Goal: Information Seeking & Learning: Check status

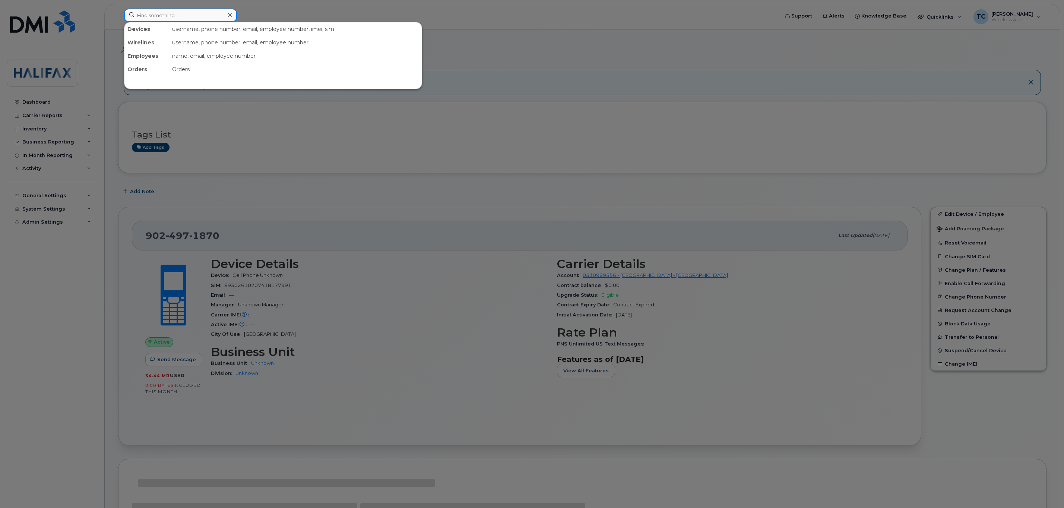
click at [169, 17] on input at bounding box center [180, 15] width 113 height 13
paste input "[PHONE_NUMBER]"
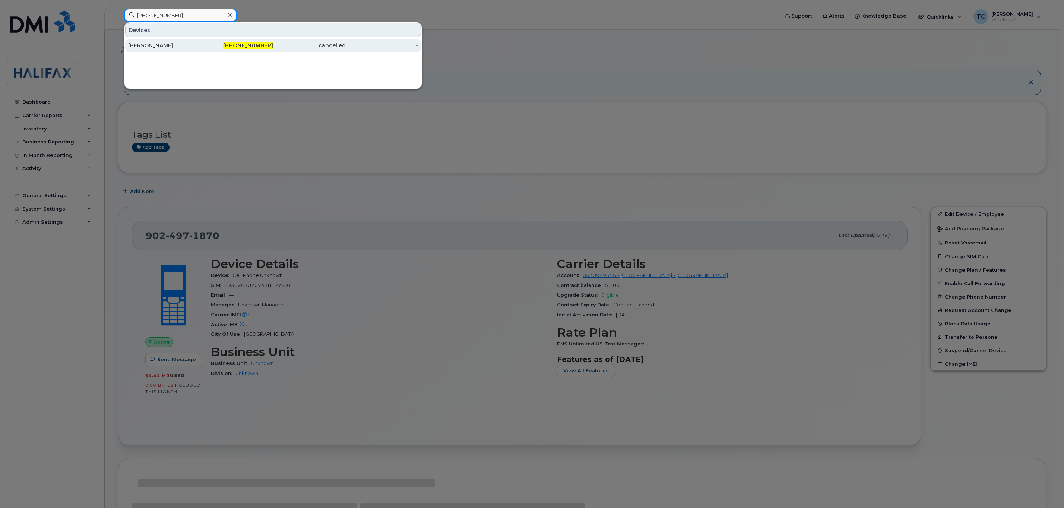
type input "[PHONE_NUMBER]"
click at [145, 45] on div "[PERSON_NAME]" at bounding box center [164, 45] width 73 height 7
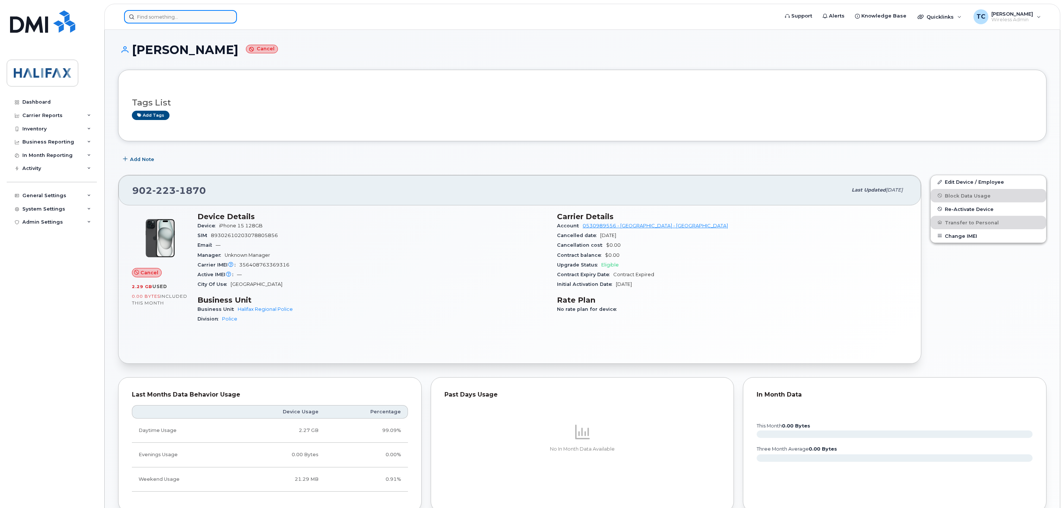
click at [188, 16] on input at bounding box center [180, 16] width 113 height 13
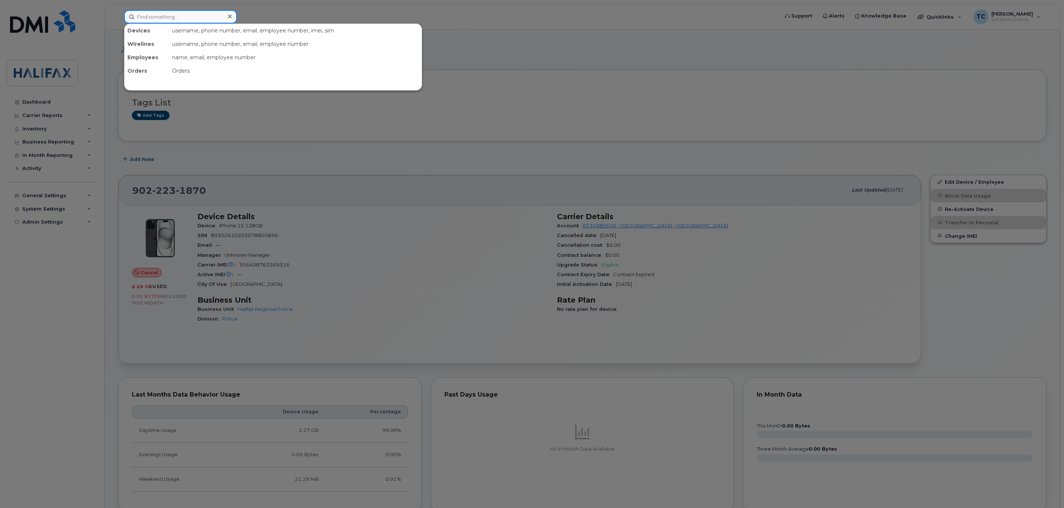
paste input "[PHONE_NUMBER]"
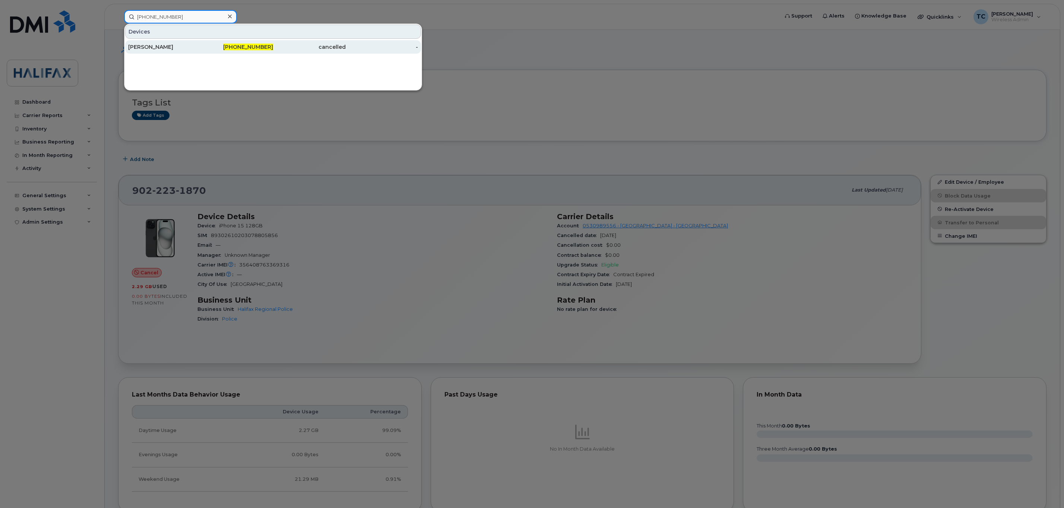
type input "[PHONE_NUMBER]"
drag, startPoint x: 359, startPoint y: 46, endPoint x: 317, endPoint y: 48, distance: 42.1
click at [359, 46] on div "-" at bounding box center [382, 46] width 73 height 7
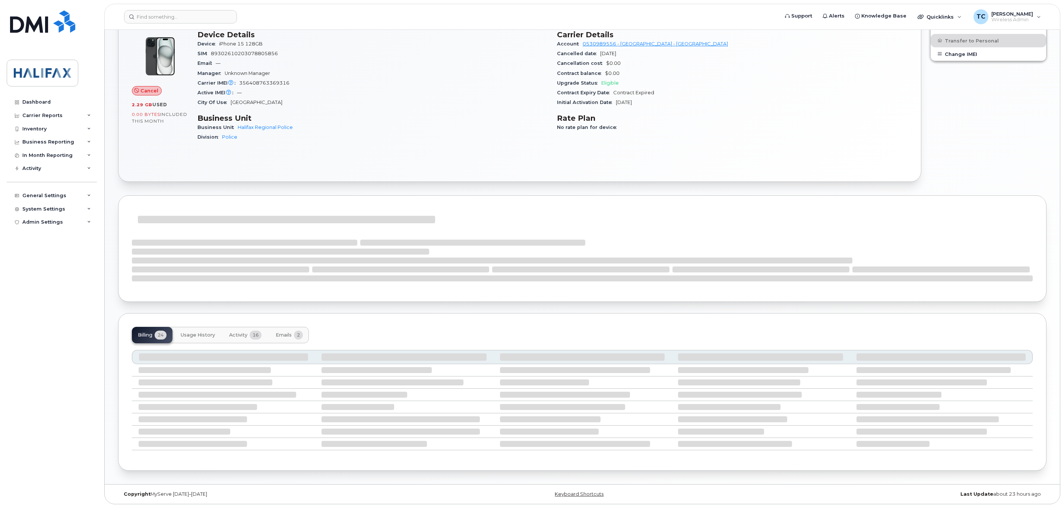
scroll to position [186, 0]
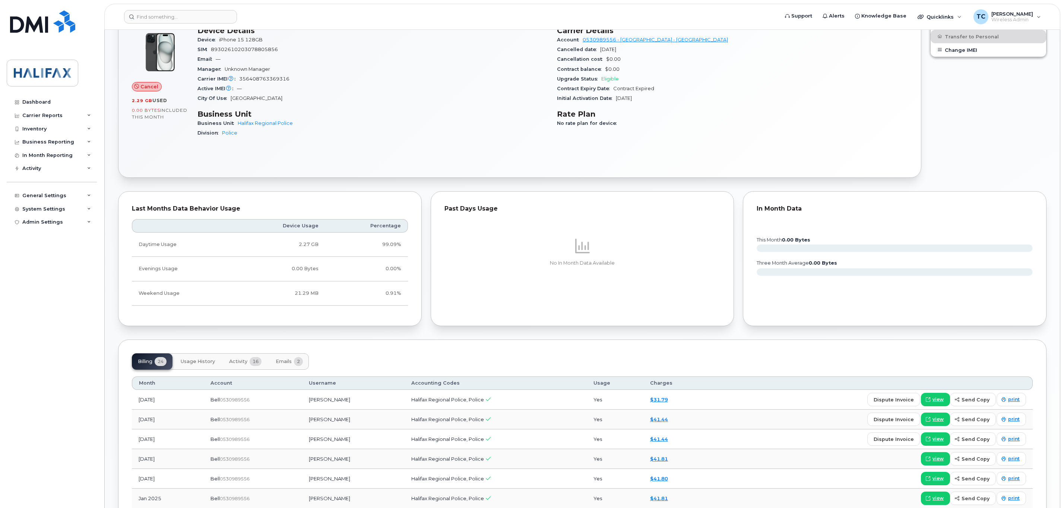
click at [242, 364] on span "Activity" at bounding box center [238, 361] width 18 height 6
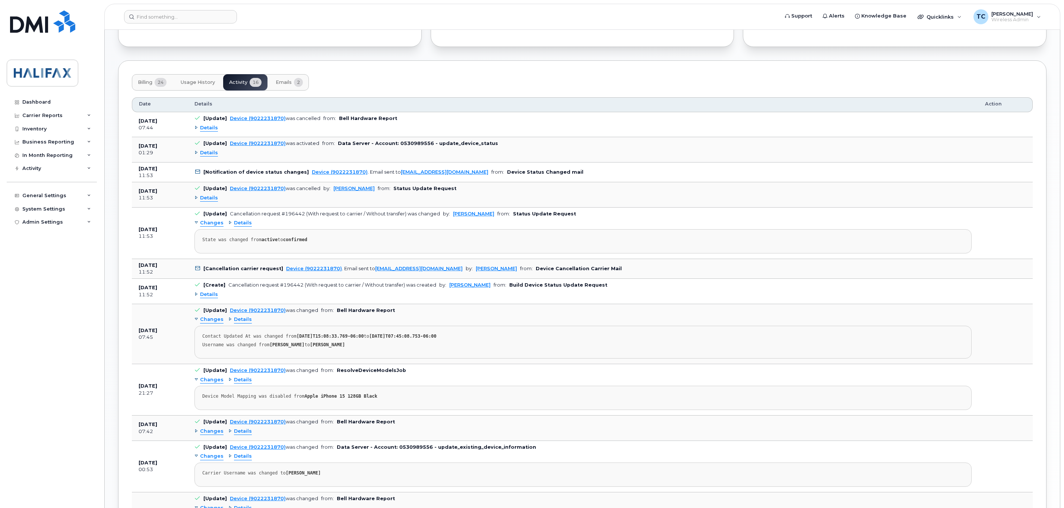
scroll to position [465, 0]
click at [209, 155] on span "Details" at bounding box center [209, 152] width 18 height 7
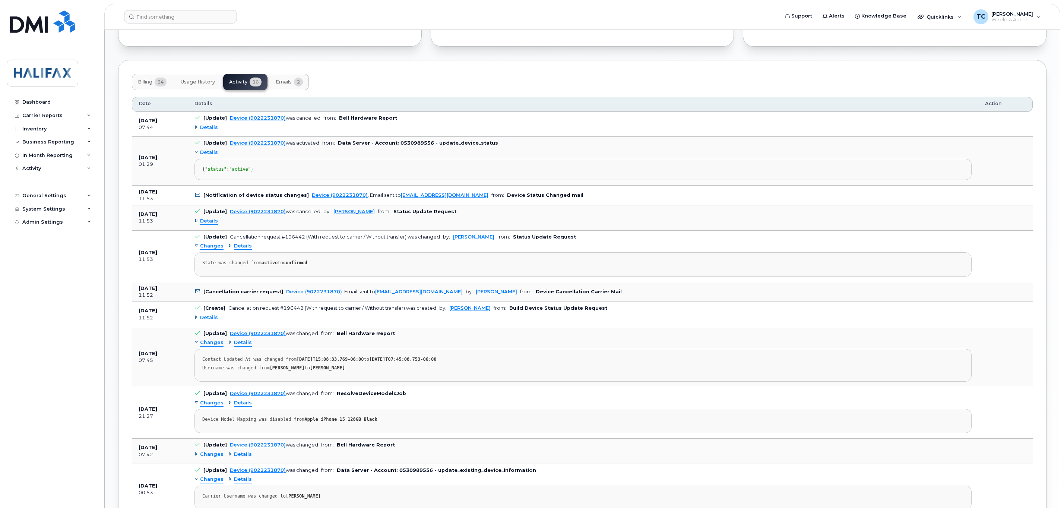
click at [208, 130] on span "Details" at bounding box center [209, 127] width 18 height 7
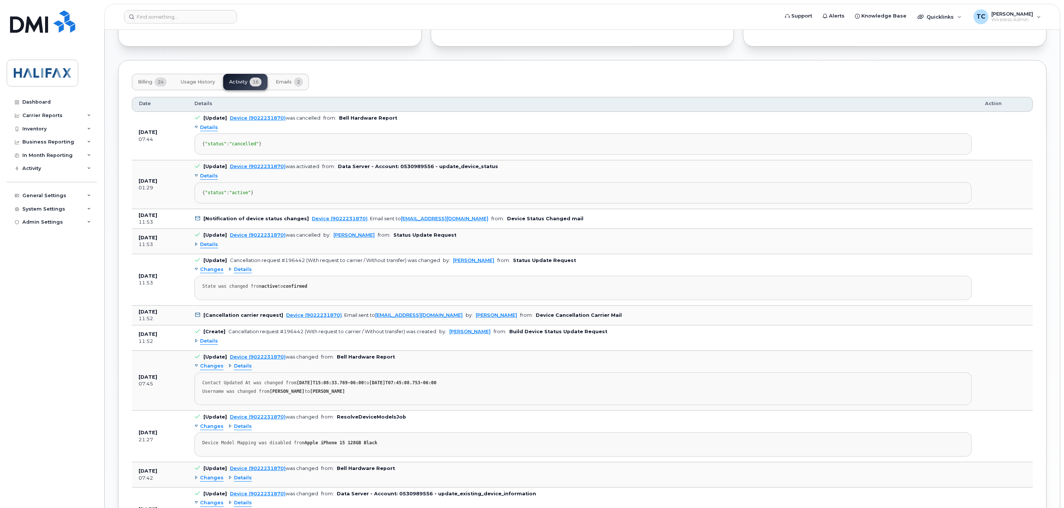
drag, startPoint x: 142, startPoint y: 141, endPoint x: 298, endPoint y: 163, distance: 157.6
click at [298, 160] on tr "Jun 16, 2025 07:44 [Update] Device (9022231870) was cancelled from: Bell Hardwa…" at bounding box center [582, 136] width 901 height 48
copy tr "Jun 16, 2025 07:44 [Update] Device (9022231870) was cancelled from: Bell Hardwa…"
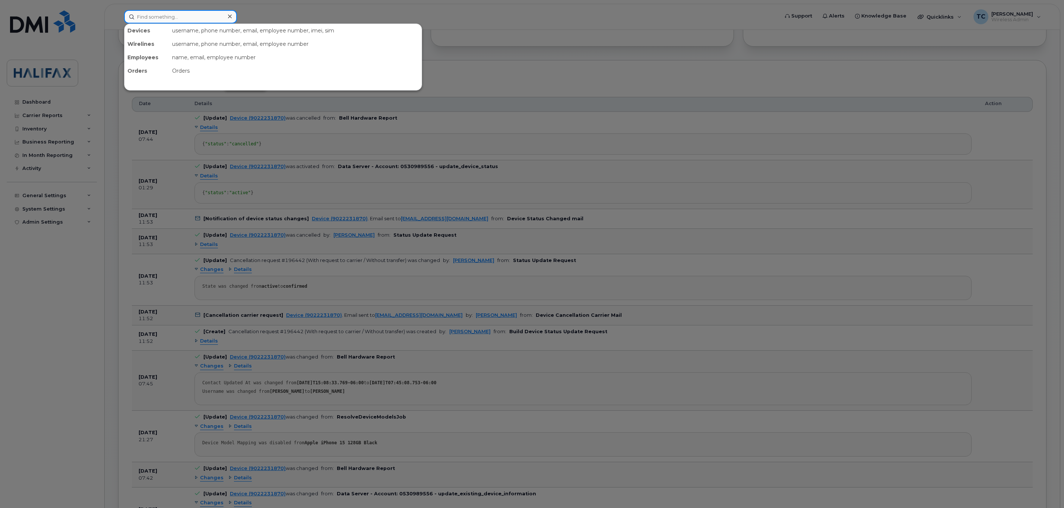
click at [189, 17] on input at bounding box center [180, 16] width 113 height 13
paste input "902-478-2913"
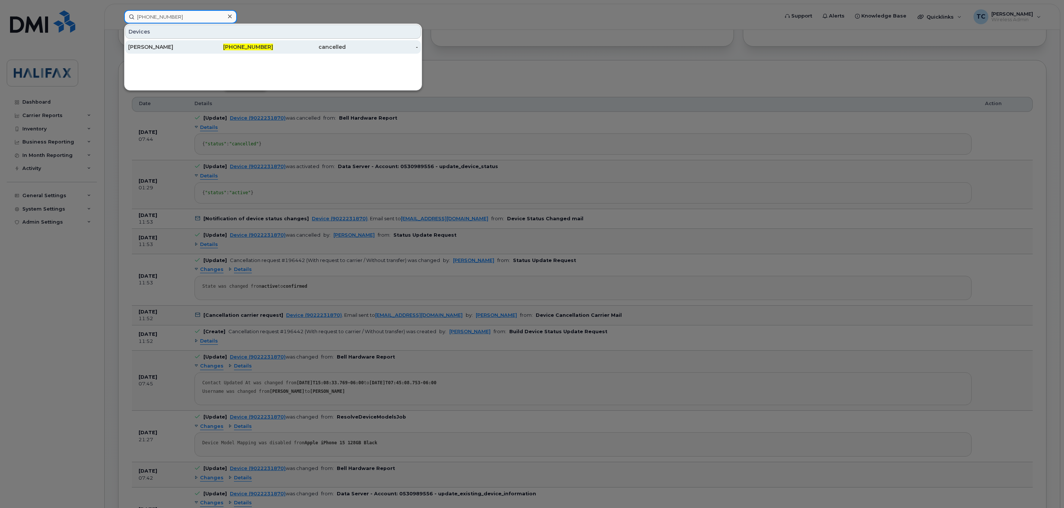
type input "902-478-2913"
click at [157, 47] on div "Jennifer Lake" at bounding box center [164, 46] width 73 height 7
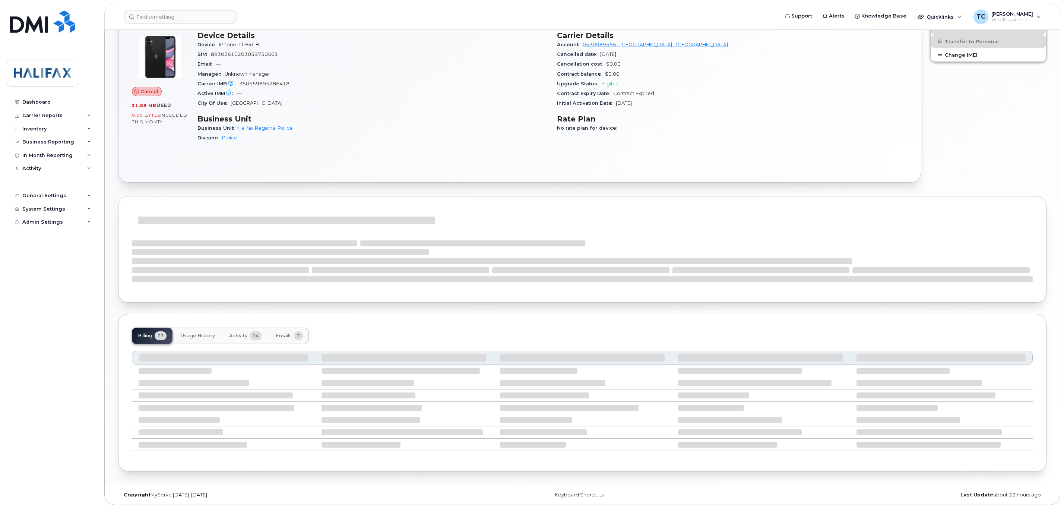
scroll to position [186, 0]
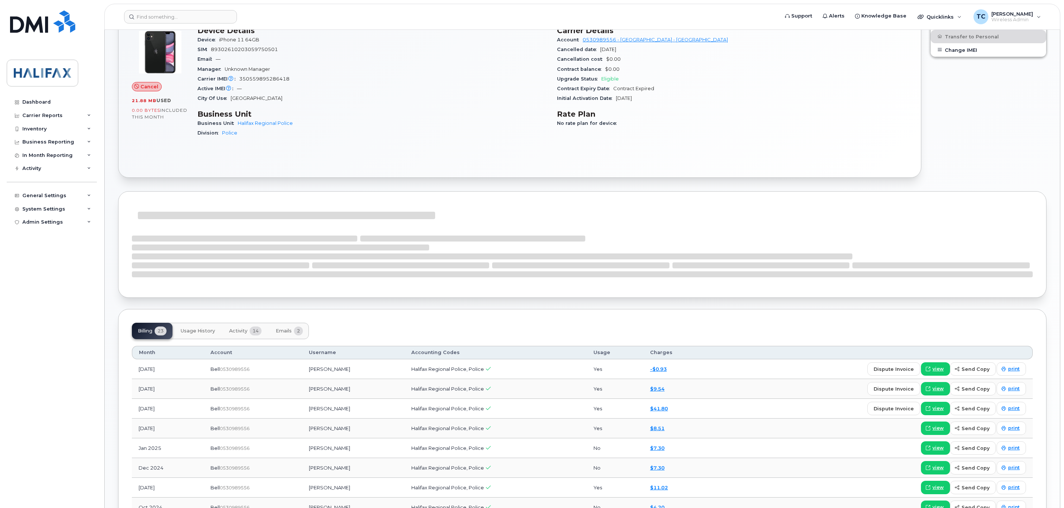
click at [239, 336] on button "Activity 14" at bounding box center [245, 331] width 44 height 16
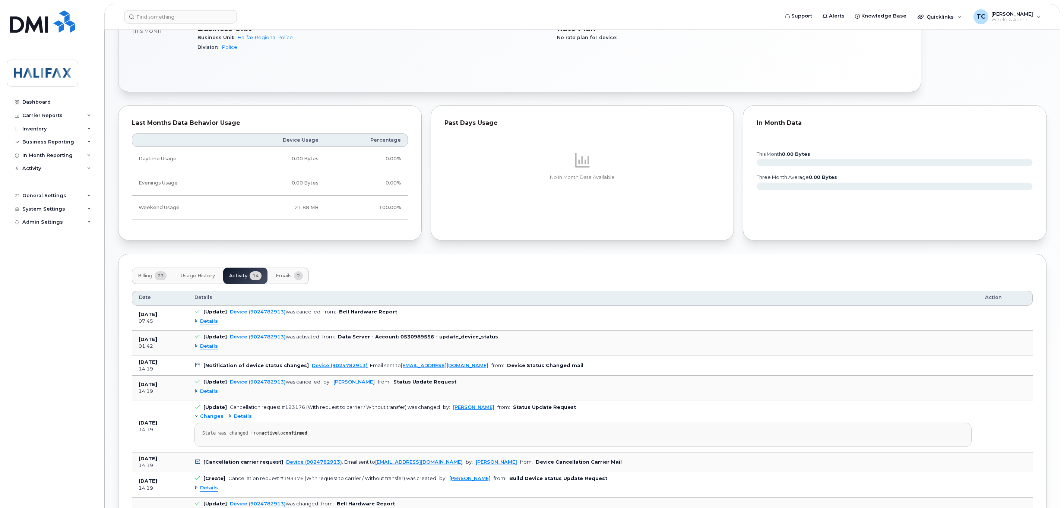
scroll to position [273, 0]
click at [212, 323] on span "Details" at bounding box center [209, 319] width 18 height 7
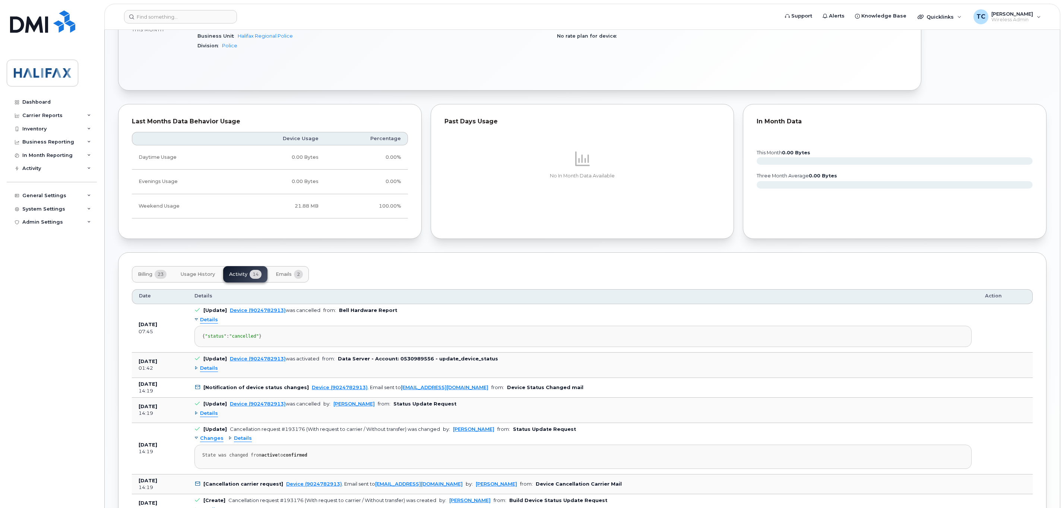
drag, startPoint x: 218, startPoint y: 352, endPoint x: 137, endPoint y: 336, distance: 83.2
click at [137, 336] on tr "May 15, 2025 07:45 [Update] Device (9024782913) was cancelled from: Bell Hardwa…" at bounding box center [582, 328] width 901 height 48
drag, startPoint x: 137, startPoint y: 336, endPoint x: 137, endPoint y: 327, distance: 8.9
click at [137, 327] on td "May 15, 2025 07:45" at bounding box center [160, 328] width 56 height 48
click at [198, 347] on pre "{ "status" : "cancelled" }" at bounding box center [582, 336] width 777 height 21
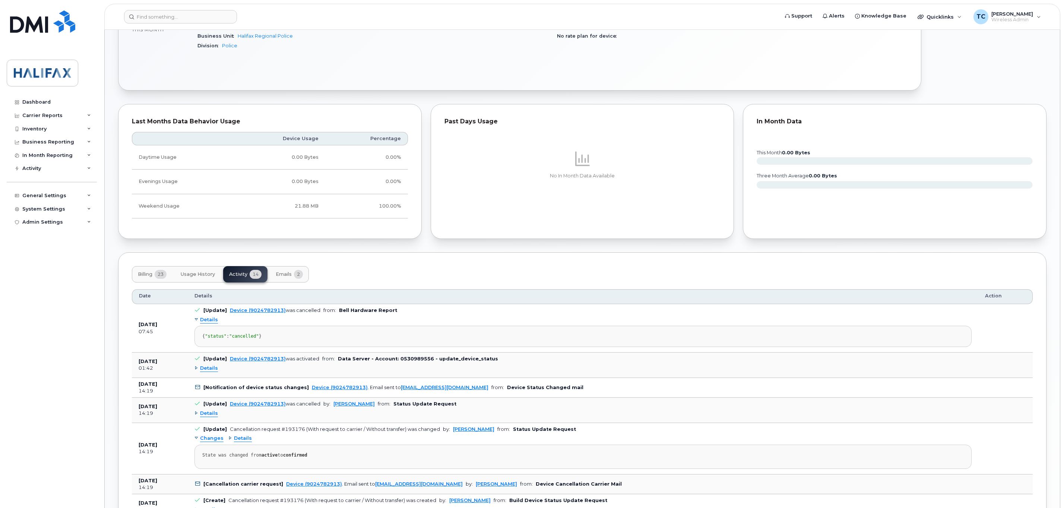
drag, startPoint x: 139, startPoint y: 332, endPoint x: 223, endPoint y: 352, distance: 86.8
click at [223, 352] on tr "May 15, 2025 07:45 [Update] Device (9024782913) was cancelled from: Bell Hardwa…" at bounding box center [582, 328] width 901 height 48
copy tr "May 15, 2025 07:45 [Update] Device (9024782913) was cancelled from: Bell Hardwa…"
click at [205, 18] on input at bounding box center [180, 16] width 113 height 13
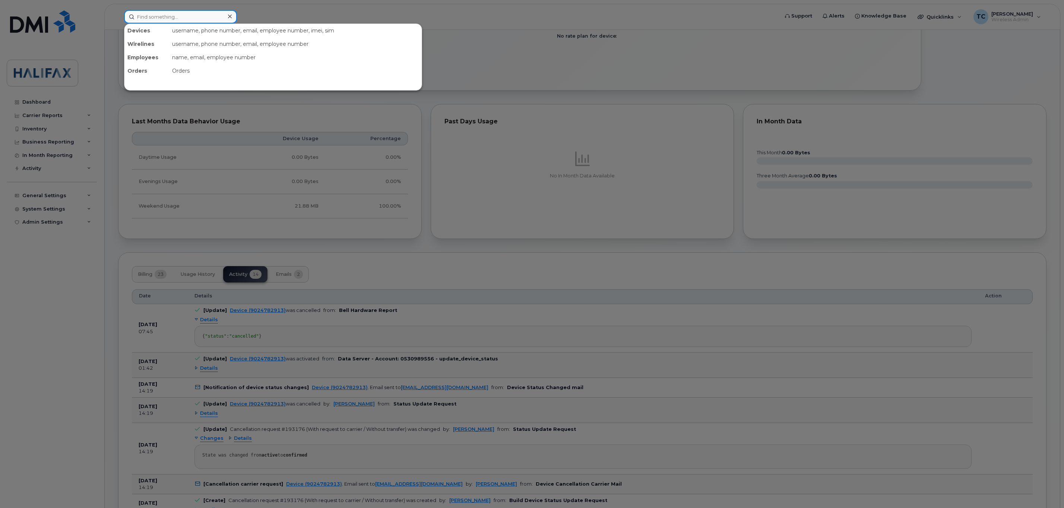
paste input "902-471-0139"
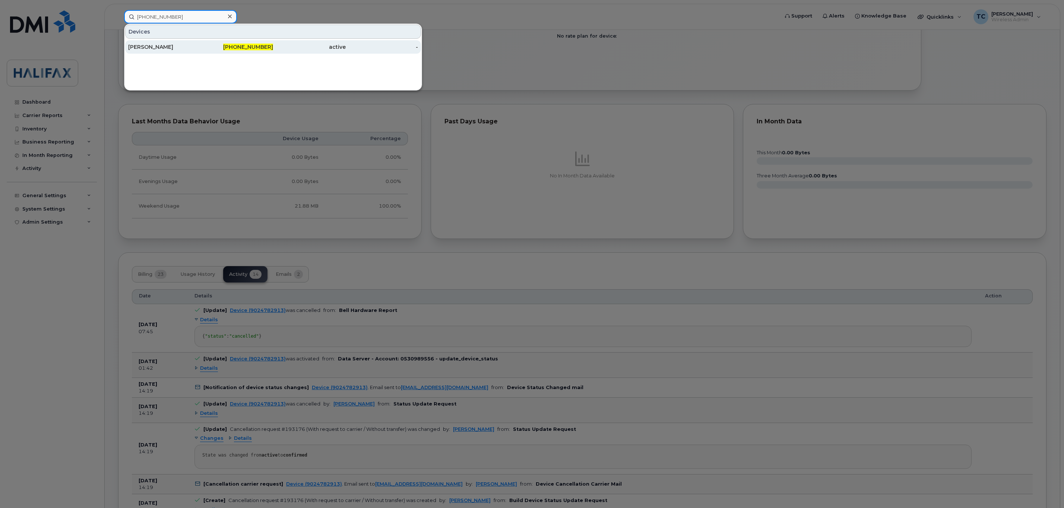
type input "902-471-0139"
click at [160, 46] on div "Dave Mac Donald" at bounding box center [164, 46] width 73 height 7
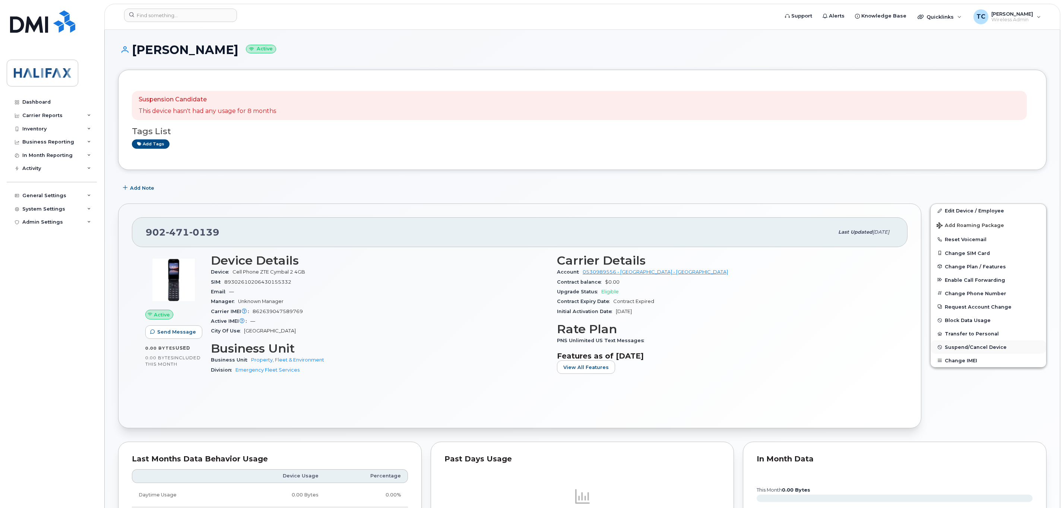
click at [965, 350] on span "Suspend/Cancel Device" at bounding box center [975, 347] width 62 height 6
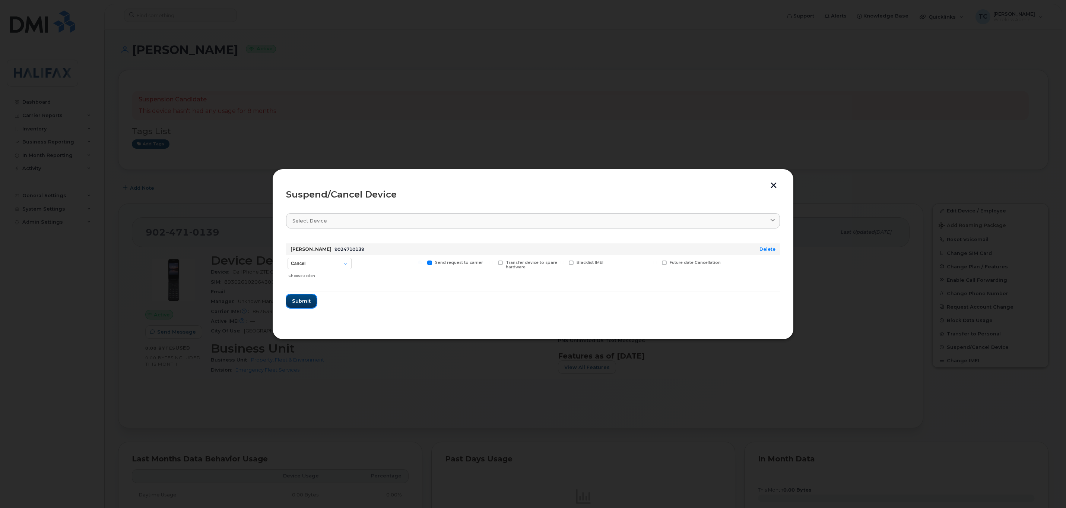
click at [297, 299] on span "Submit" at bounding box center [301, 300] width 19 height 7
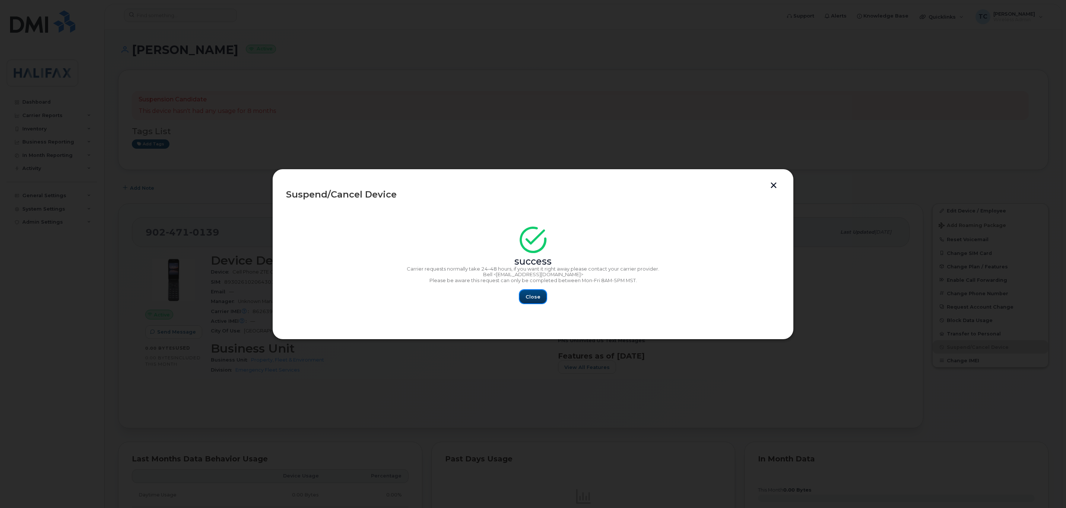
click at [527, 297] on span "Close" at bounding box center [532, 296] width 15 height 7
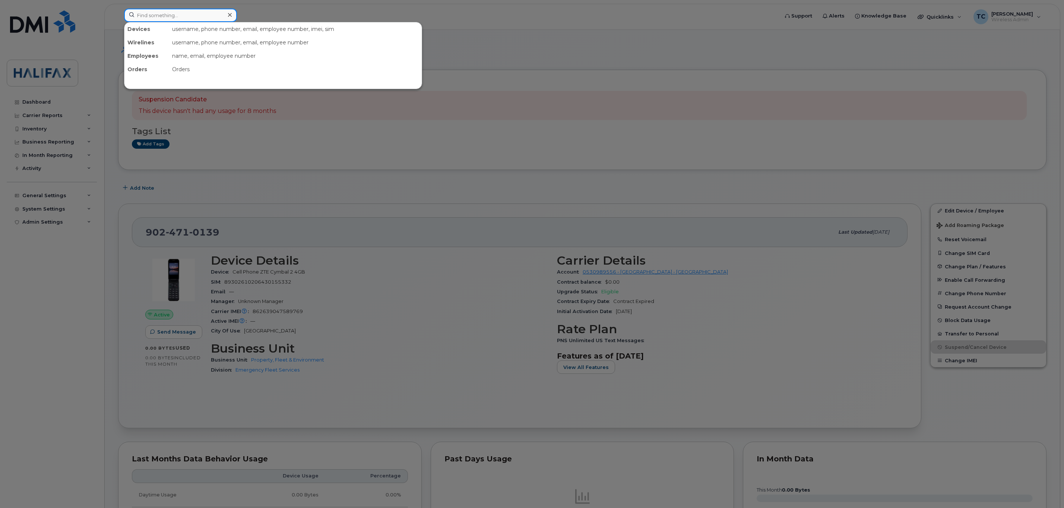
click at [191, 11] on input at bounding box center [180, 15] width 113 height 13
paste input "902-478-5068"
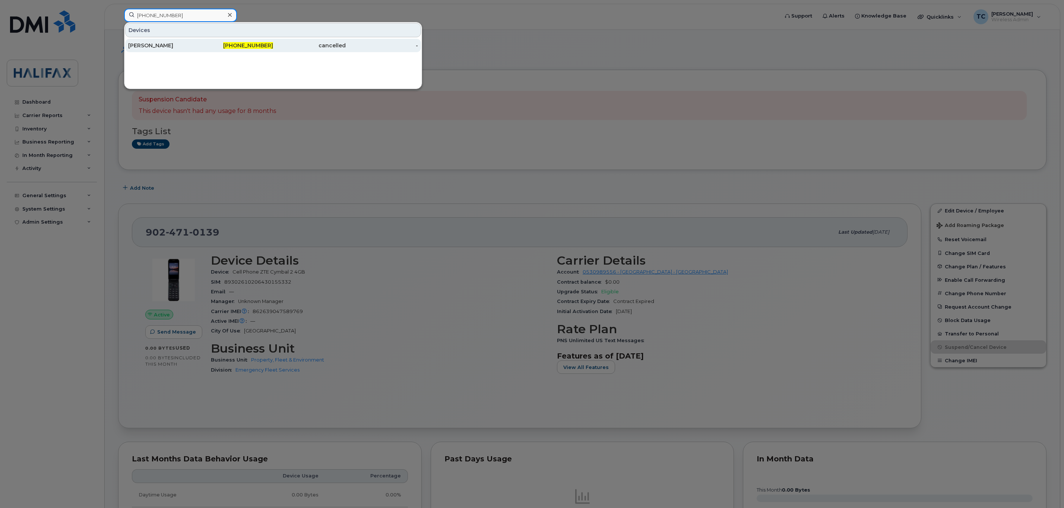
type input "902-478-5068"
click at [168, 46] on div "Alison Bogar" at bounding box center [164, 45] width 73 height 7
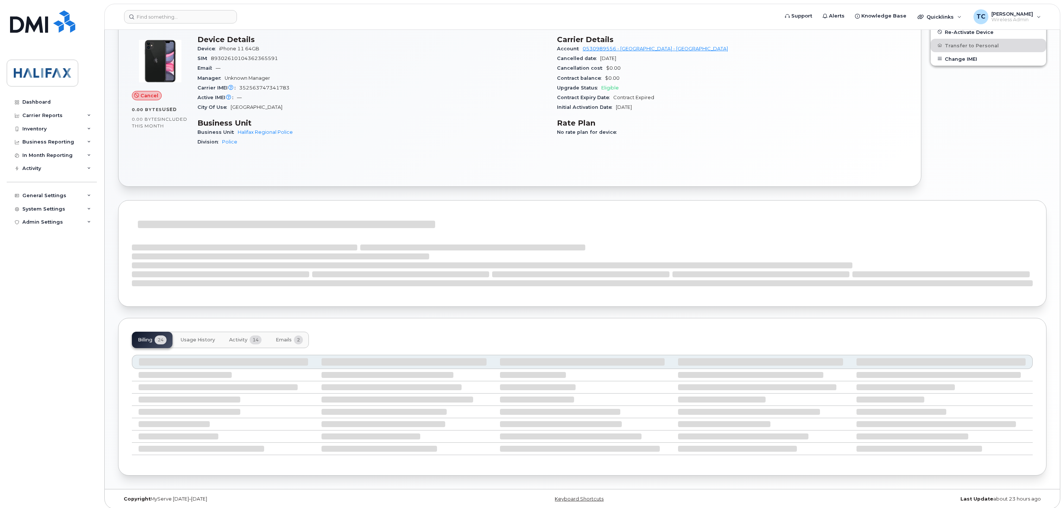
scroll to position [186, 0]
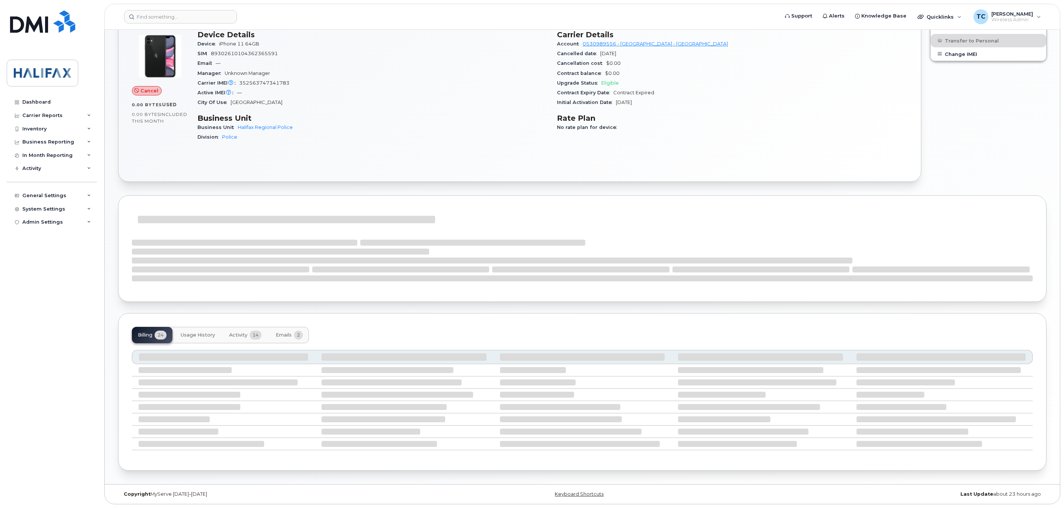
click at [235, 332] on span "Activity" at bounding box center [238, 335] width 18 height 6
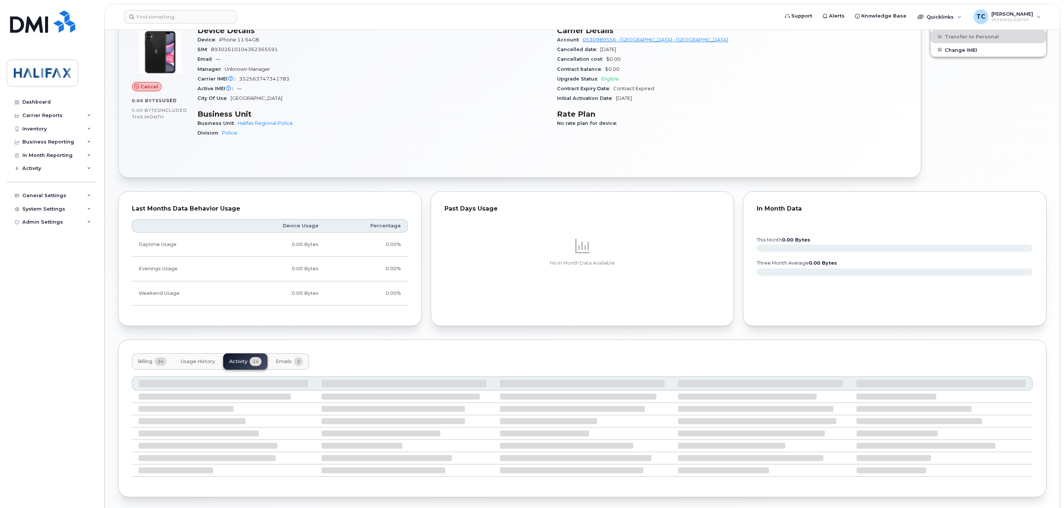
click at [232, 330] on div "Last Months Data Behavior Usage Device Usage Percentage Daytime Usage 0.00 Byte…" at bounding box center [270, 259] width 312 height 144
click at [236, 361] on div "Billing 24 Usage History Activity 14 Emails 2" at bounding box center [220, 361] width 177 height 16
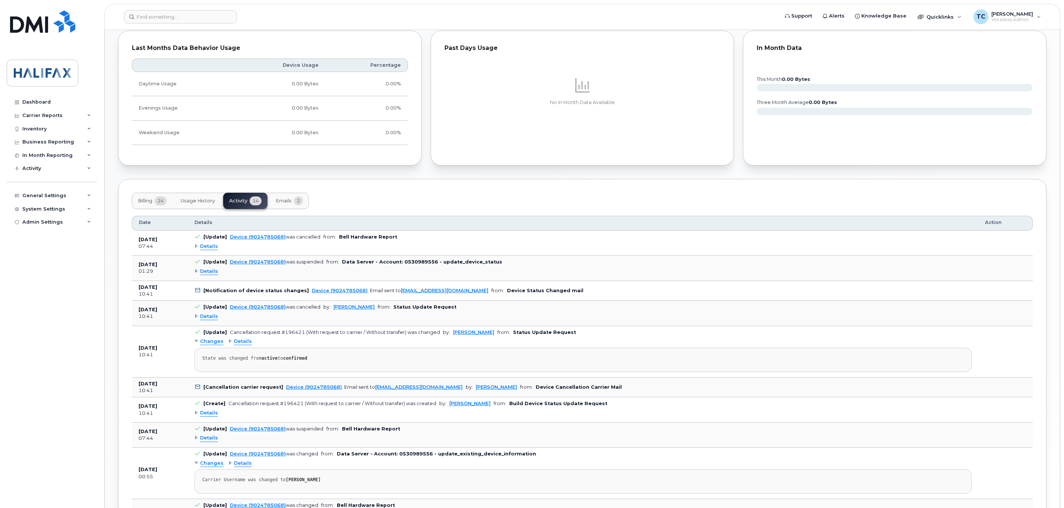
scroll to position [353, 0]
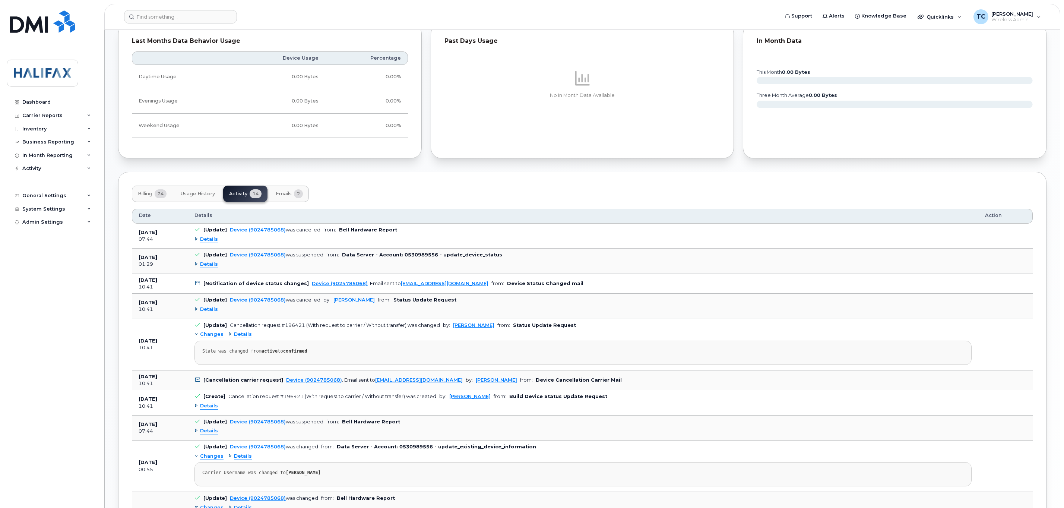
click at [206, 242] on span "Details" at bounding box center [209, 239] width 18 height 7
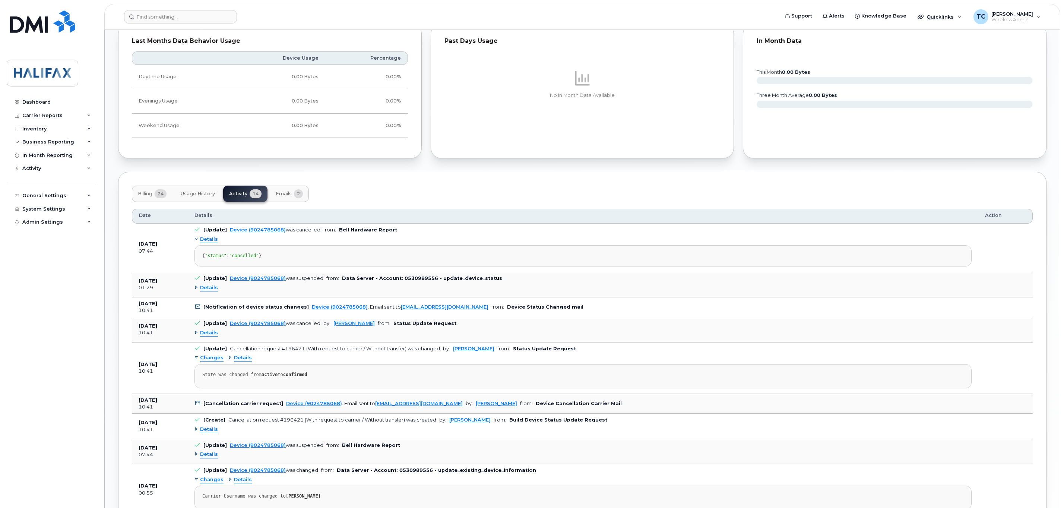
drag, startPoint x: 213, startPoint y: 276, endPoint x: 135, endPoint y: 252, distance: 81.9
click at [135, 252] on tr "Jun 16, 2025 07:44 [Update] Device (9024785068) was cancelled from: Bell Hardwa…" at bounding box center [582, 247] width 901 height 48
copy tr "Jun 16, 2025 07:44 [Update] Device (9024785068) was cancelled from: Bell Hardwa…"
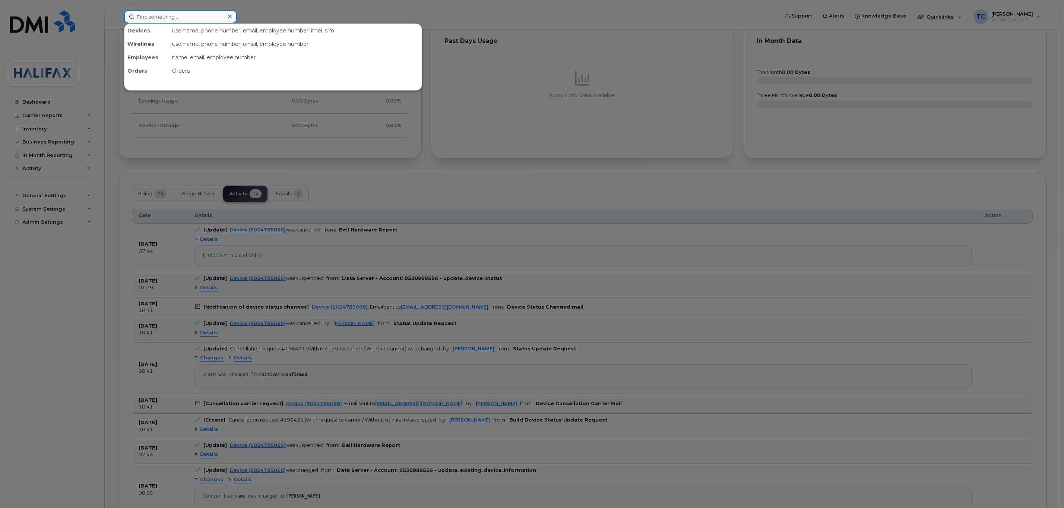
click at [188, 14] on input at bounding box center [180, 16] width 113 height 13
paste input "902-476-0592"
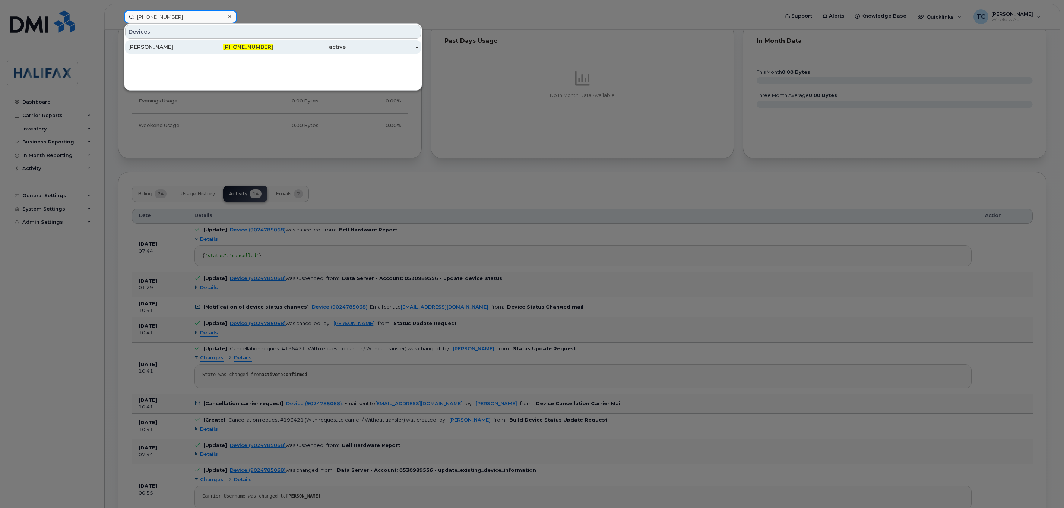
type input "902-476-0592"
click at [133, 46] on div "[PERSON_NAME]" at bounding box center [164, 46] width 73 height 7
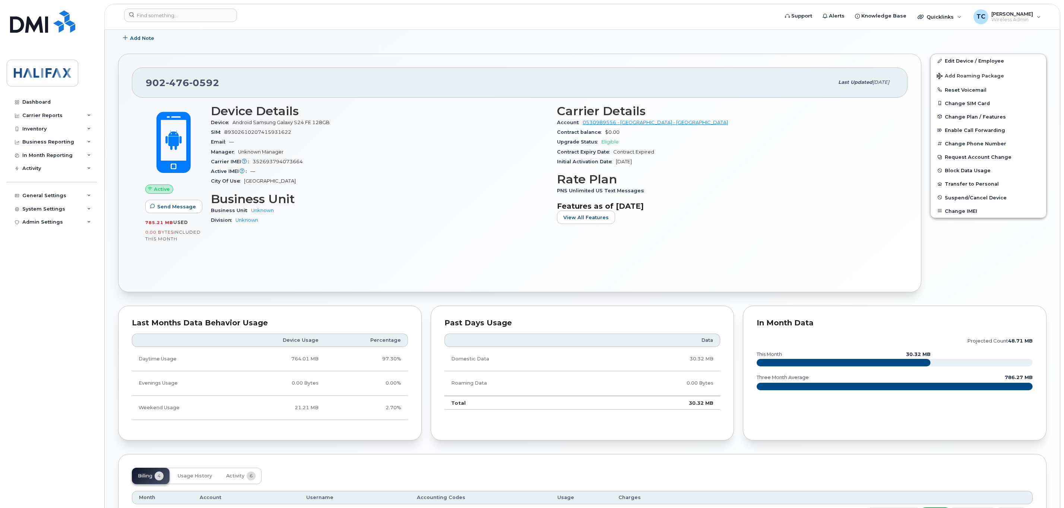
scroll to position [223, 0]
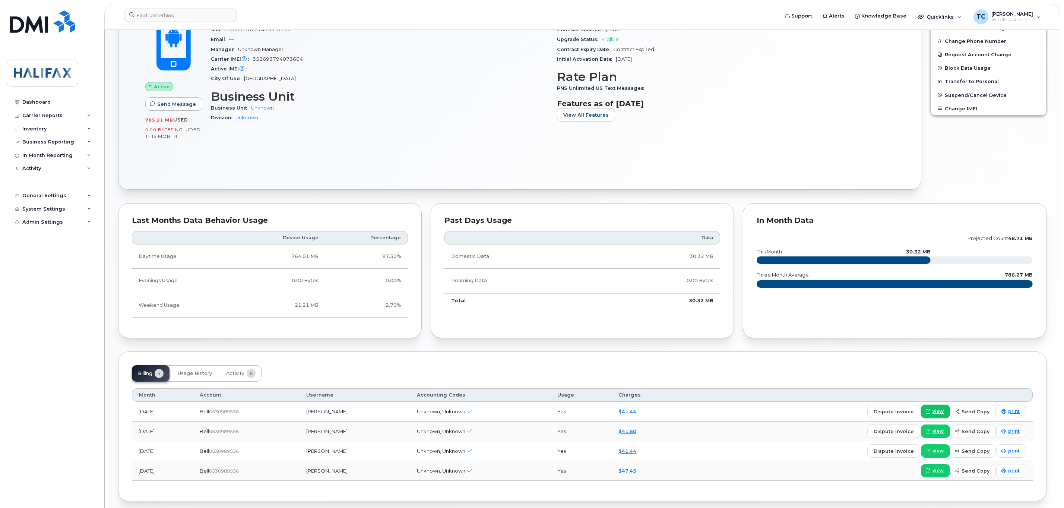
click at [937, 415] on span "view" at bounding box center [937, 411] width 11 height 7
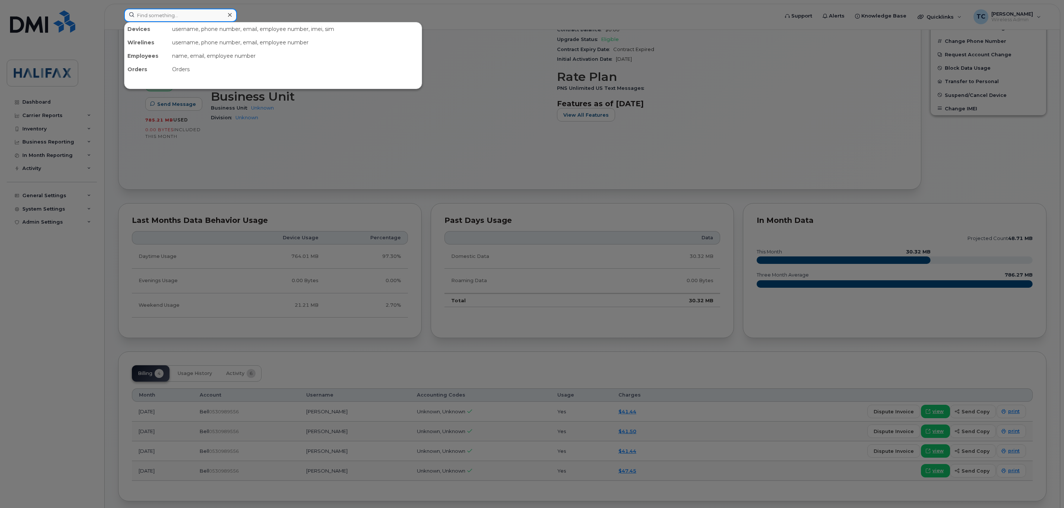
click at [185, 13] on input at bounding box center [180, 15] width 113 height 13
paste input "(902) 478-8206"
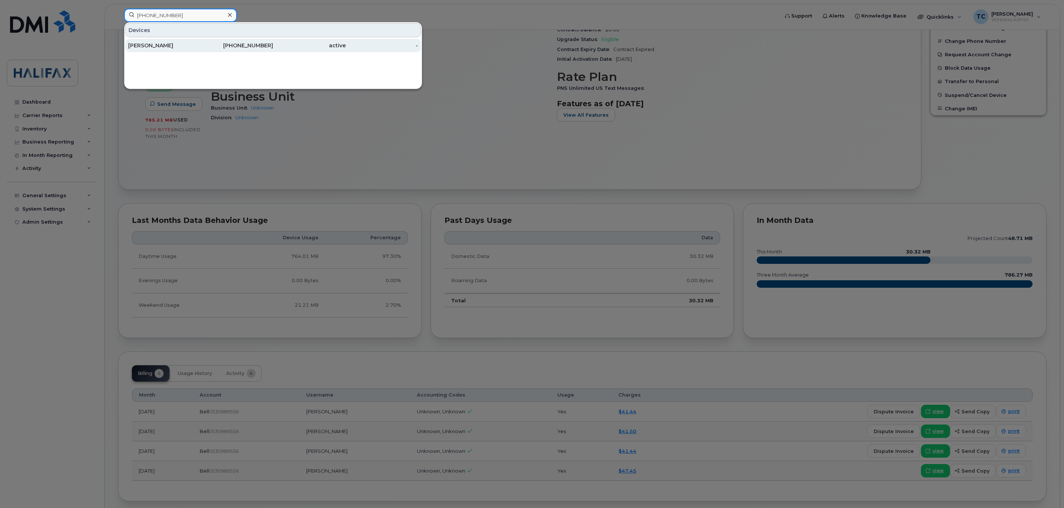
type input "(902) 478-8206"
click at [149, 45] on div "Christine Fox" at bounding box center [164, 45] width 73 height 7
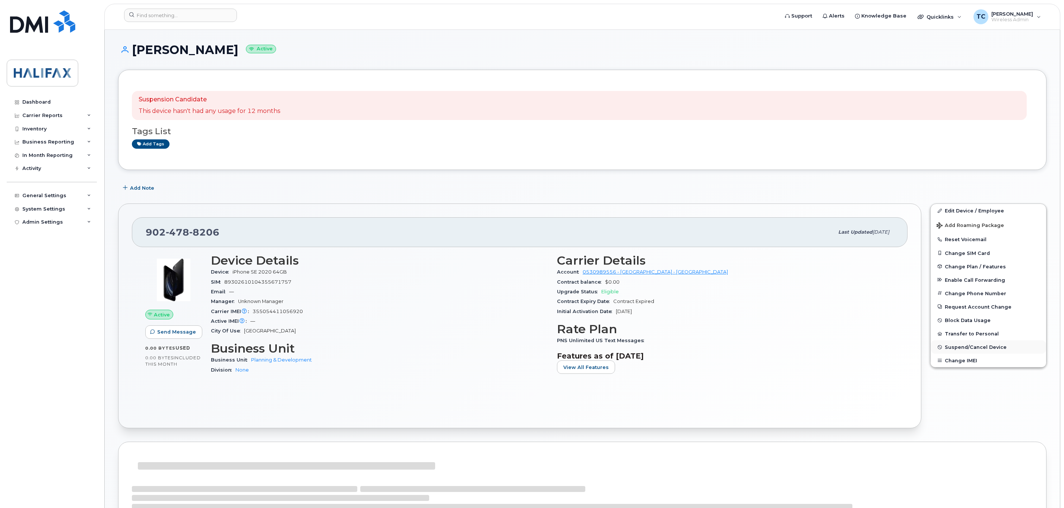
click at [980, 350] on span "Suspend/Cancel Device" at bounding box center [975, 347] width 62 height 6
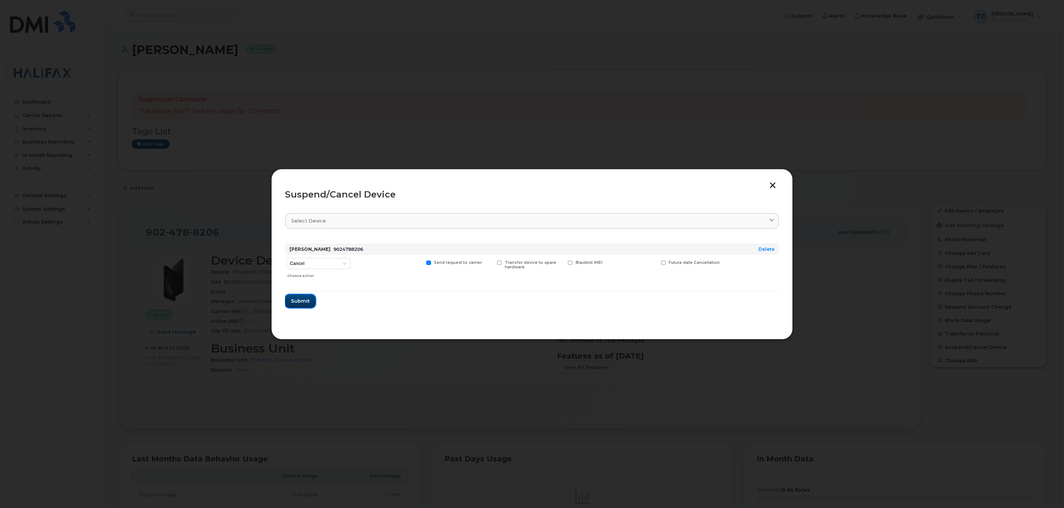
click at [301, 299] on span "Submit" at bounding box center [300, 300] width 19 height 7
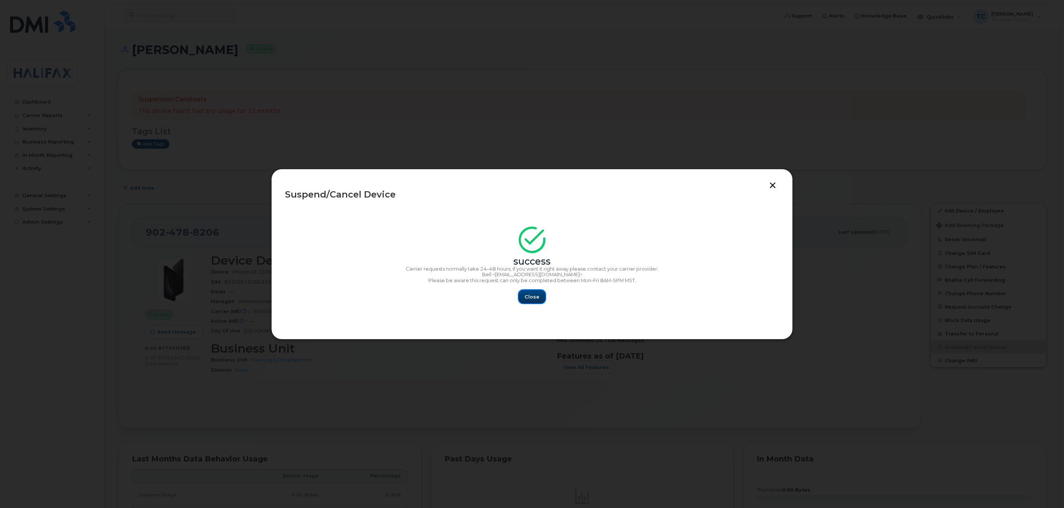
click at [534, 299] on span "Close" at bounding box center [531, 296] width 15 height 7
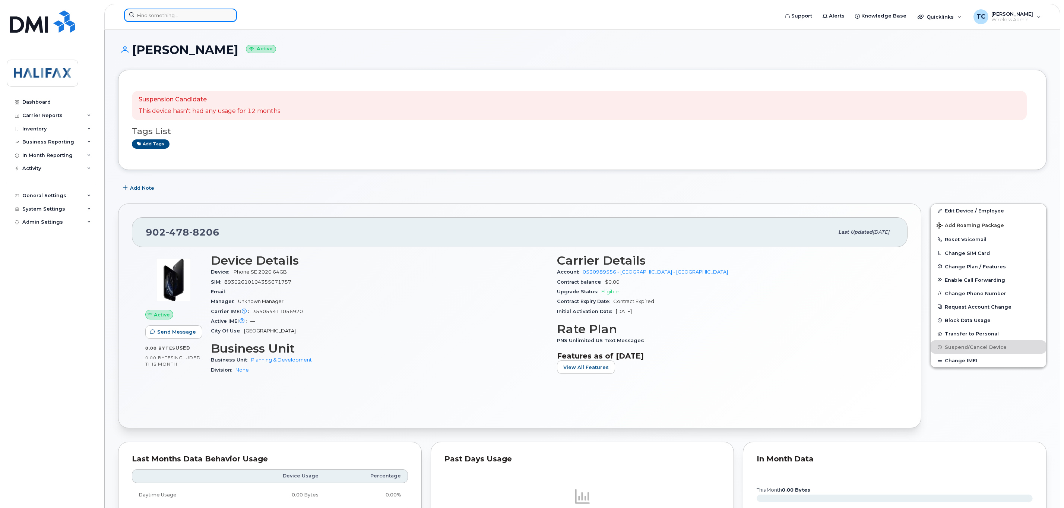
click at [163, 16] on input at bounding box center [180, 15] width 113 height 13
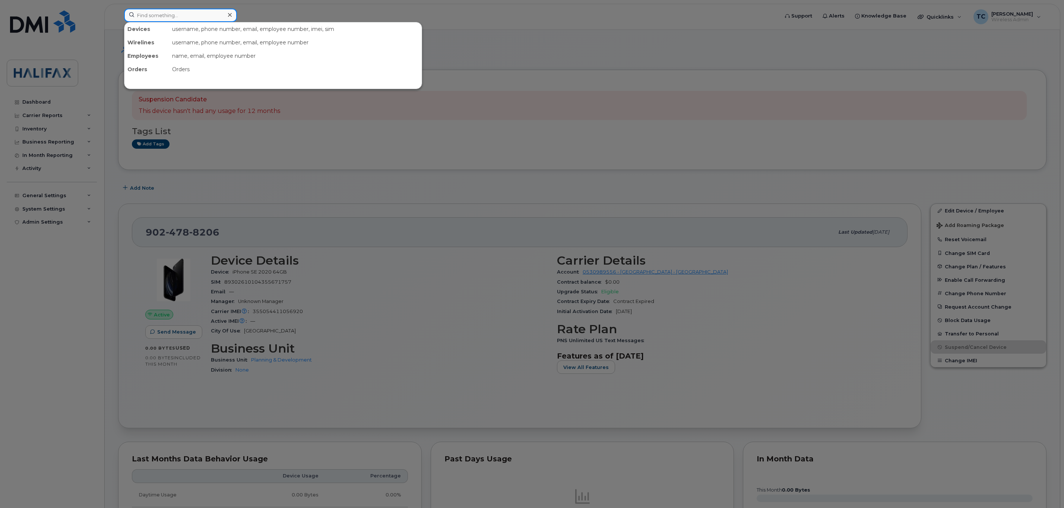
paste input "(902) 478-8206"
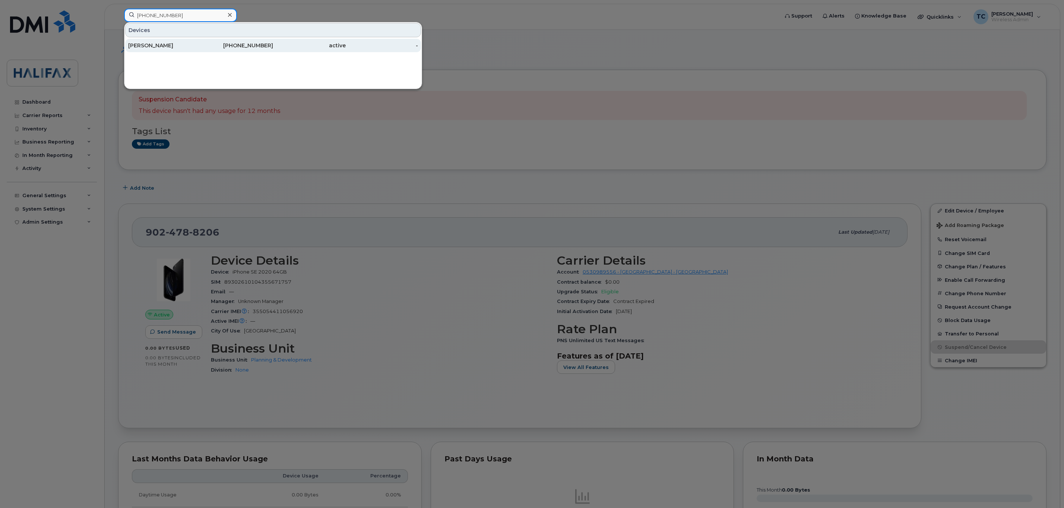
type input "(902) 478-8206"
click at [153, 46] on div "[PERSON_NAME]" at bounding box center [164, 45] width 73 height 7
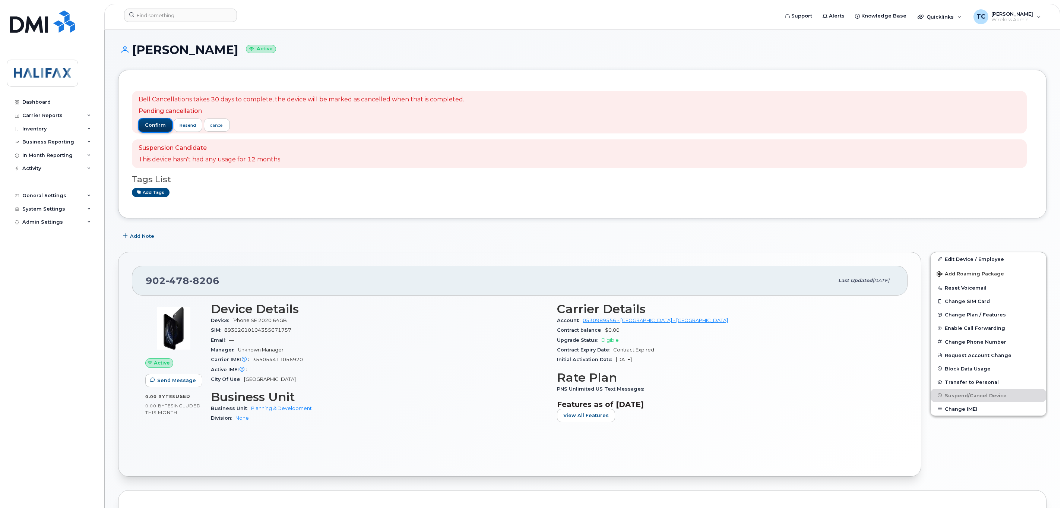
click at [162, 125] on span "confirm" at bounding box center [155, 125] width 21 height 7
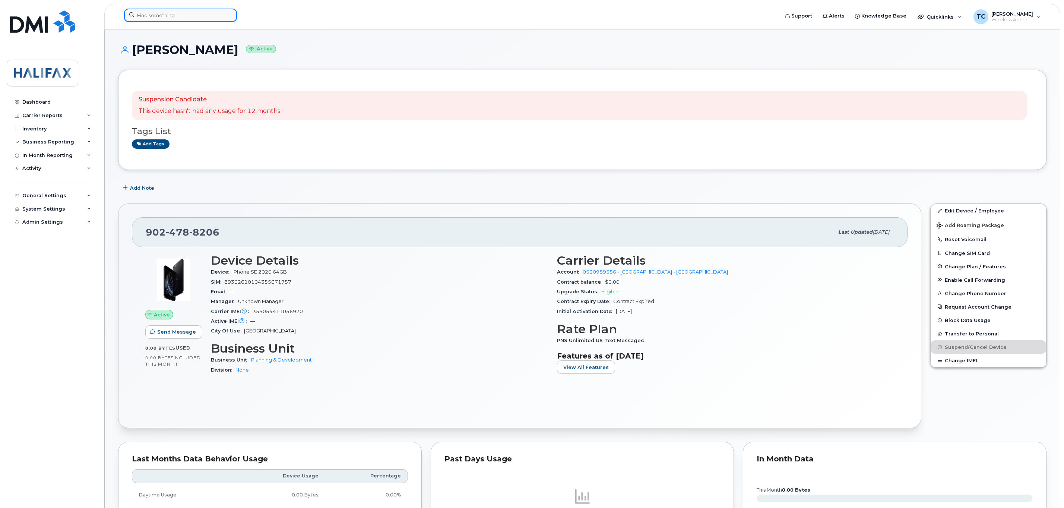
click at [198, 16] on input at bounding box center [180, 15] width 113 height 13
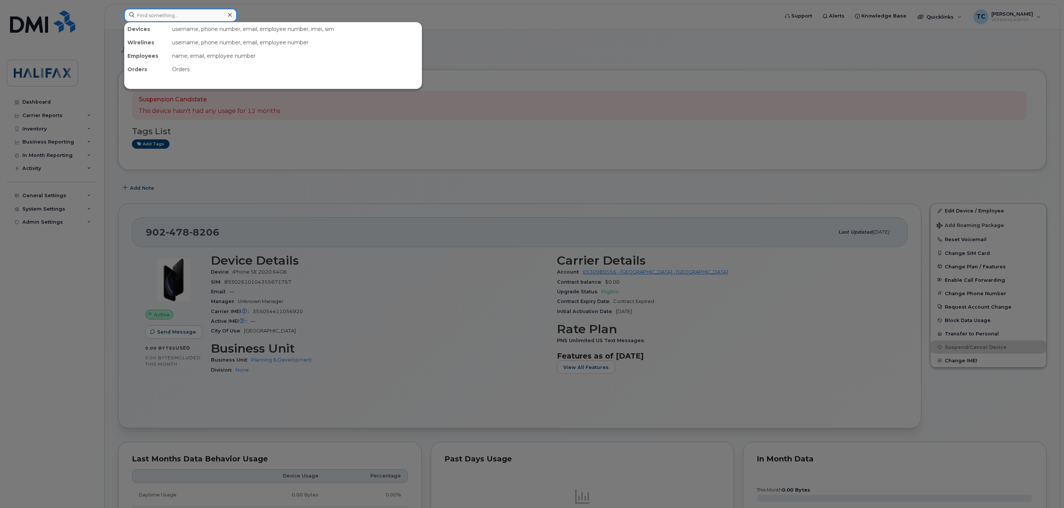
paste input "[PHONE_NUMBER]"
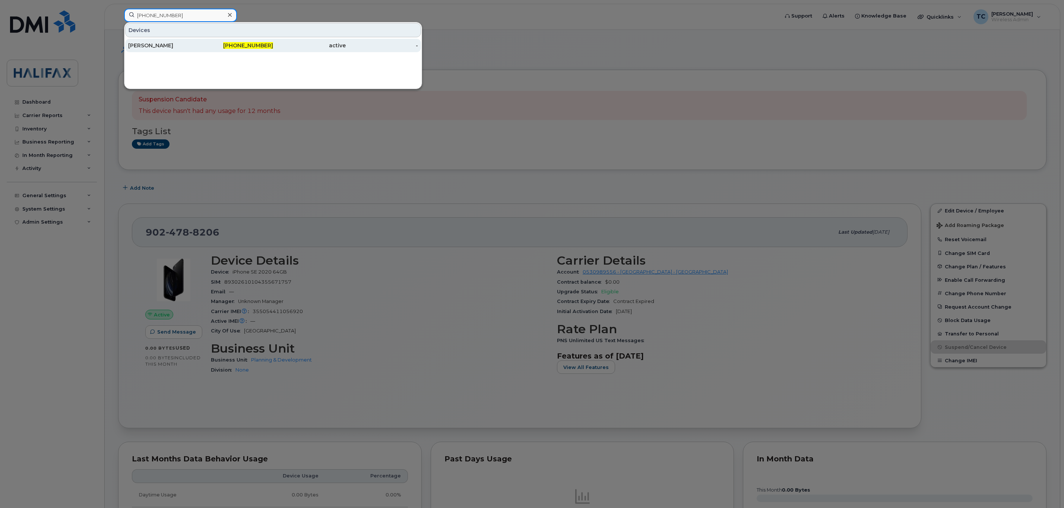
type input "[PHONE_NUMBER]"
click at [145, 46] on div "[PERSON_NAME]" at bounding box center [164, 45] width 73 height 7
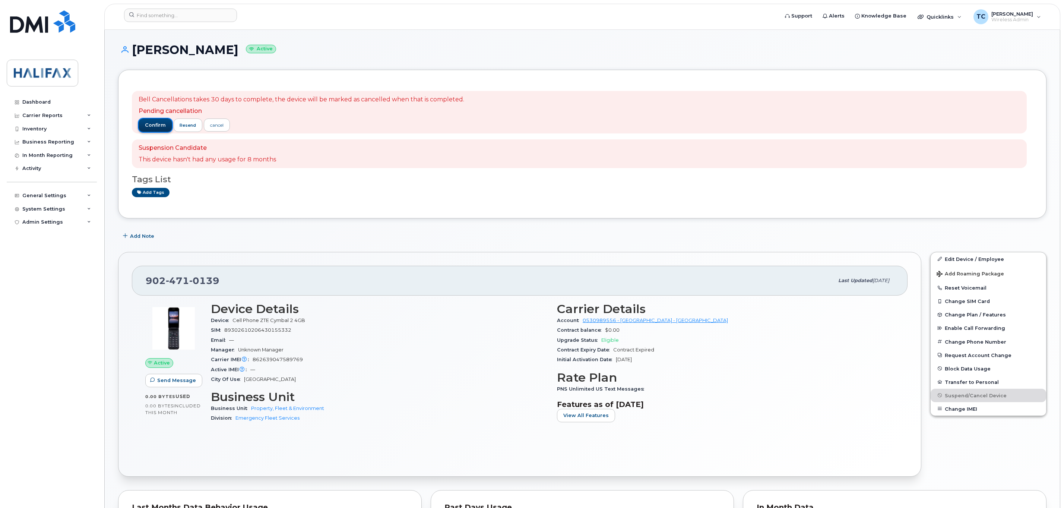
click at [154, 124] on span "confirm" at bounding box center [155, 125] width 21 height 7
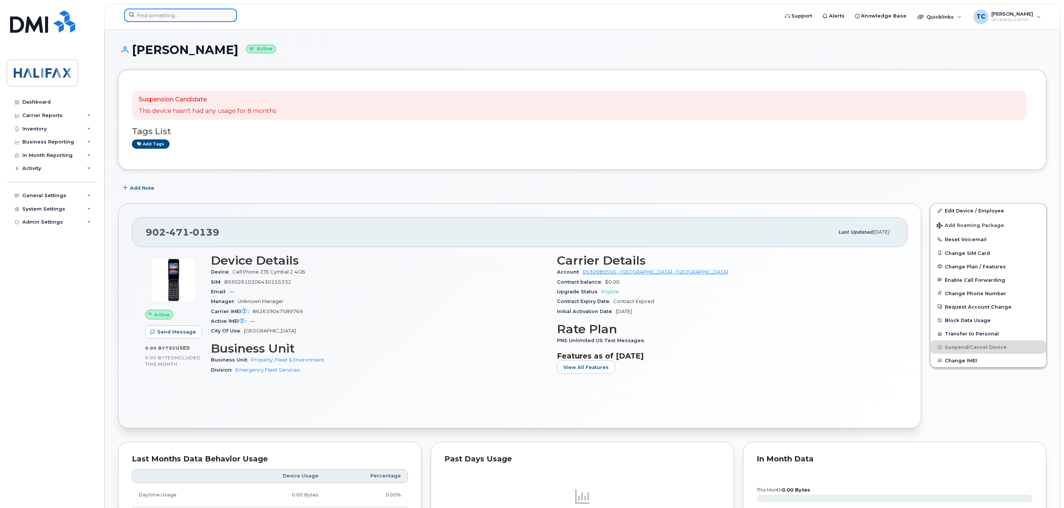
click at [207, 19] on input at bounding box center [180, 15] width 113 height 13
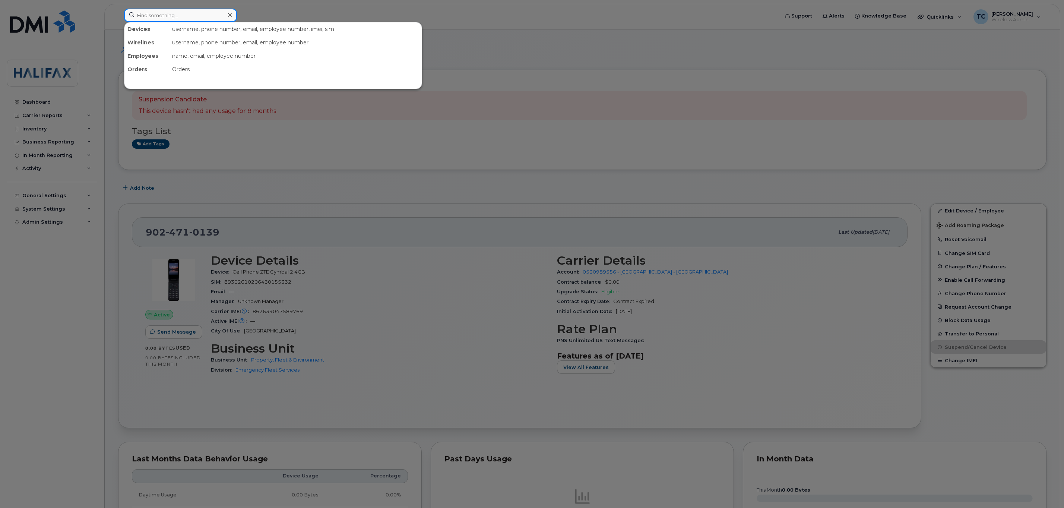
paste input "902-478-4109"
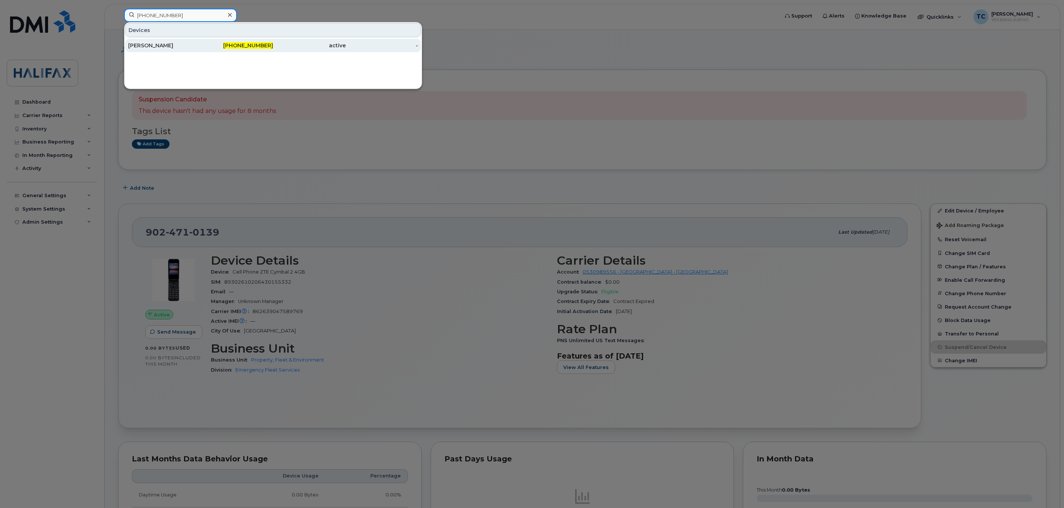
type input "902-478-4109"
click at [151, 43] on div "Paul Allen" at bounding box center [164, 45] width 73 height 7
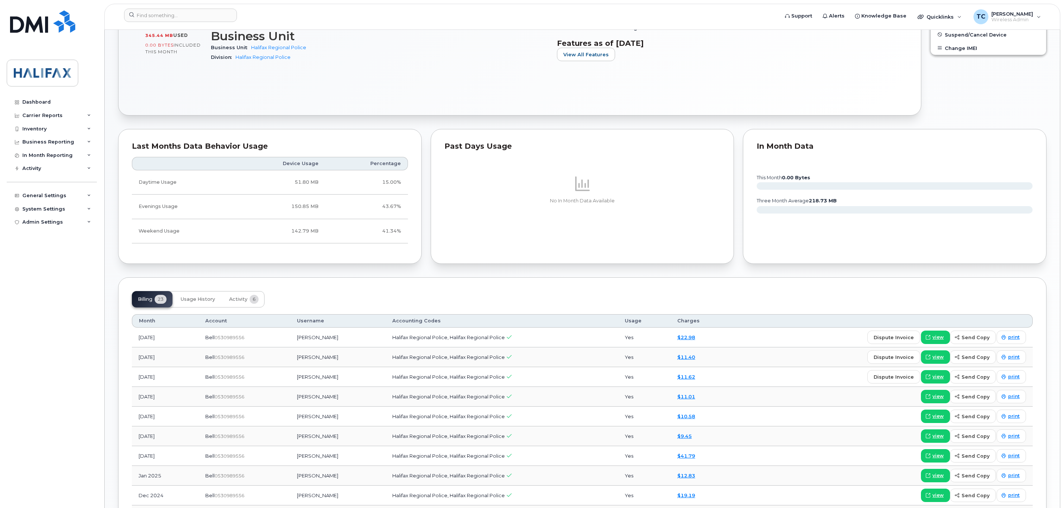
scroll to position [447, 0]
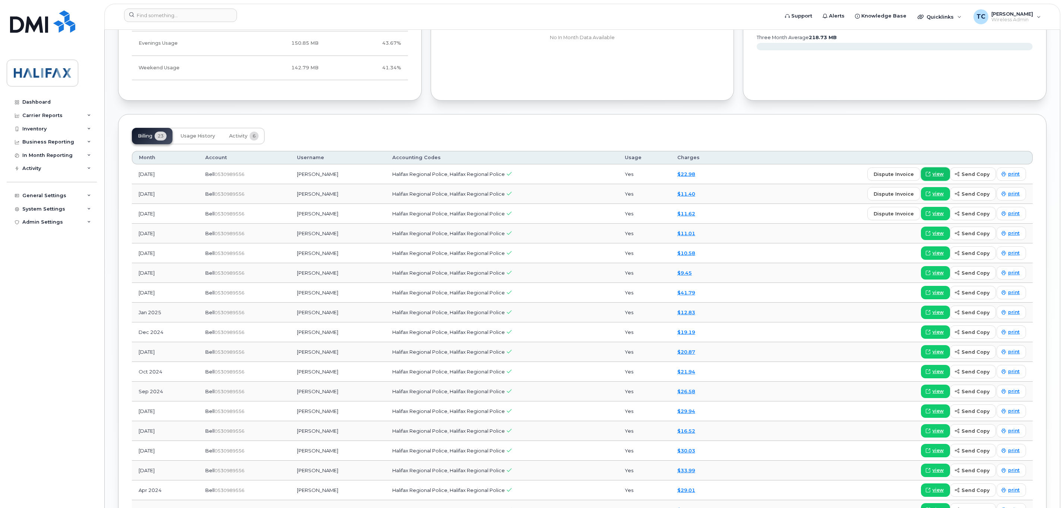
click at [936, 177] on span "view" at bounding box center [937, 174] width 11 height 7
click at [90, 114] on icon at bounding box center [89, 116] width 4 height 4
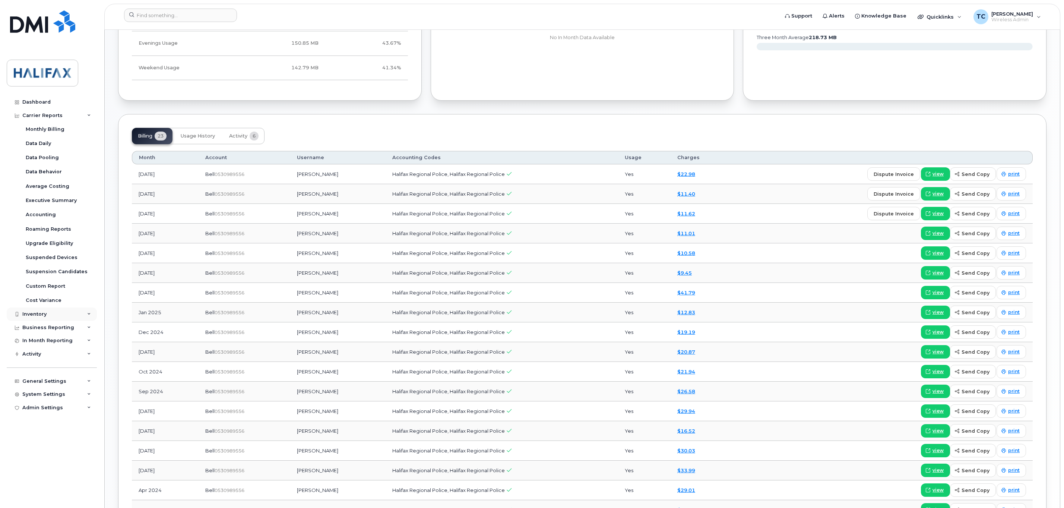
click at [85, 314] on div "Inventory" at bounding box center [52, 313] width 90 height 13
click at [84, 398] on div "Business Reporting" at bounding box center [52, 398] width 90 height 13
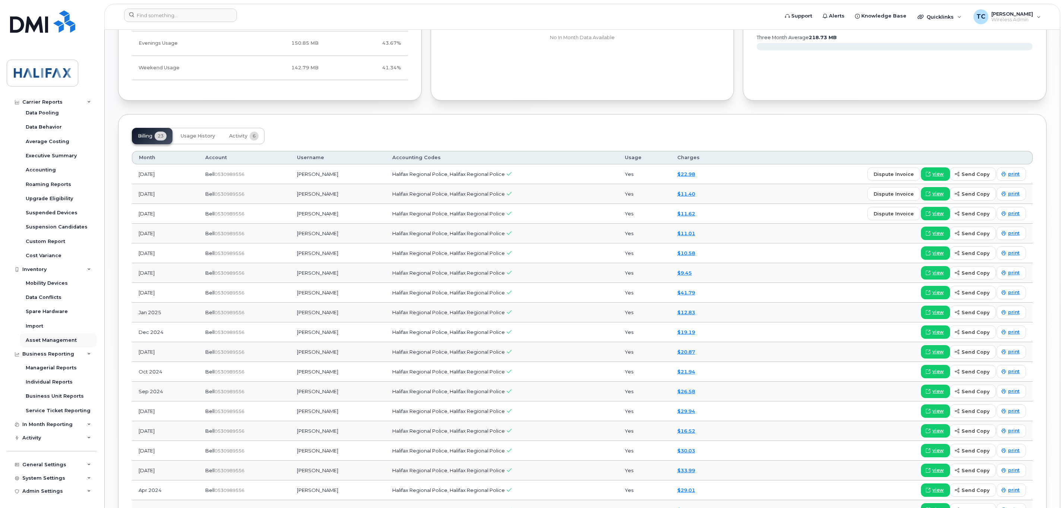
scroll to position [45, 0]
click at [48, 419] on div "In Month Reporting" at bounding box center [52, 423] width 90 height 13
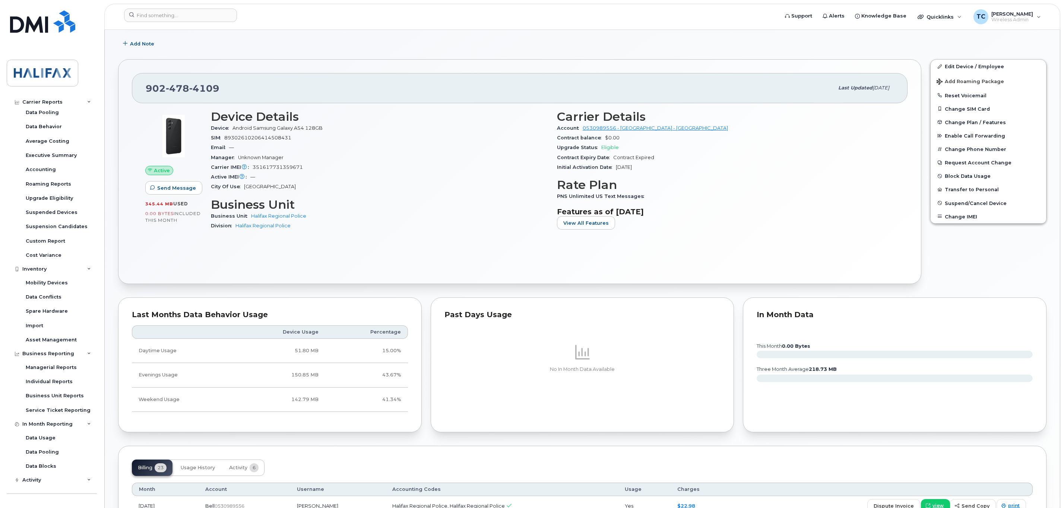
scroll to position [112, 0]
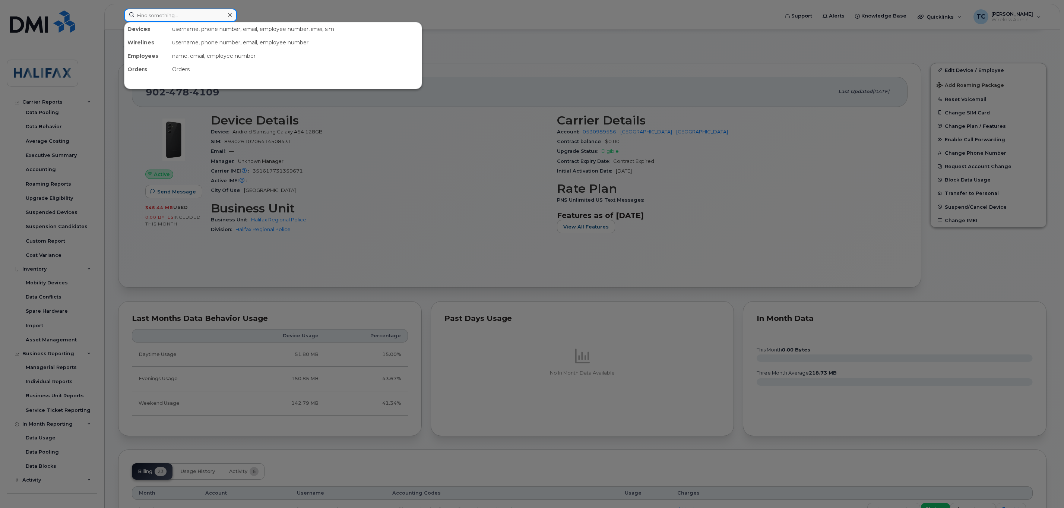
click at [177, 15] on input at bounding box center [180, 15] width 113 height 13
paste input "[PHONE_NUMBER]"
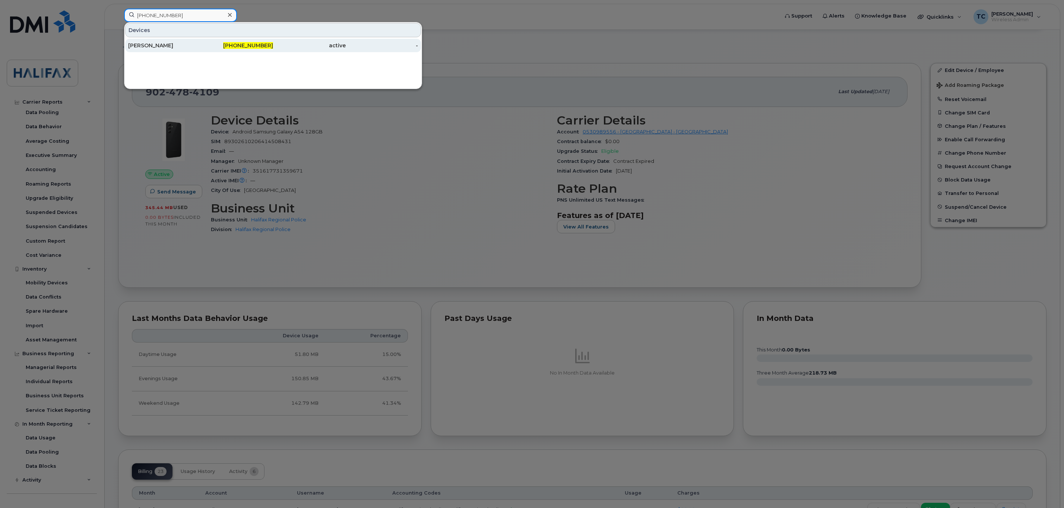
type input "[PHONE_NUMBER]"
drag, startPoint x: 152, startPoint y: 46, endPoint x: 160, endPoint y: 46, distance: 8.2
click at [152, 46] on div "[PERSON_NAME]" at bounding box center [164, 45] width 73 height 7
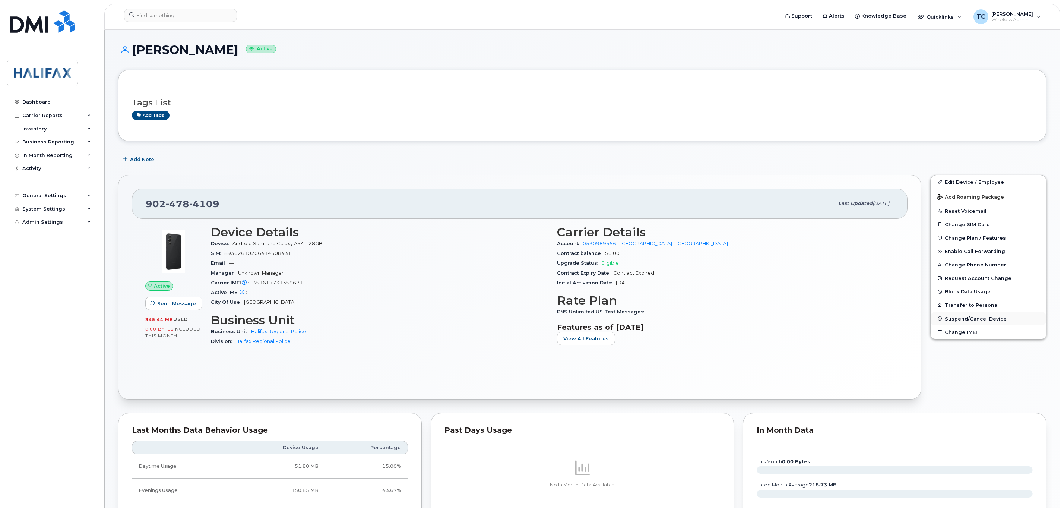
click at [966, 319] on span "Suspend/Cancel Device" at bounding box center [975, 318] width 62 height 6
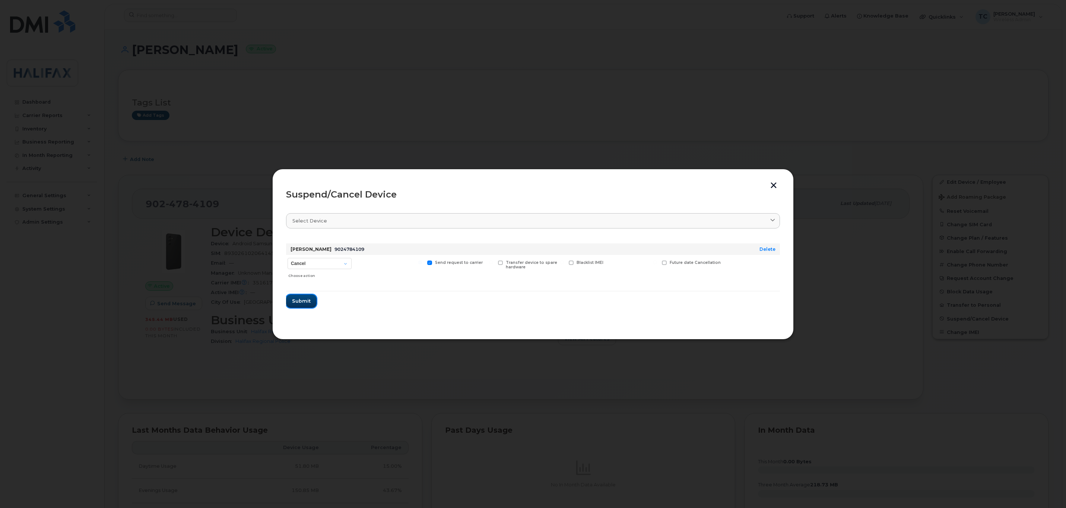
click at [302, 301] on span "Submit" at bounding box center [301, 300] width 19 height 7
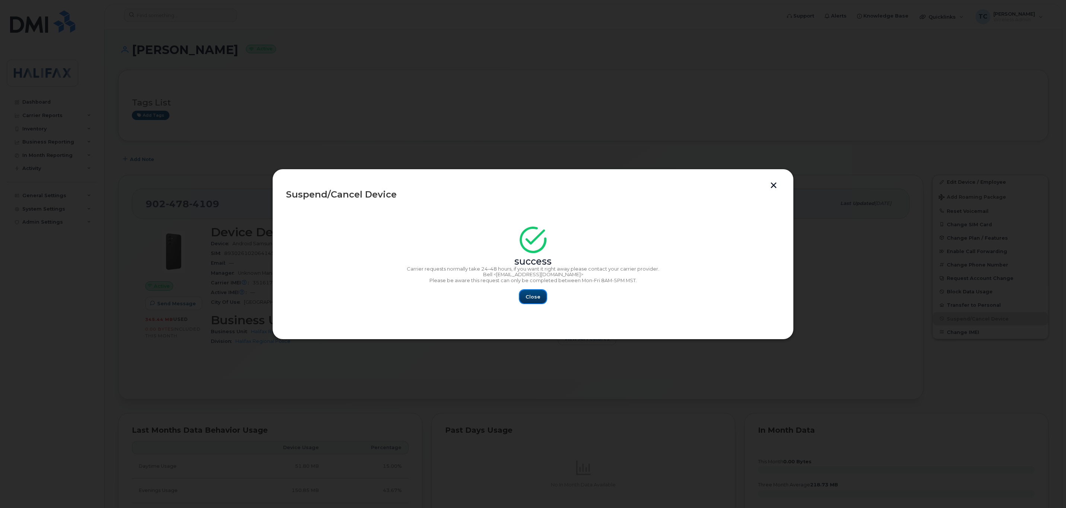
click at [529, 298] on span "Close" at bounding box center [532, 296] width 15 height 7
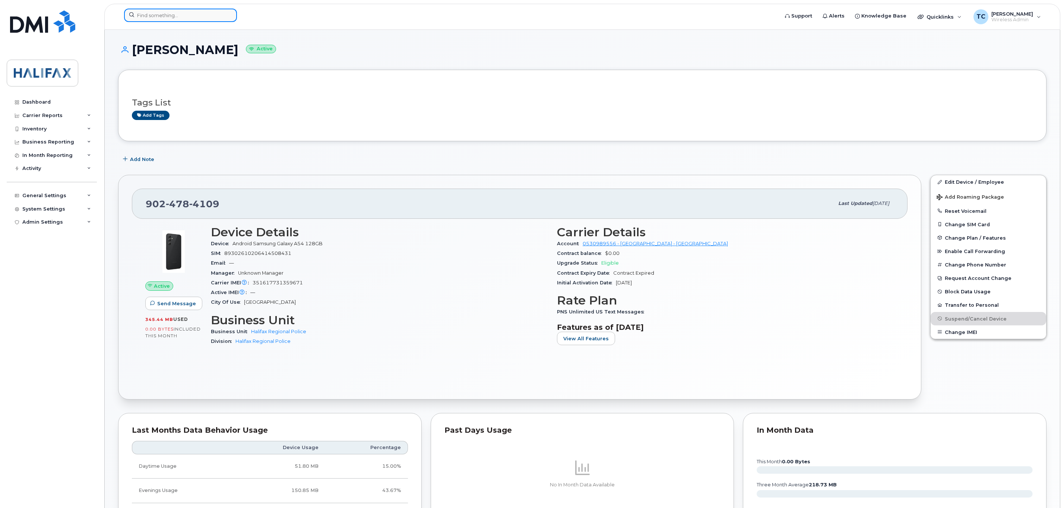
click at [162, 16] on input at bounding box center [180, 15] width 113 height 13
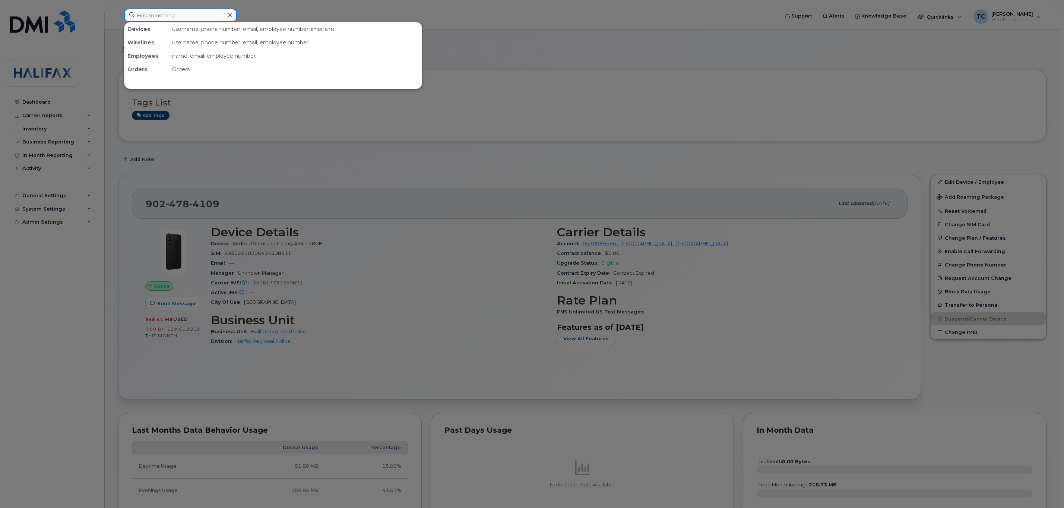
paste input "902-478-4109"
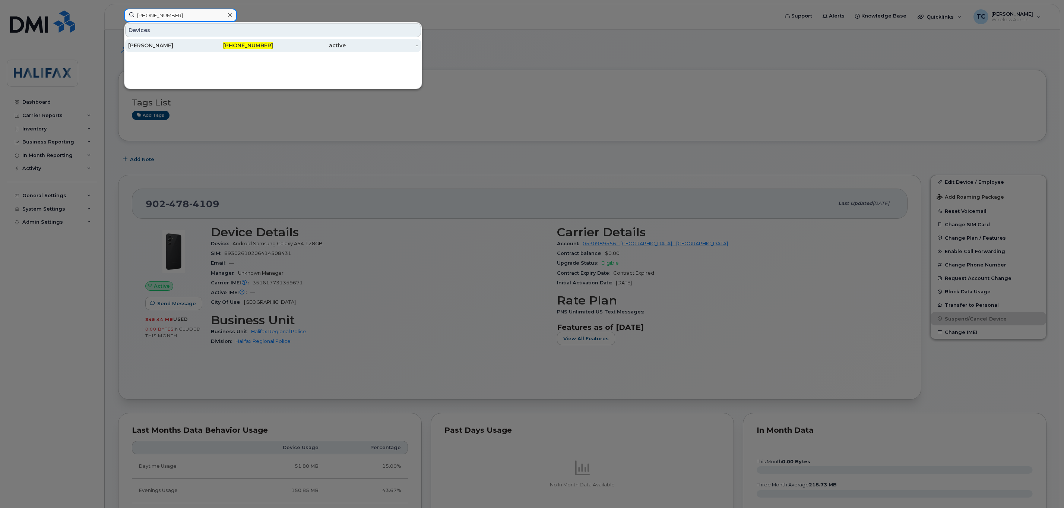
type input "902-478-4109"
click at [147, 47] on div "Paul Allen" at bounding box center [164, 45] width 73 height 7
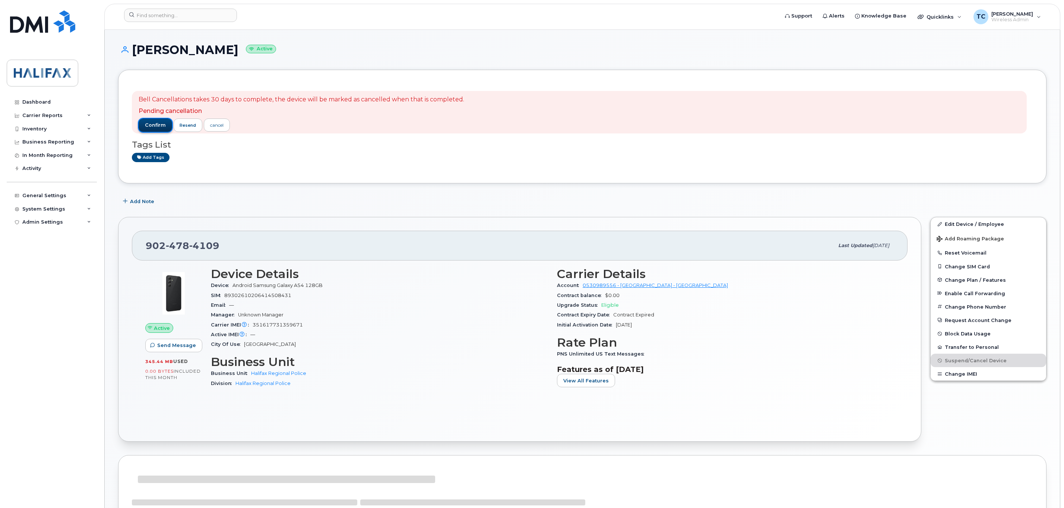
click at [156, 120] on button "confirm" at bounding box center [156, 124] width 34 height 13
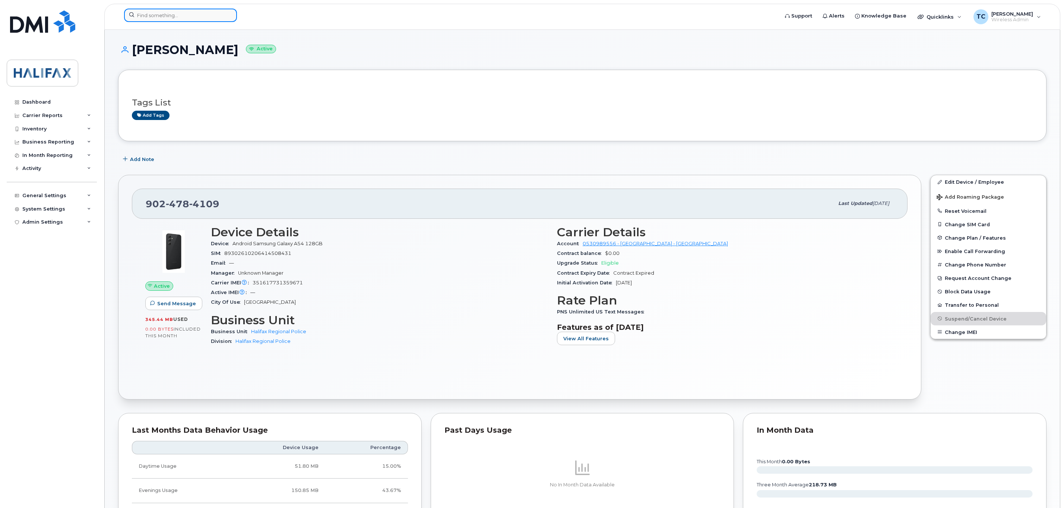
click at [187, 16] on input at bounding box center [180, 15] width 113 height 13
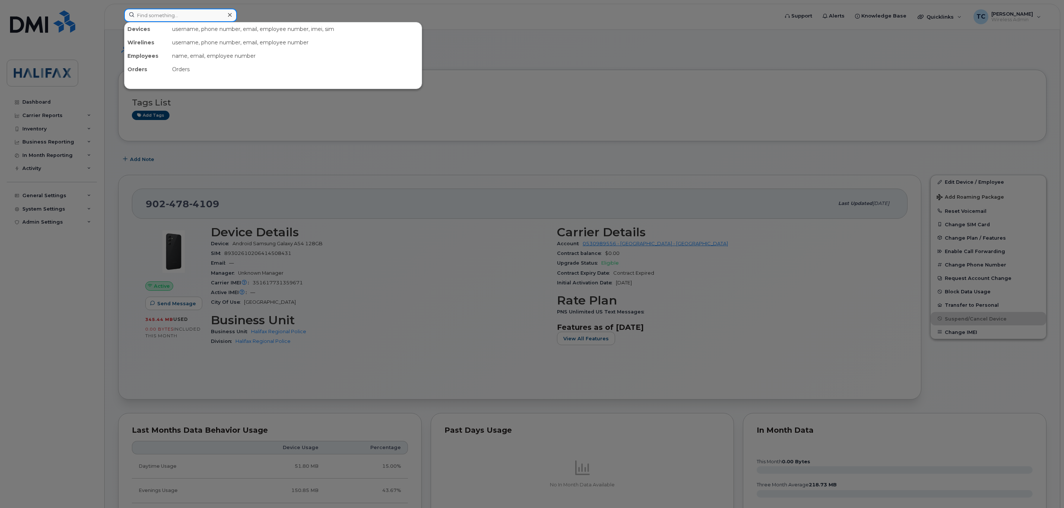
paste input "[PHONE_NUMBER]"
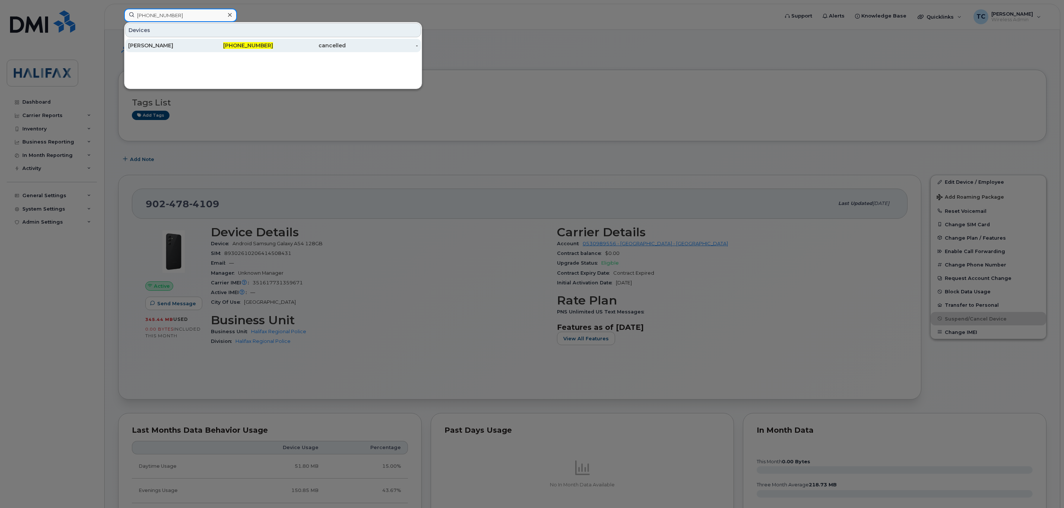
type input "[PHONE_NUMBER]"
click at [144, 45] on div "[PERSON_NAME]" at bounding box center [164, 45] width 73 height 7
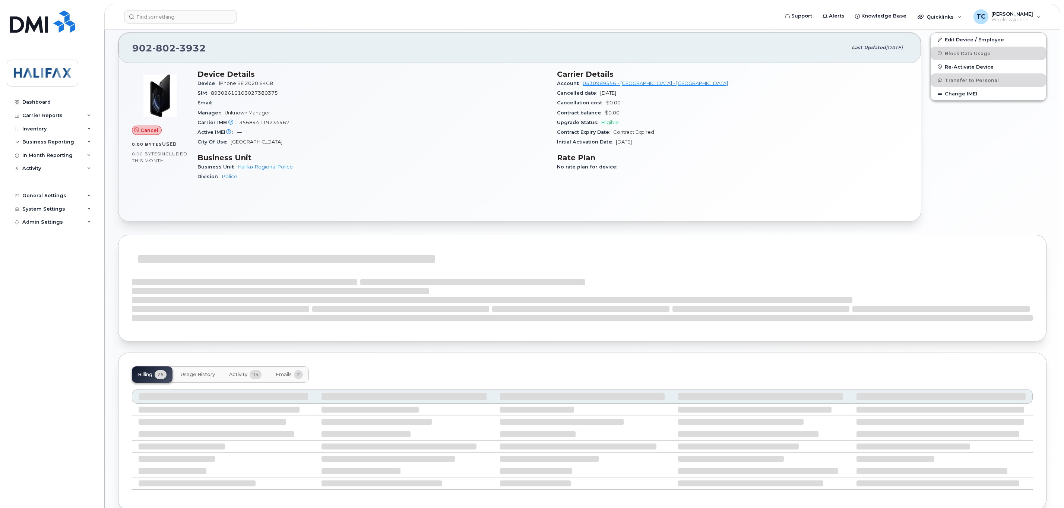
scroll to position [186, 0]
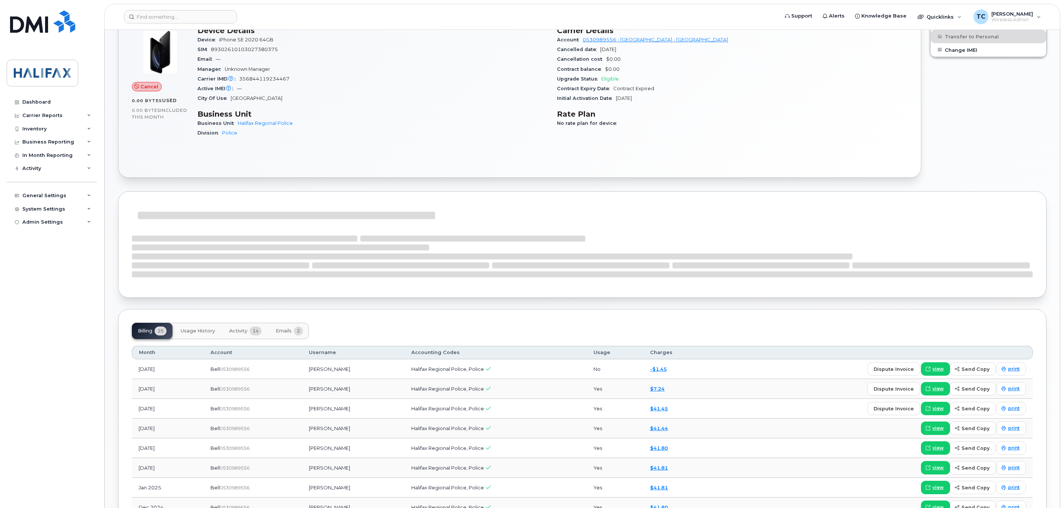
click at [239, 333] on span "Activity" at bounding box center [238, 331] width 18 height 6
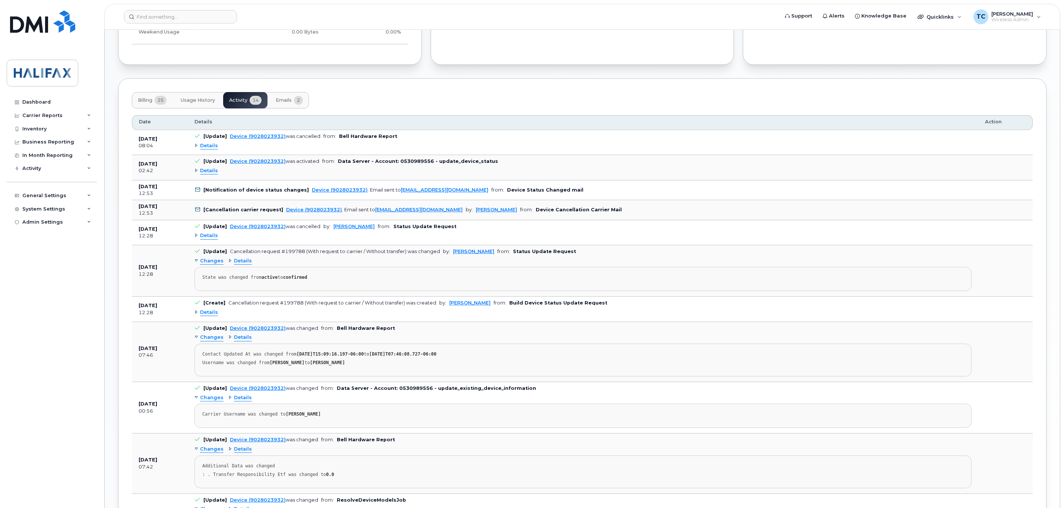
scroll to position [465, 0]
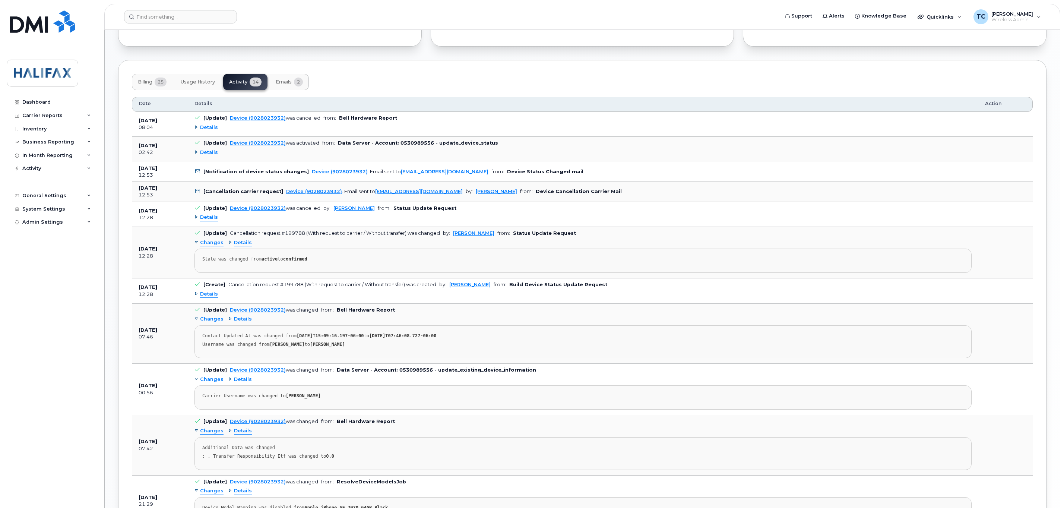
click at [212, 129] on span "Details" at bounding box center [209, 127] width 18 height 7
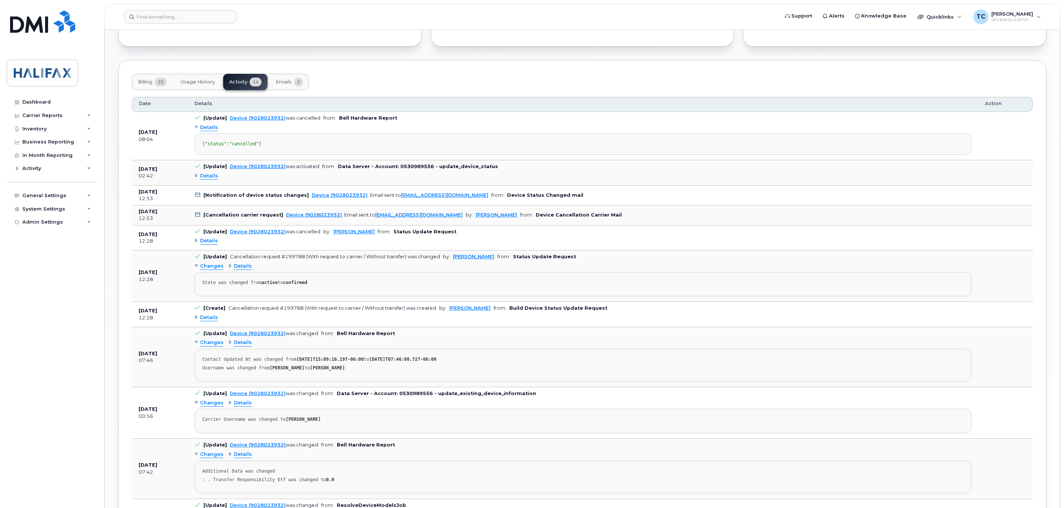
drag, startPoint x: 163, startPoint y: 155, endPoint x: 138, endPoint y: 141, distance: 28.7
click at [138, 141] on tr "[DATE] 08:04 [Update] Device (9028023932) was cancelled from: Bell Hardware Rep…" at bounding box center [582, 136] width 901 height 48
copy tr "[DATE] 08:04 [Update] Device (9028023932) was cancelled from: Bell Hardware Rep…"
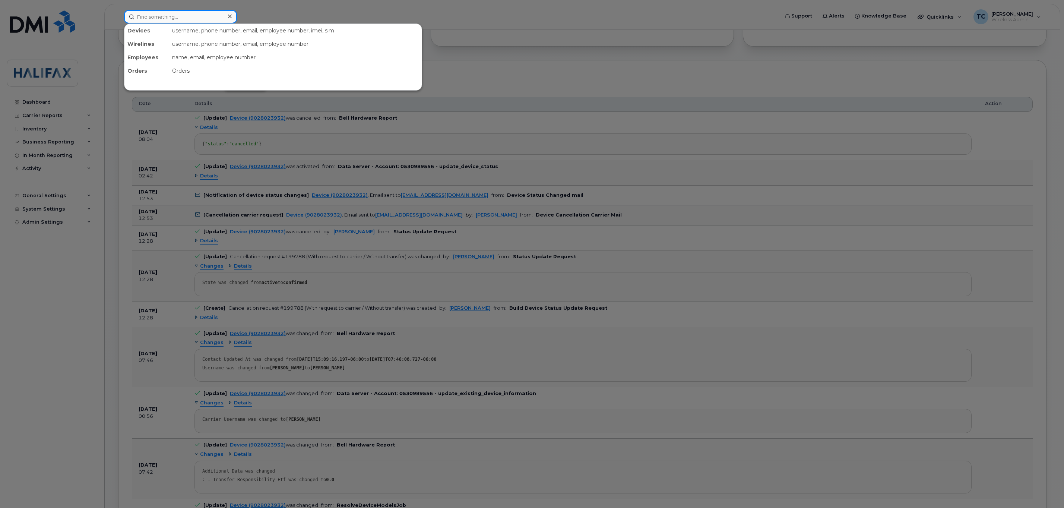
drag, startPoint x: 168, startPoint y: 23, endPoint x: 171, endPoint y: 15, distance: 8.5
click at [168, 21] on input at bounding box center [180, 16] width 113 height 13
paste input "[PHONE_NUMBER]"
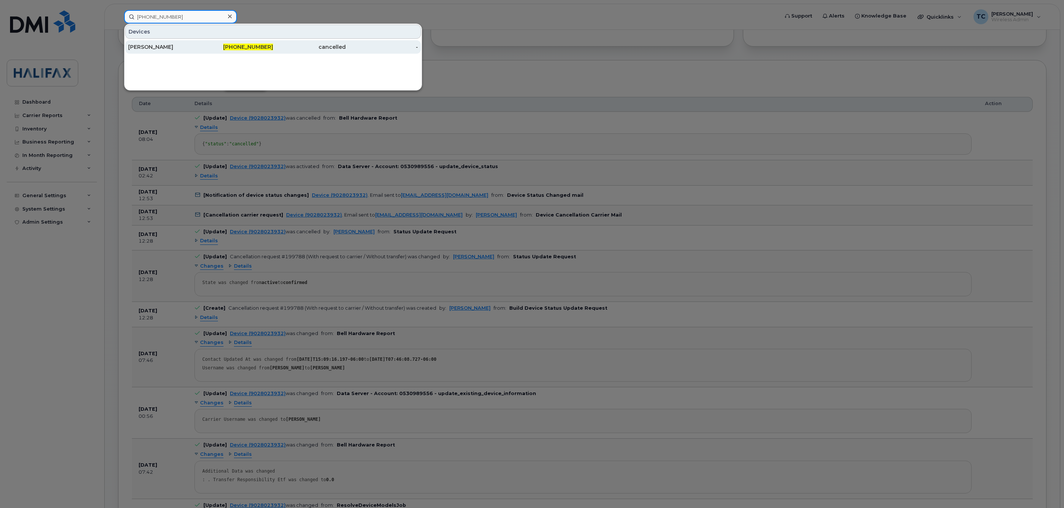
type input "[PHONE_NUMBER]"
click at [142, 47] on div "[PERSON_NAME]" at bounding box center [164, 46] width 73 height 7
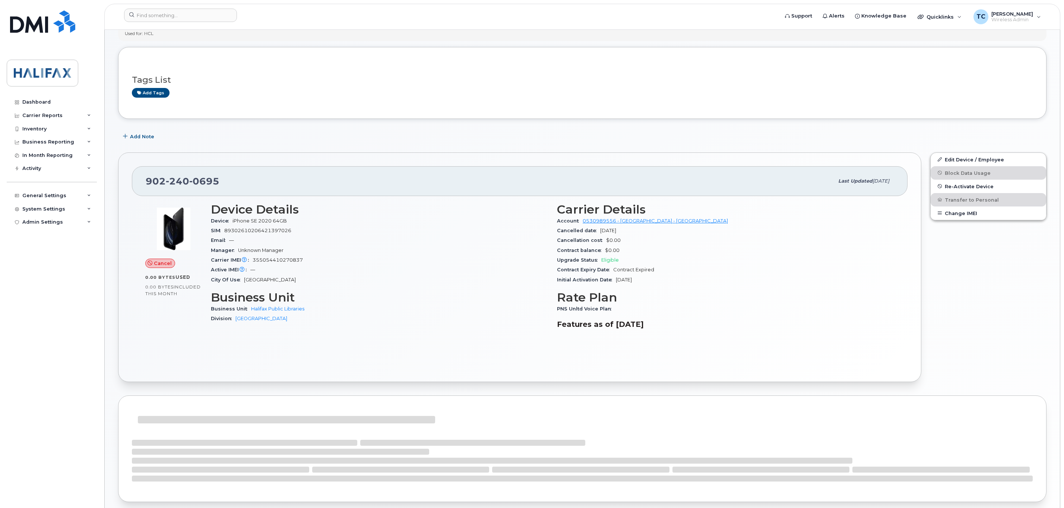
scroll to position [248, 0]
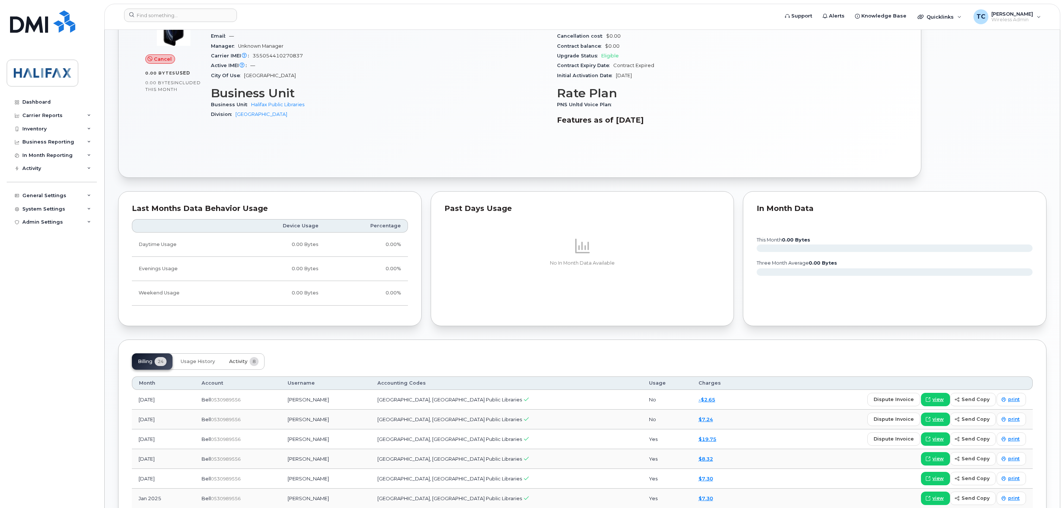
click at [238, 362] on span "Activity" at bounding box center [238, 361] width 18 height 6
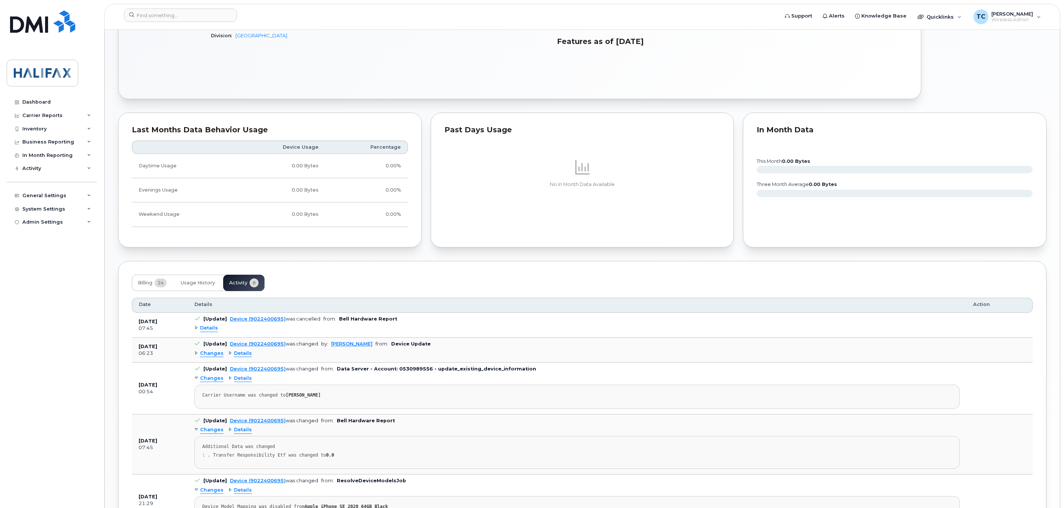
scroll to position [335, 0]
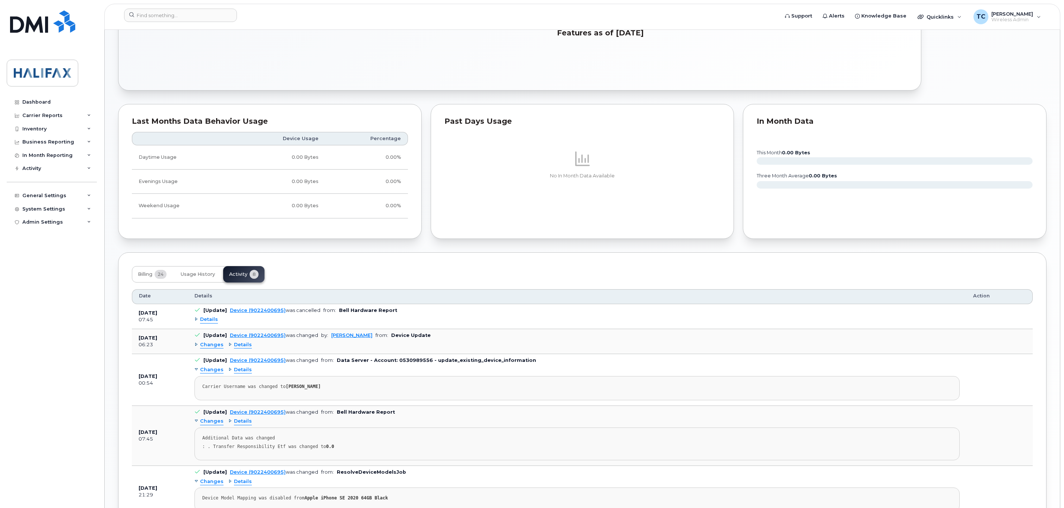
click at [207, 323] on span "Details" at bounding box center [209, 319] width 18 height 7
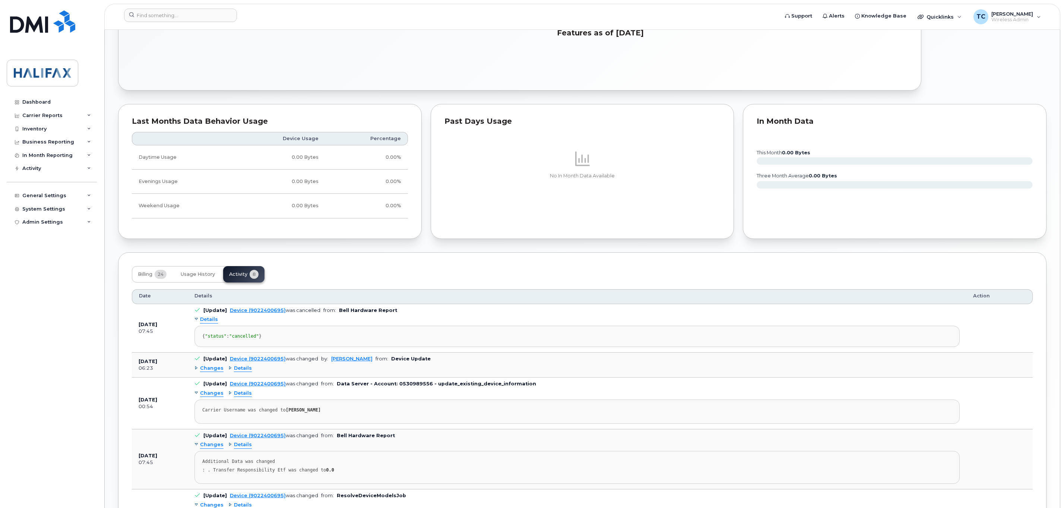
drag, startPoint x: 222, startPoint y: 353, endPoint x: 133, endPoint y: 336, distance: 90.0
click at [133, 336] on tr "Jun 11, 2025 07:45 [Update] Device (9022400695) was cancelled from: Bell Hardwa…" at bounding box center [582, 328] width 901 height 48
copy tr "Jun 11, 2025 07:45 [Update] Device (9022400695) was cancelled from: Bell Hardwa…"
click at [193, 10] on input at bounding box center [180, 15] width 113 height 13
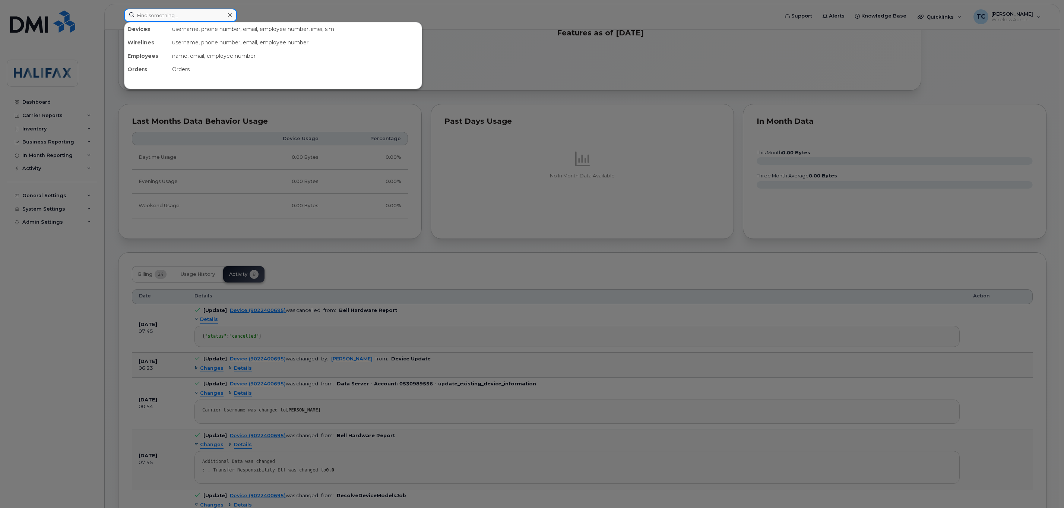
paste input "902-483-3309"
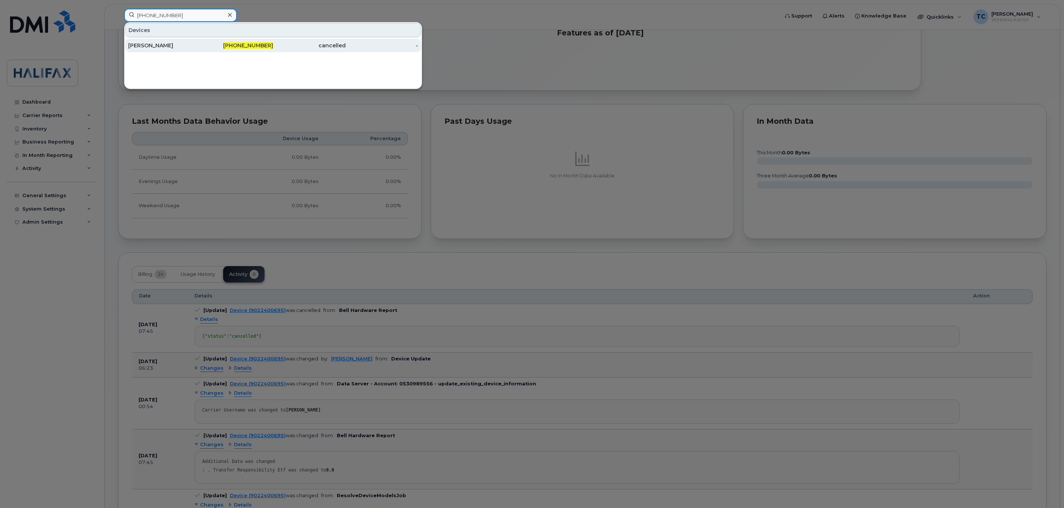
type input "902-483-3309"
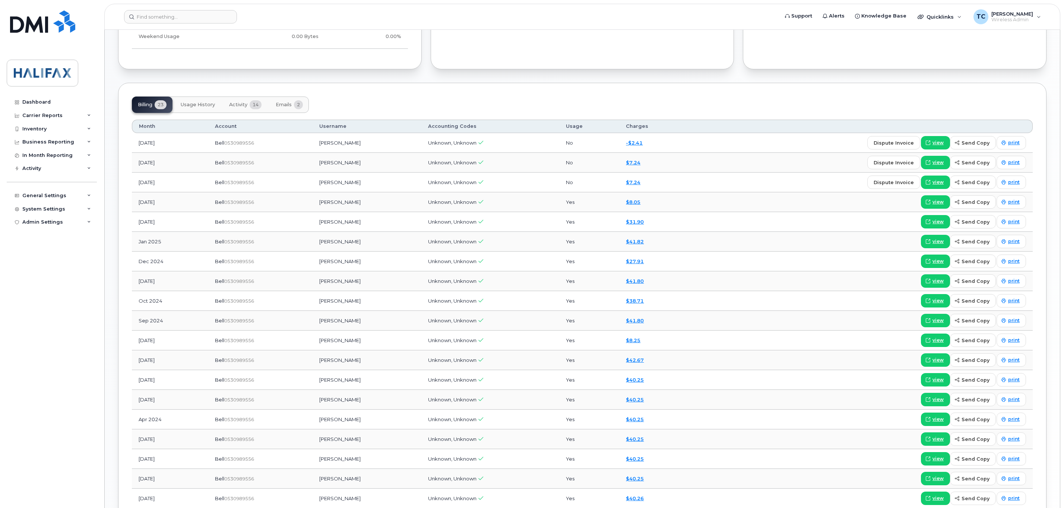
click at [238, 108] on span "Activity" at bounding box center [238, 105] width 18 height 6
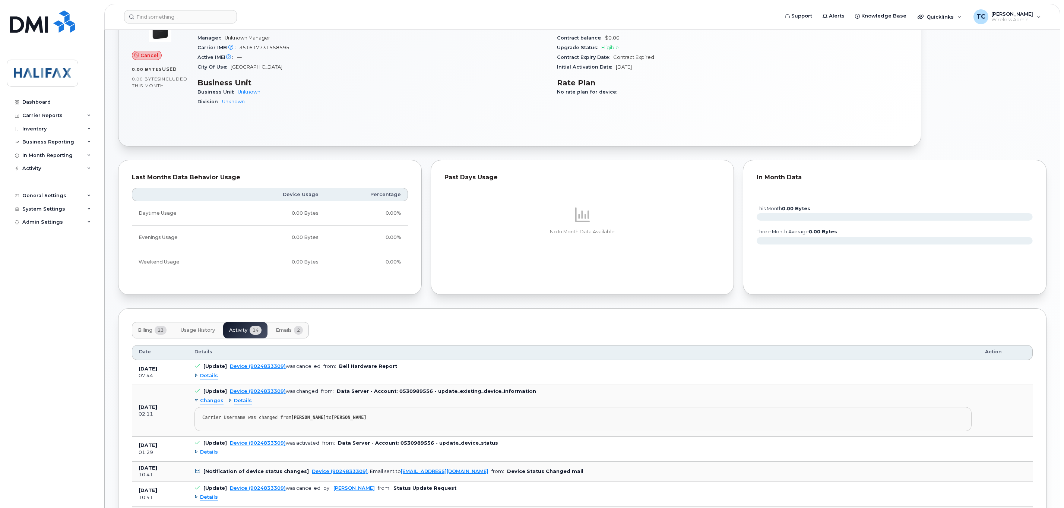
scroll to position [442, 0]
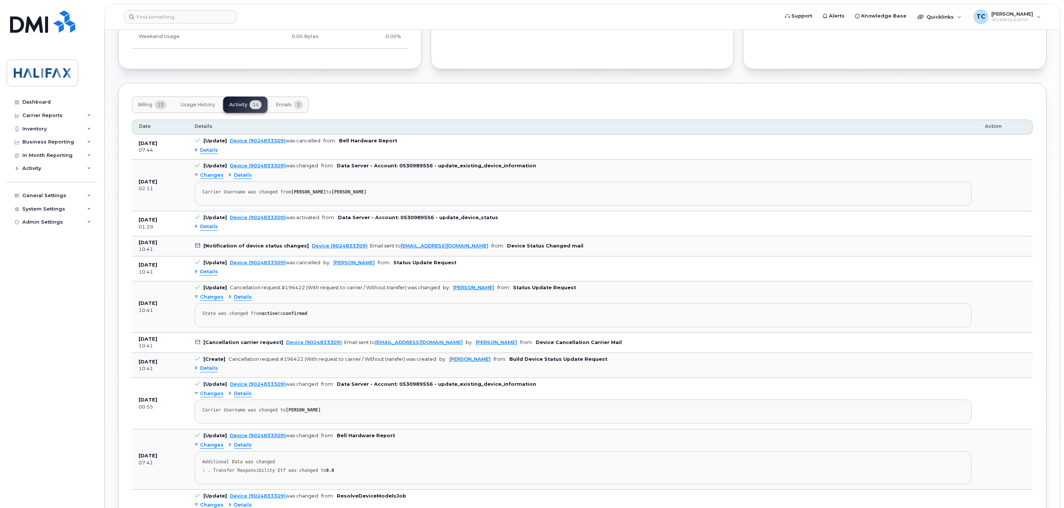
click at [209, 153] on span "Details" at bounding box center [209, 150] width 18 height 7
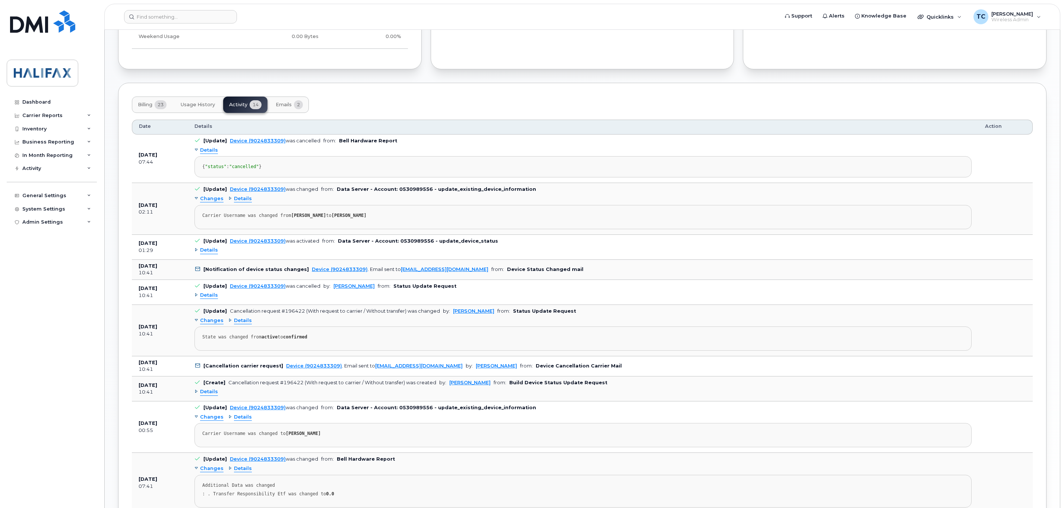
drag, startPoint x: 233, startPoint y: 183, endPoint x: 139, endPoint y: 165, distance: 95.7
click at [139, 165] on tr "Jun 16, 2025 07:44 [Update] Device (9024833309) was cancelled from: Bell Hardwa…" at bounding box center [582, 158] width 901 height 48
copy tr "Jun 16, 2025 07:44 [Update] Device (9024833309) was cancelled from: Bell Hardwa…"
click at [197, 19] on input at bounding box center [180, 16] width 113 height 13
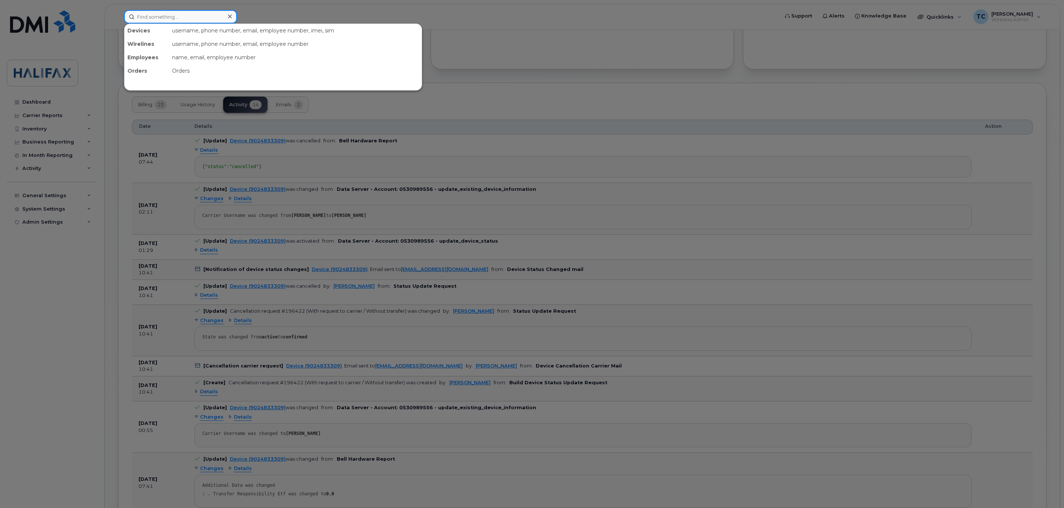
paste input "(902) 943-4629"
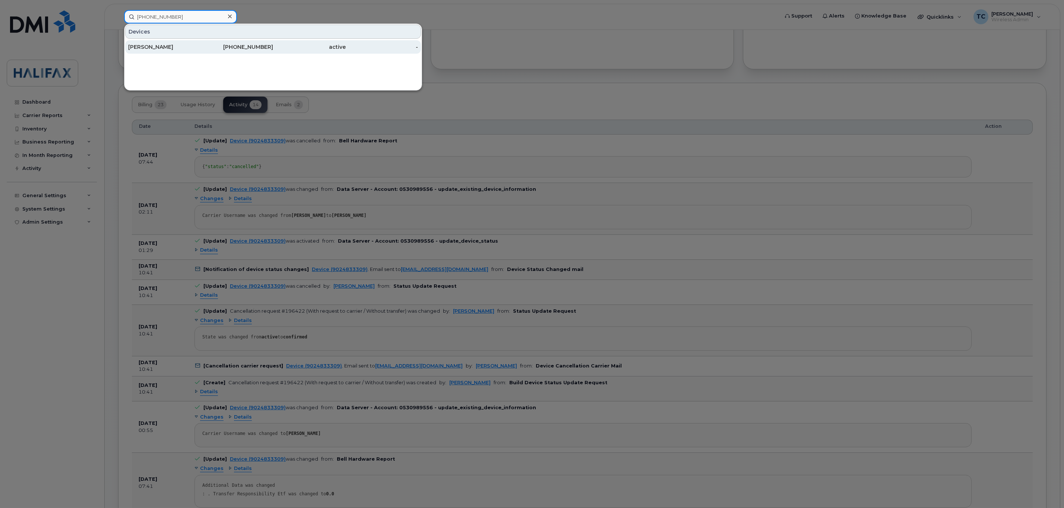
type input "(902) 943-4629"
click at [154, 48] on div "Adam Lanigan" at bounding box center [164, 46] width 73 height 7
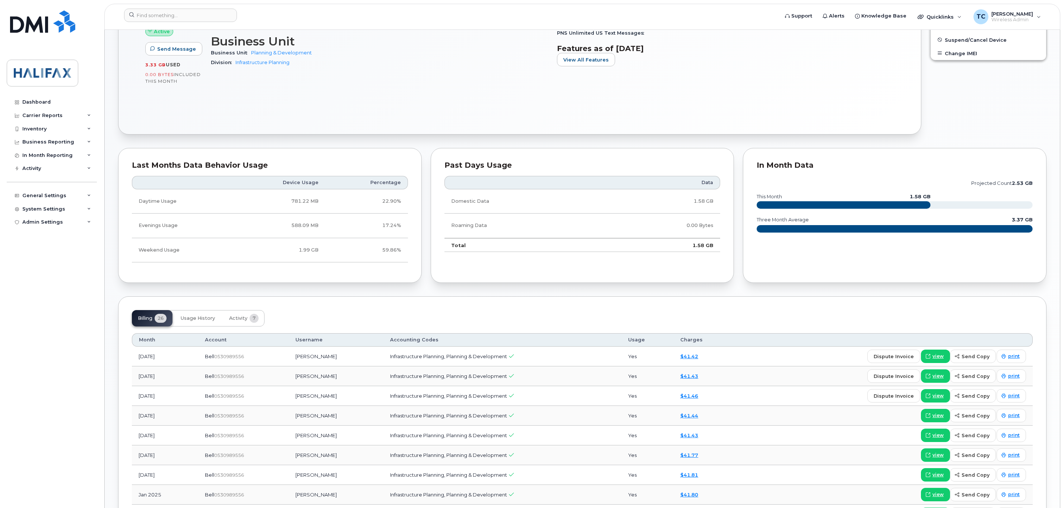
scroll to position [279, 0]
click at [35, 104] on div "Dashboard" at bounding box center [36, 102] width 28 height 6
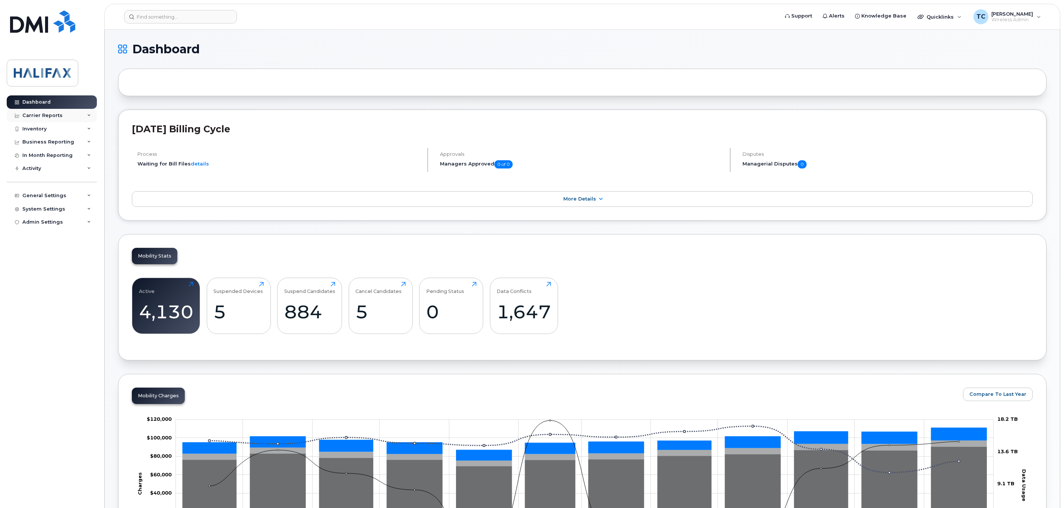
click at [88, 112] on div "Carrier Reports" at bounding box center [52, 115] width 90 height 13
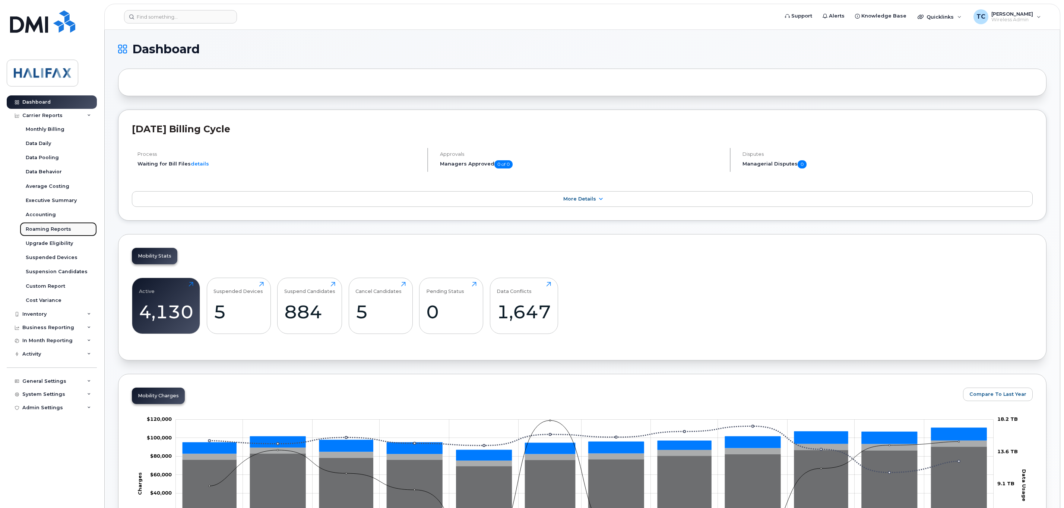
click at [41, 227] on div "Roaming Reports" at bounding box center [48, 229] width 45 height 7
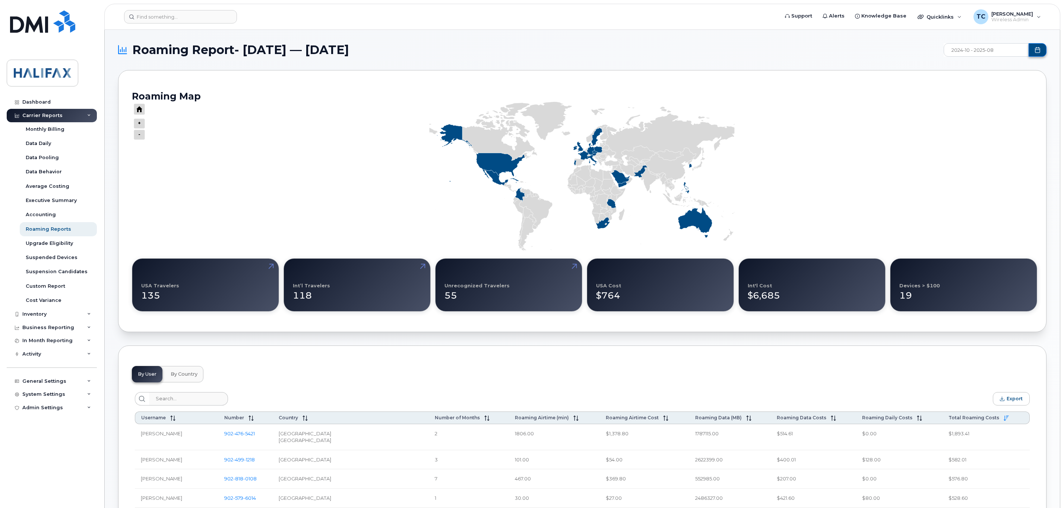
click at [1034, 53] on button "Choose Date" at bounding box center [1037, 49] width 18 height 13
click at [997, 117] on span "Aug" at bounding box center [995, 116] width 34 height 13
type input "2025-08"
click at [782, 83] on div "Roaming Map + - 100% Russian Federation Zoom level changed to 1 USA Travelers 1…" at bounding box center [582, 201] width 928 height 262
click at [200, 405] on input "search" at bounding box center [188, 398] width 79 height 13
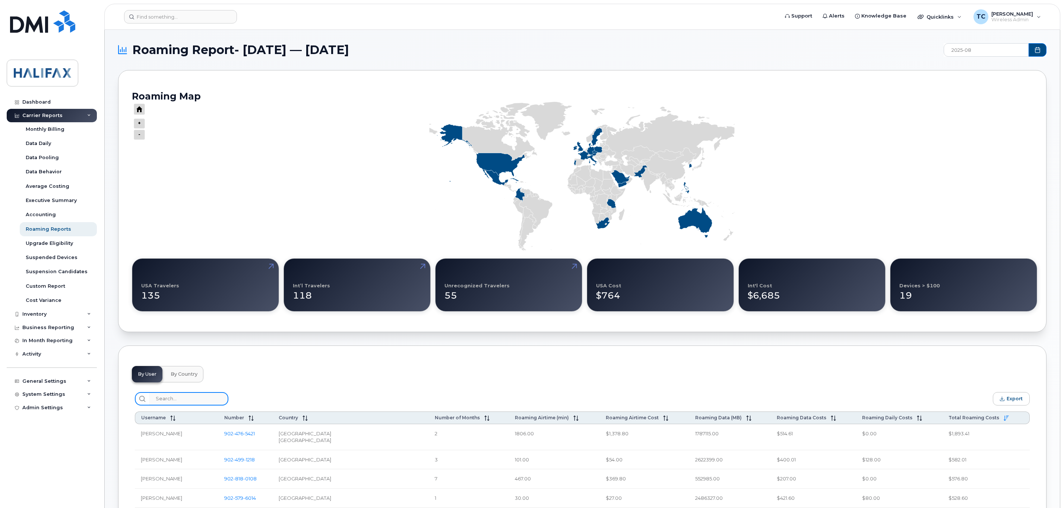
paste input "(902) 943-4629"
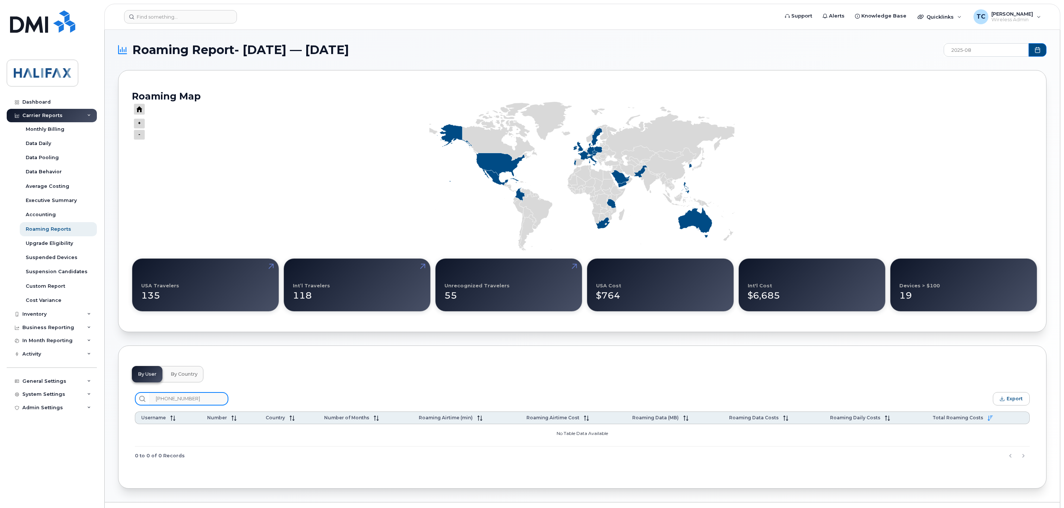
type input "(902) 943-4629"
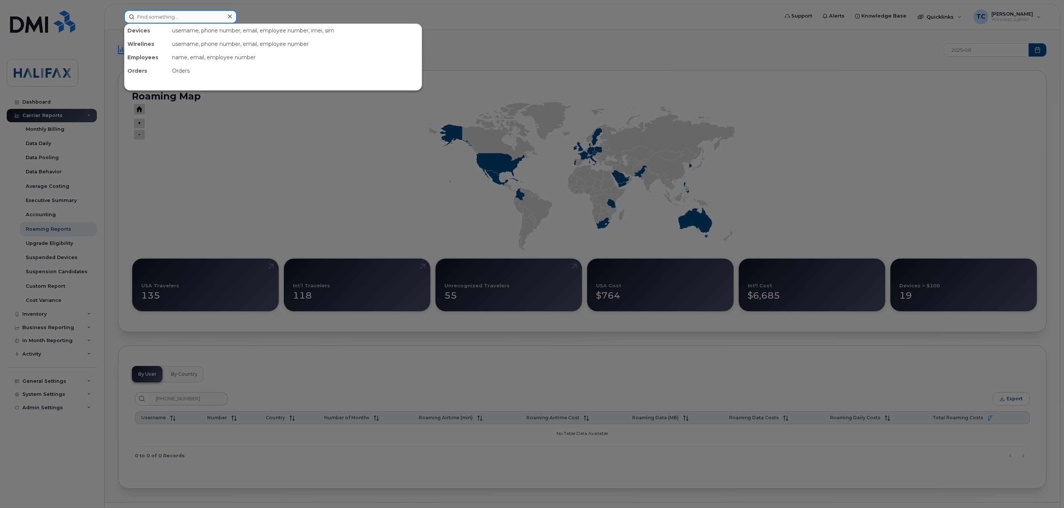
click at [182, 14] on input at bounding box center [180, 16] width 113 height 13
paste input "782-640-0033"
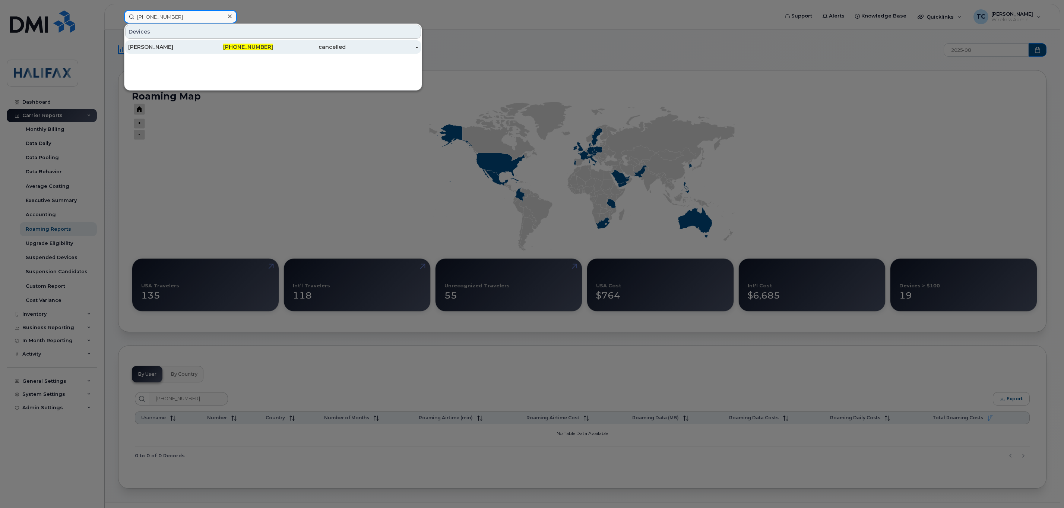
type input "782-640-0033"
click at [158, 44] on div "Tracey Stone" at bounding box center [164, 46] width 73 height 13
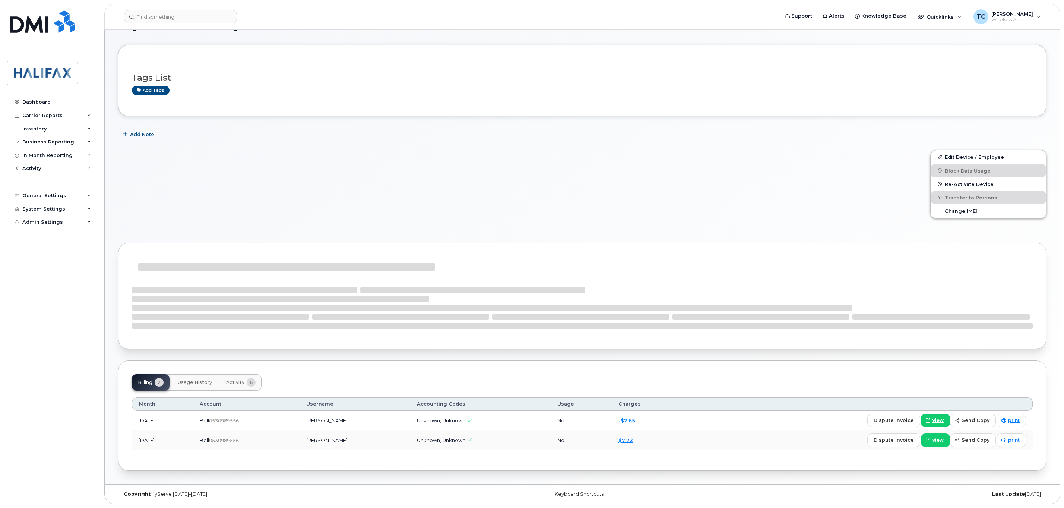
scroll to position [29, 0]
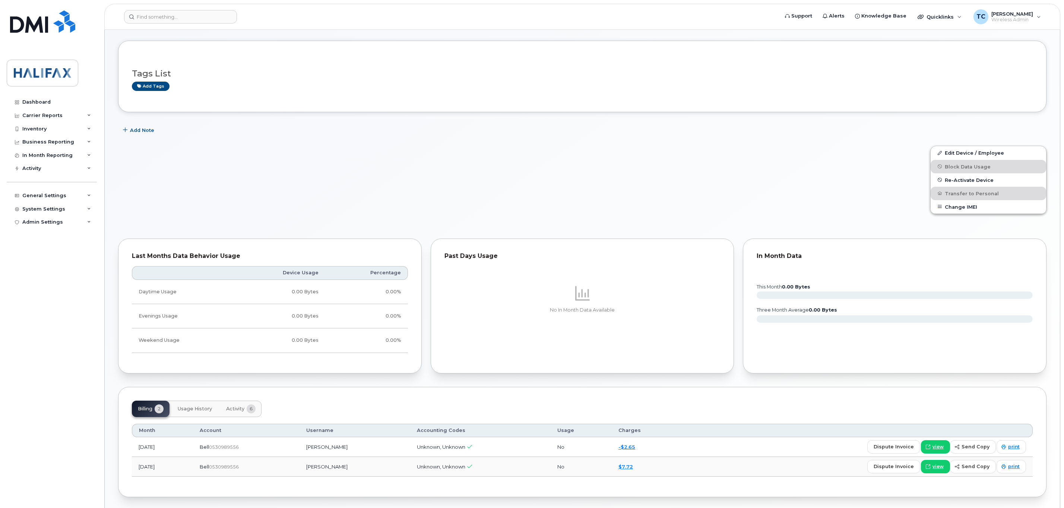
click at [233, 411] on span "Activity" at bounding box center [235, 409] width 18 height 6
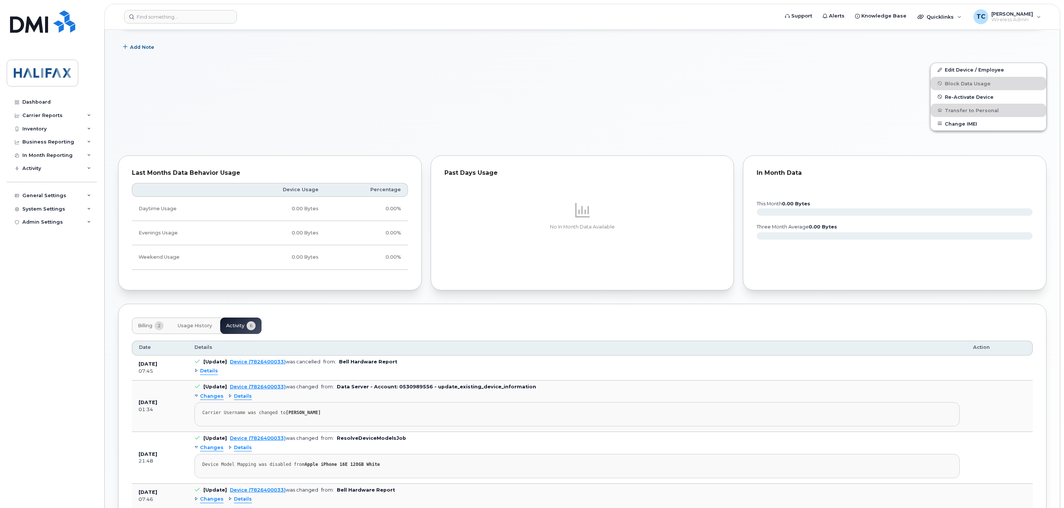
scroll to position [141, 0]
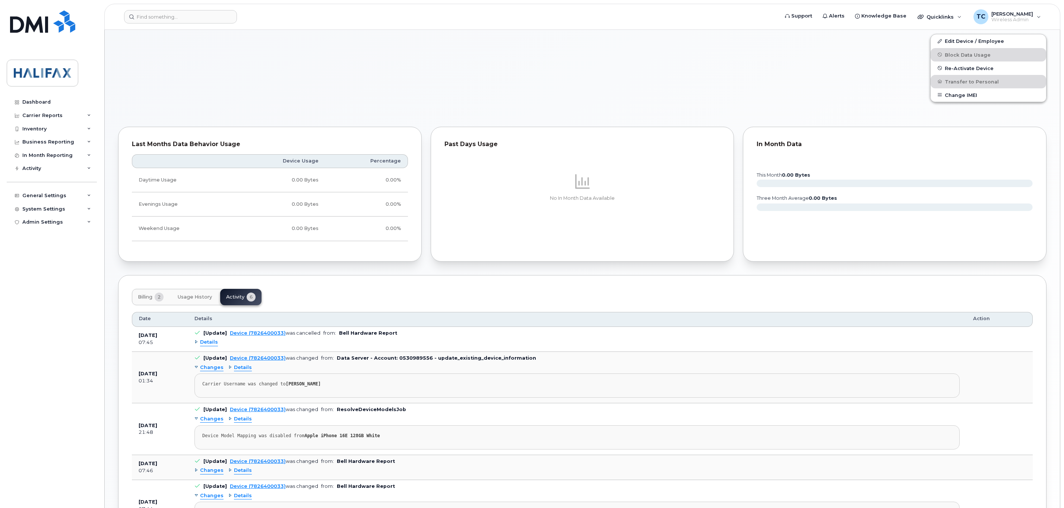
click at [210, 346] on span "Details" at bounding box center [209, 342] width 18 height 7
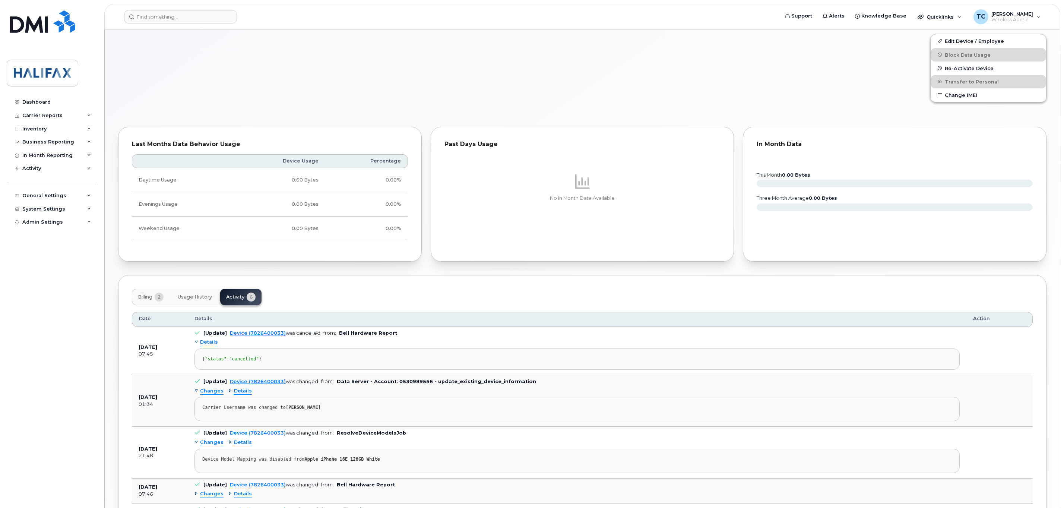
drag, startPoint x: 219, startPoint y: 379, endPoint x: 136, endPoint y: 356, distance: 86.7
click at [136, 356] on tr "[DATE] 07:45 [Update] Device (7826400033) was cancelled from: Bell Hardware Rep…" at bounding box center [582, 351] width 901 height 48
copy tr "[DATE] 07:45 [Update] Device (7826400033) was cancelled from: Bell Hardware Rep…"
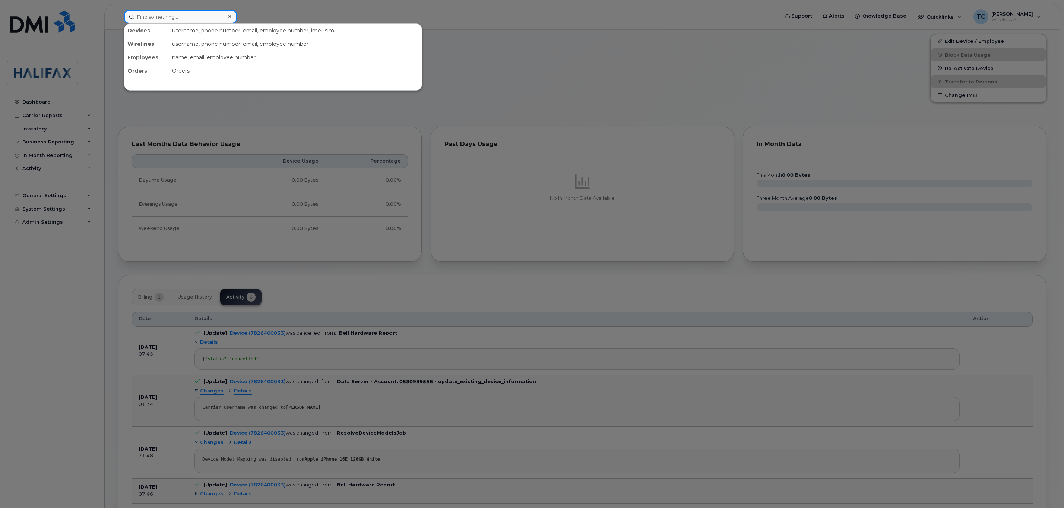
click at [159, 18] on input at bounding box center [180, 16] width 113 height 13
paste input "[PHONE_NUMBER]"
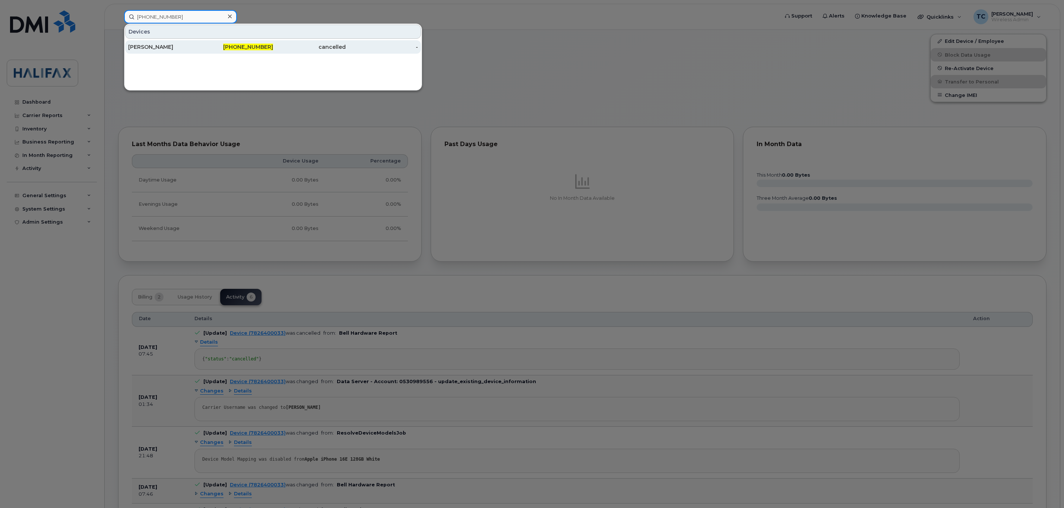
type input "[PHONE_NUMBER]"
click at [143, 46] on div "[PERSON_NAME]" at bounding box center [164, 46] width 73 height 7
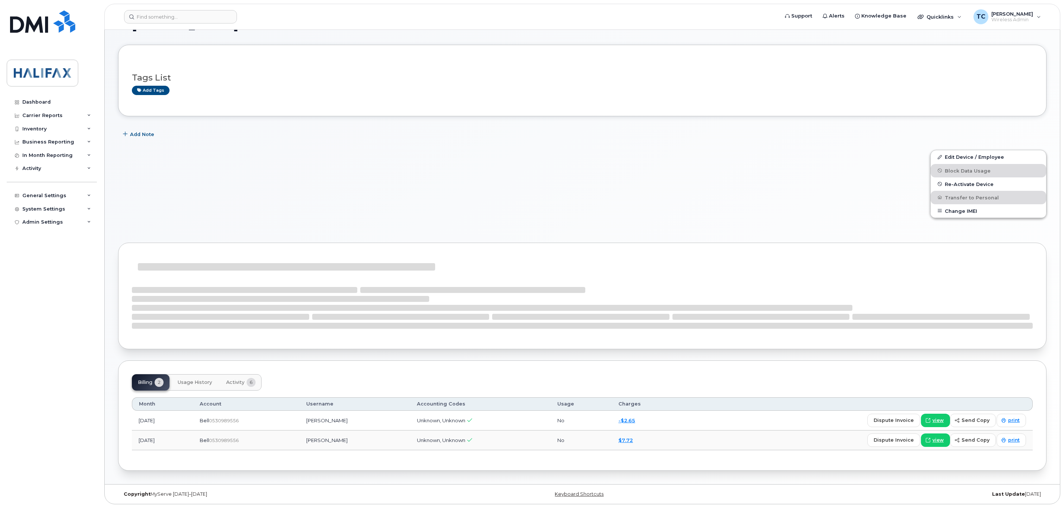
scroll to position [29, 0]
click at [232, 377] on button "Activity 6" at bounding box center [240, 382] width 41 height 16
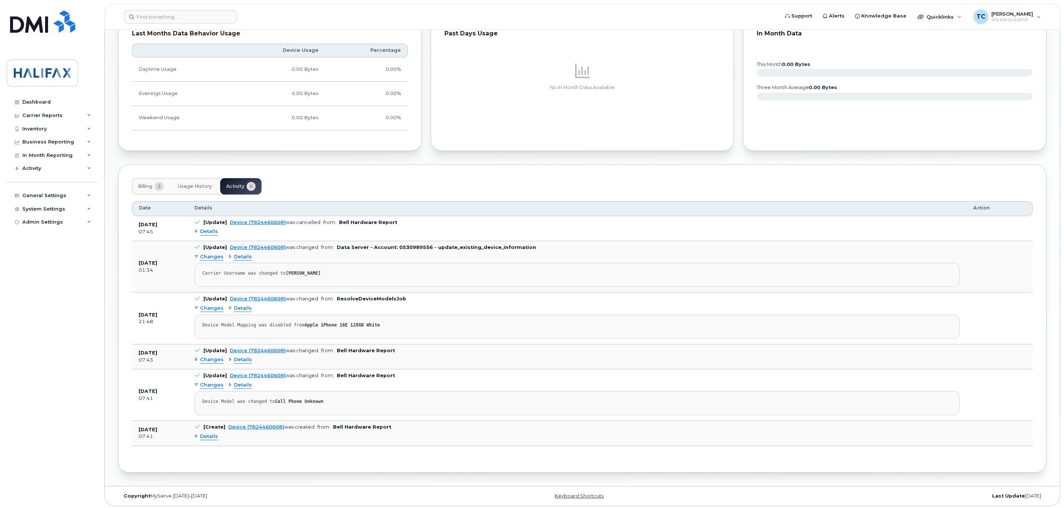
scroll to position [253, 0]
click at [210, 234] on span "Details" at bounding box center [209, 230] width 18 height 7
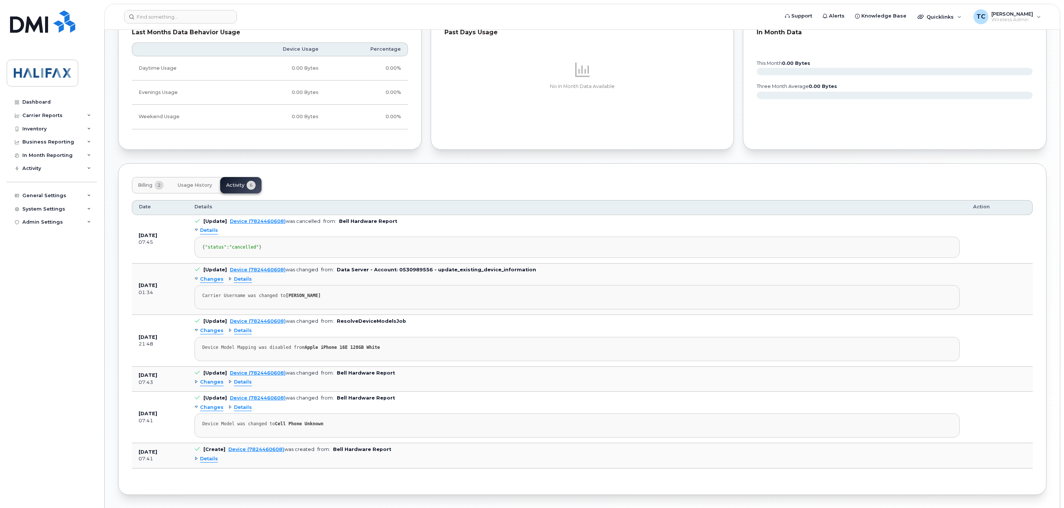
drag, startPoint x: 222, startPoint y: 268, endPoint x: 132, endPoint y: 256, distance: 90.2
click at [132, 256] on tr "[DATE] 07:45 [Update] Device (7824460608) was cancelled from: Bell Hardware Rep…" at bounding box center [582, 239] width 901 height 48
copy tr "07:45 [Update] Device (7824460608) was cancelled from: Bell Hardware Report Det…"
drag, startPoint x: 146, startPoint y: 253, endPoint x: 185, endPoint y: 239, distance: 41.5
click at [185, 239] on td "[DATE] 07:45" at bounding box center [160, 239] width 56 height 48
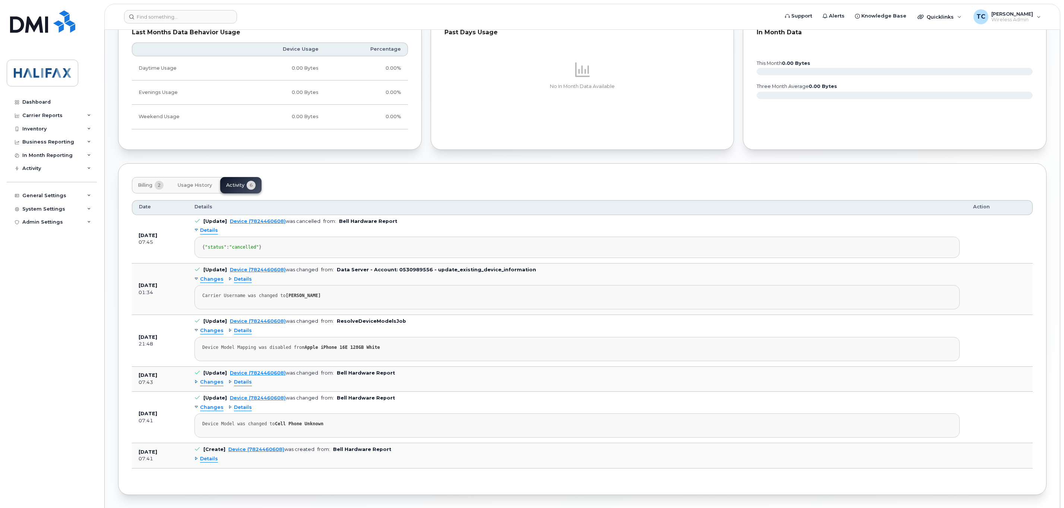
drag, startPoint x: 227, startPoint y: 266, endPoint x: 136, endPoint y: 247, distance: 93.2
click at [136, 247] on tr "[DATE] 07:45 [Update] Device (7824460608) was cancelled from: Bell Hardware Rep…" at bounding box center [582, 239] width 901 height 48
copy tr "[DATE] 07:45 [Update] Device (7824460608) was cancelled from: Bell Hardware Rep…"
click at [179, 18] on input at bounding box center [180, 16] width 113 height 13
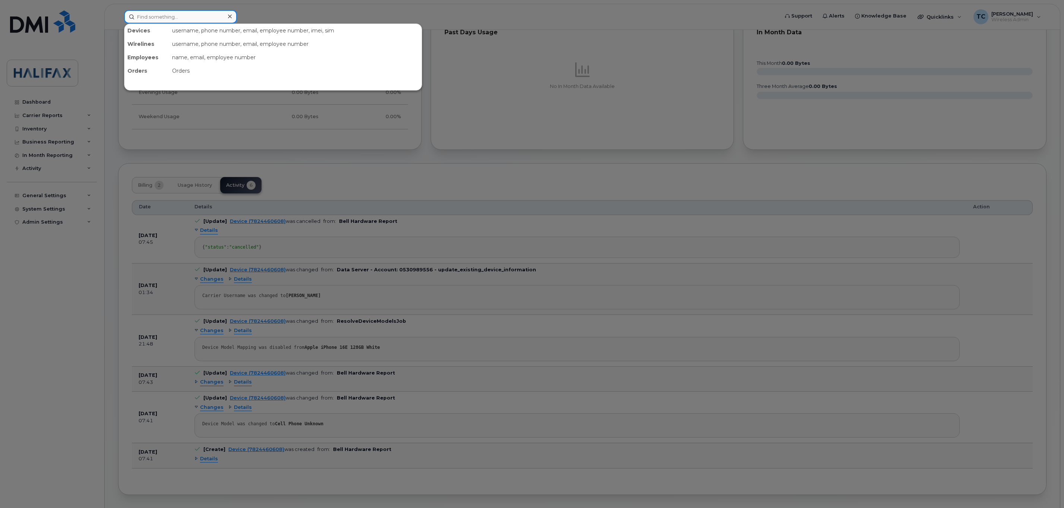
paste input "[PHONE_NUMBER]"
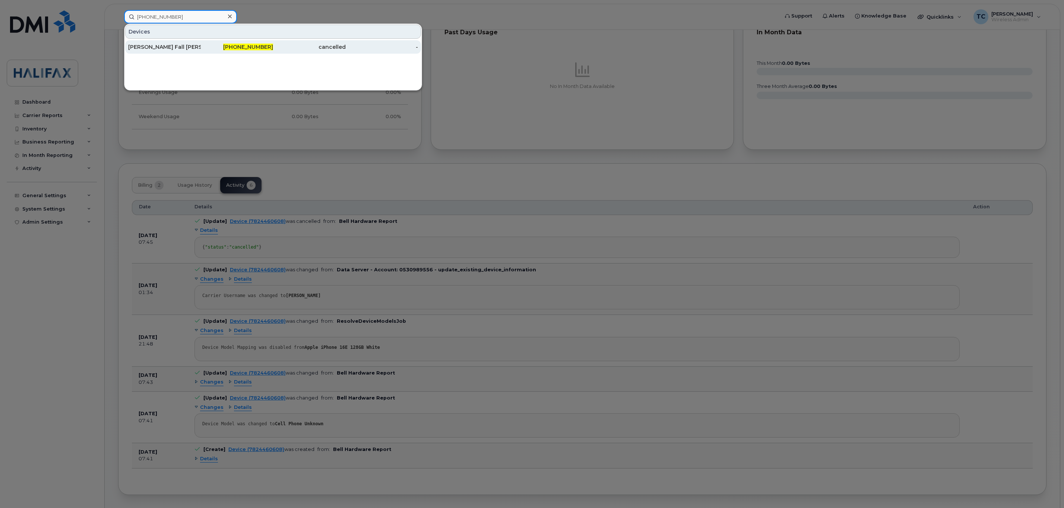
type input "[PHONE_NUMBER]"
click at [163, 43] on div "[PERSON_NAME] Fall [PERSON_NAME]" at bounding box center [164, 46] width 73 height 13
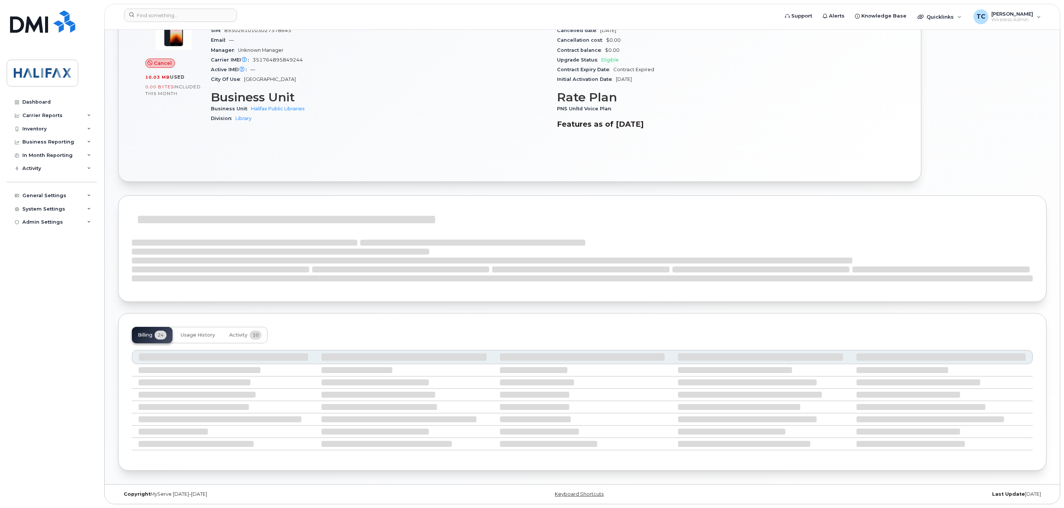
scroll to position [227, 0]
click at [238, 333] on span "Activity" at bounding box center [238, 335] width 18 height 6
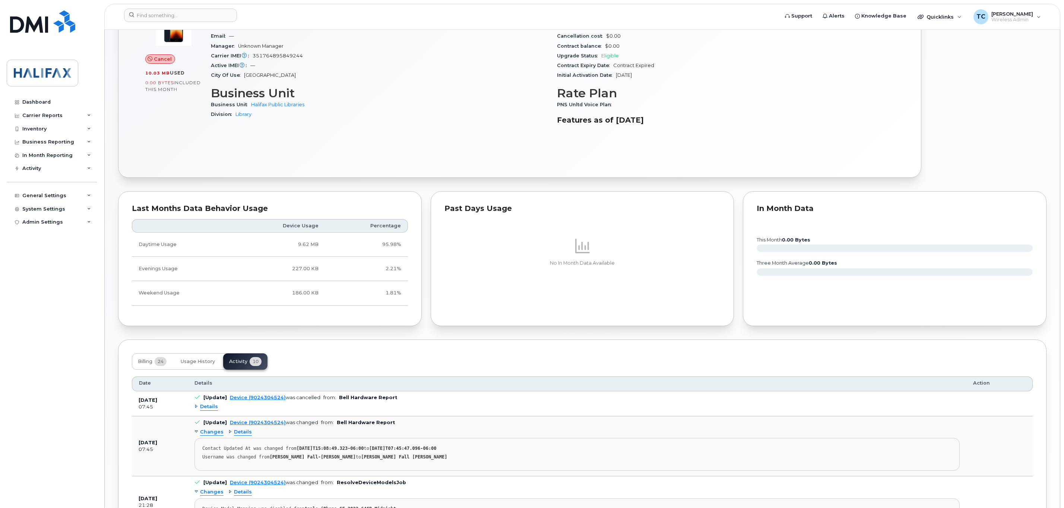
click at [209, 410] on span "Details" at bounding box center [209, 406] width 18 height 7
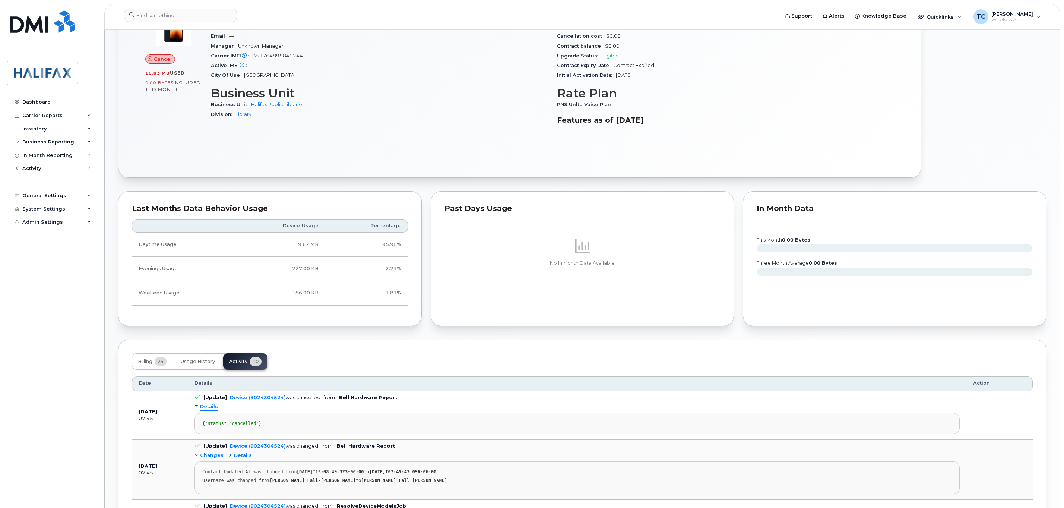
drag, startPoint x: 232, startPoint y: 444, endPoint x: 136, endPoint y: 421, distance: 97.9
click at [136, 421] on tr "Jun 11, 2025 07:45 [Update] Device (9024304524) was cancelled from: Bell Hardwa…" at bounding box center [582, 415] width 901 height 48
copy tr "Jun 11, 2025 07:45 [Update] Device (9024304524) was cancelled from: Bell Hardwa…"
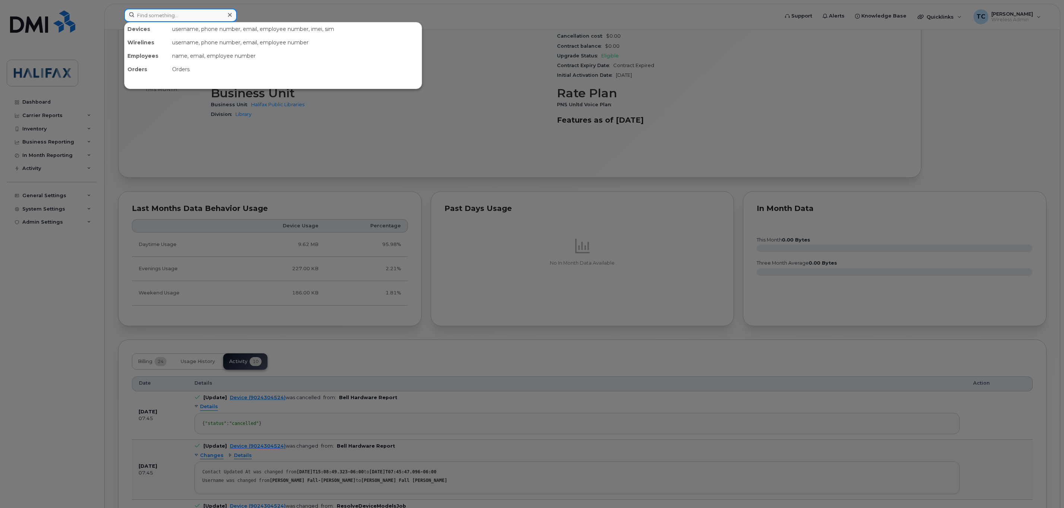
click at [187, 12] on input at bounding box center [180, 15] width 113 height 13
paste input "902-456-7481"
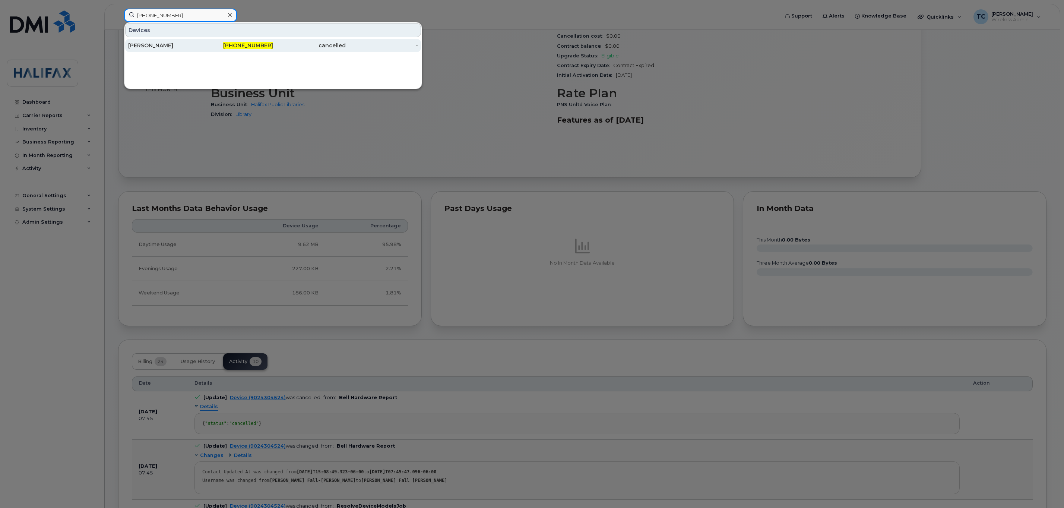
type input "902-456-7481"
click at [159, 48] on div "Jill Patterson" at bounding box center [164, 45] width 73 height 7
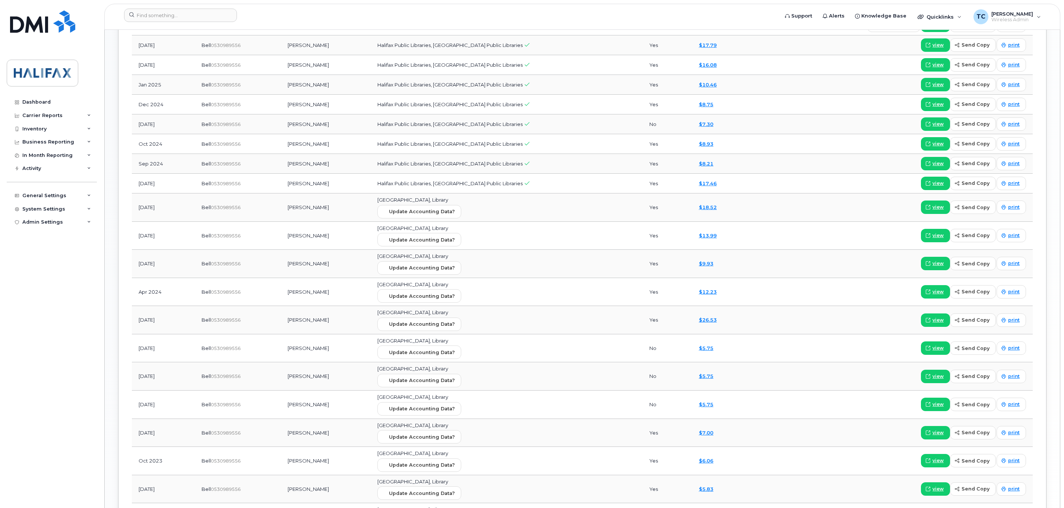
scroll to position [389, 0]
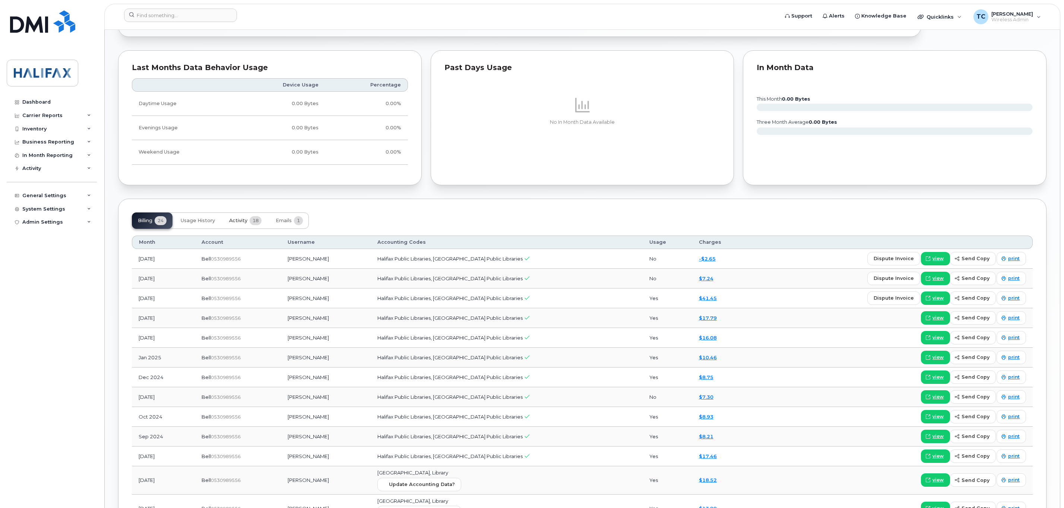
click at [237, 221] on span "Activity" at bounding box center [238, 220] width 18 height 6
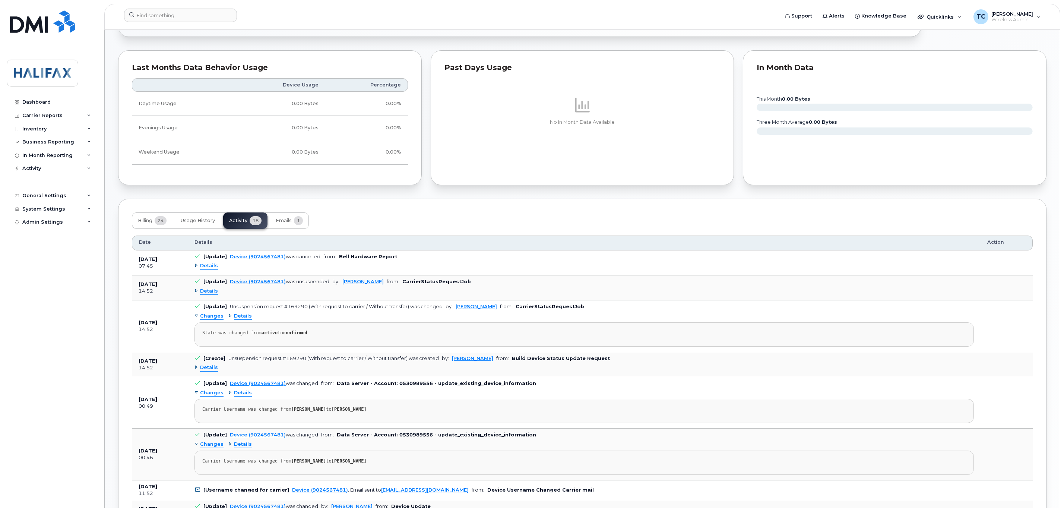
click at [210, 269] on span "Details" at bounding box center [209, 265] width 18 height 7
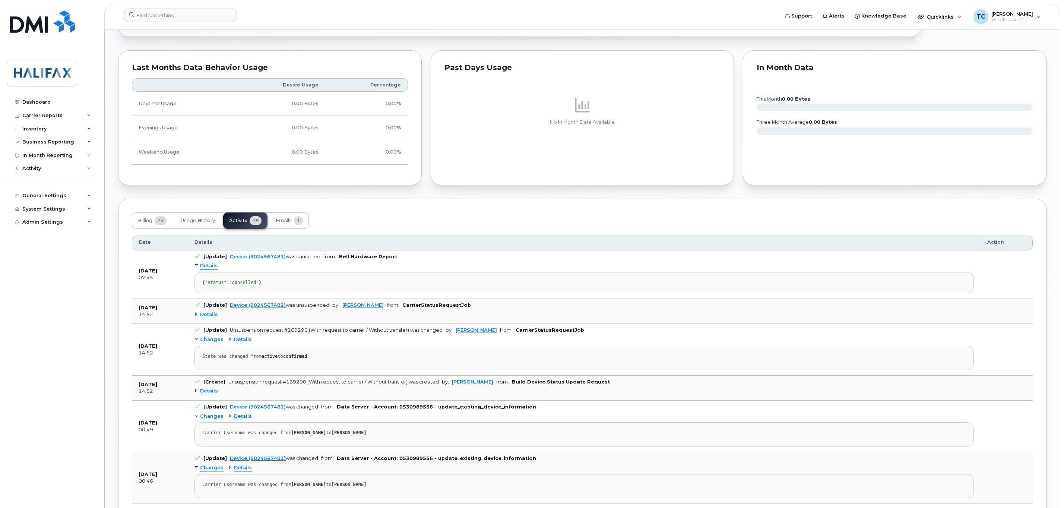
drag, startPoint x: 216, startPoint y: 302, endPoint x: 137, endPoint y: 280, distance: 81.7
click at [137, 280] on tr "[DATE] 07:45 [Update] Device (9024567481) was cancelled from: Bell Hardware Rep…" at bounding box center [582, 274] width 901 height 48
copy tr "[DATE] 07:45 [Update] Device (9024567481) was cancelled from: Bell Hardware Rep…"
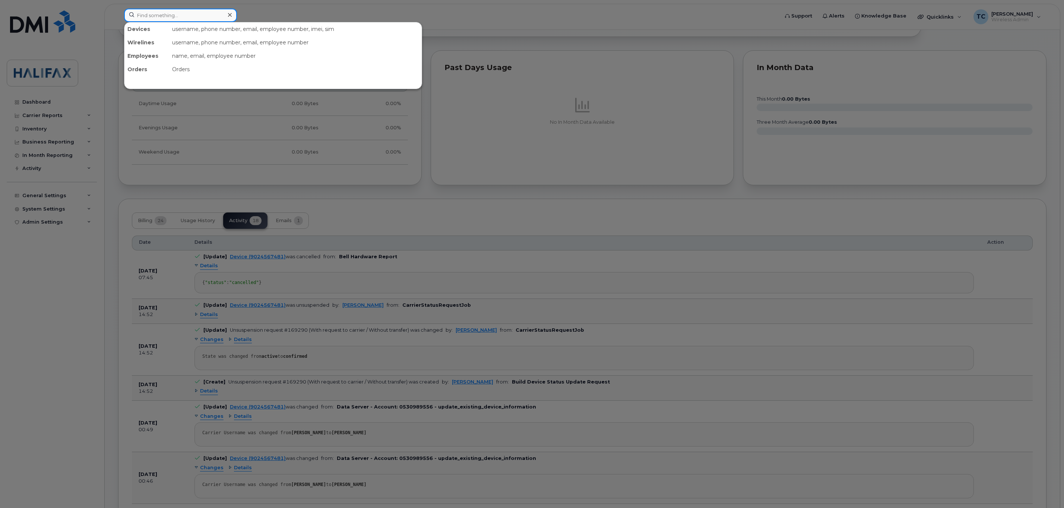
click at [172, 15] on input at bounding box center [180, 15] width 113 height 13
paste input "[PHONE_NUMBER]"
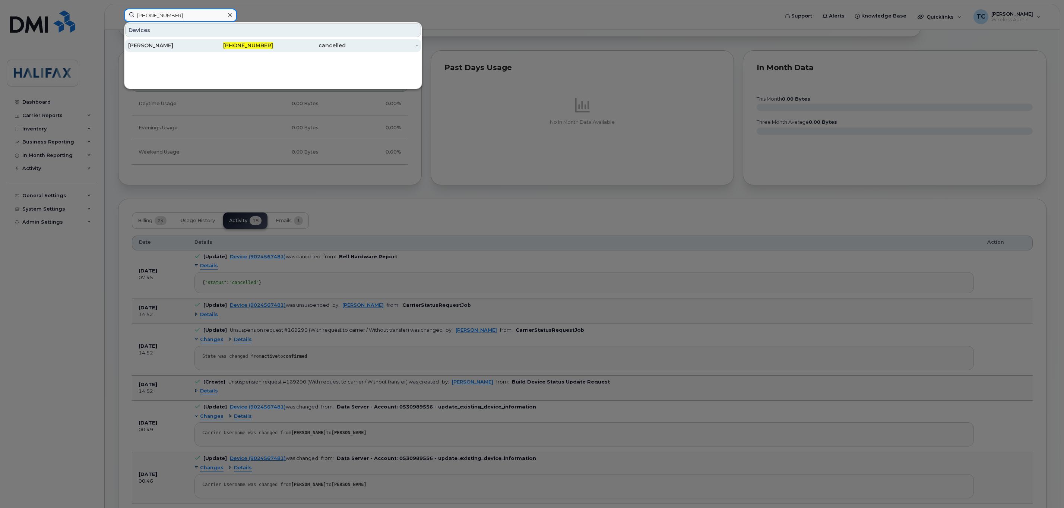
type input "[PHONE_NUMBER]"
click at [149, 45] on div "[PERSON_NAME]" at bounding box center [164, 45] width 73 height 7
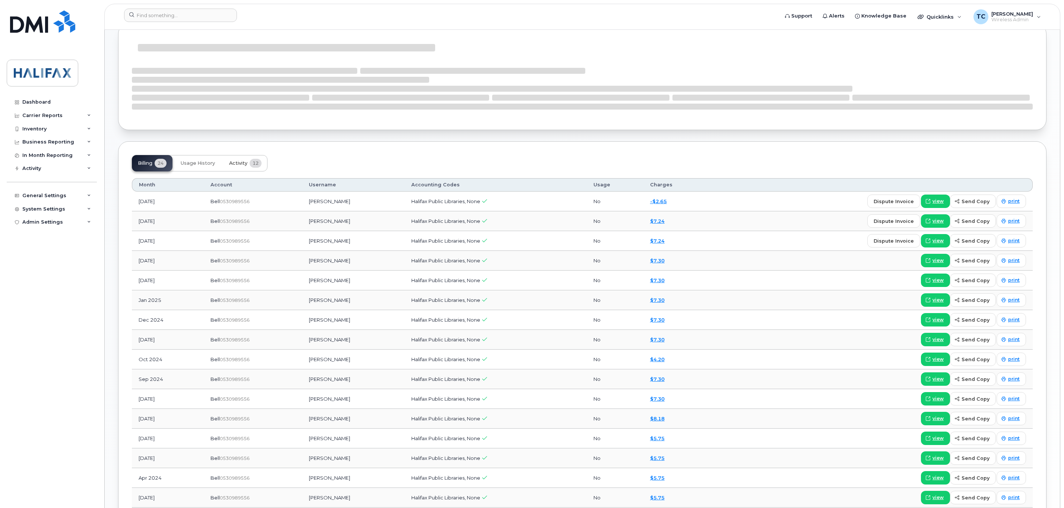
click at [236, 169] on button "Activity 12" at bounding box center [245, 163] width 44 height 16
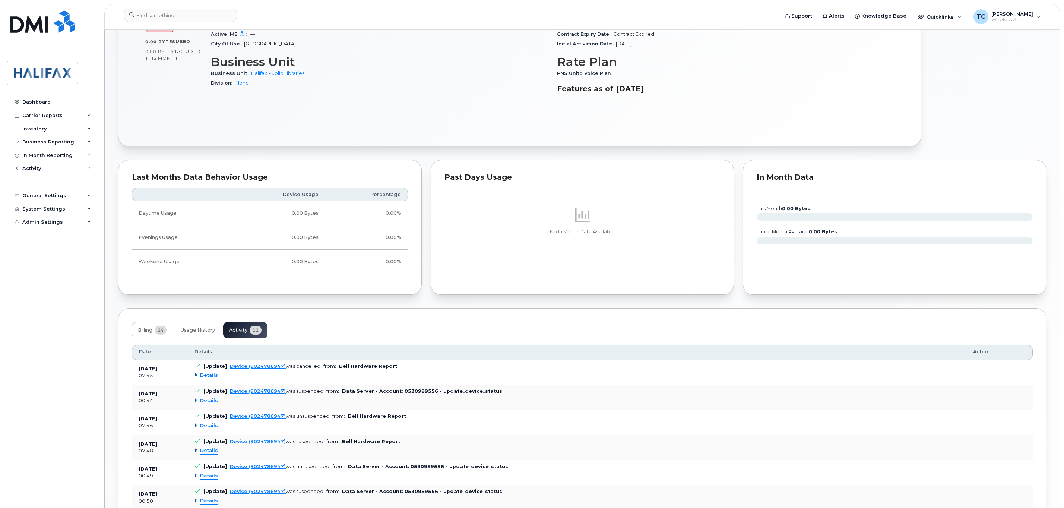
scroll to position [394, 0]
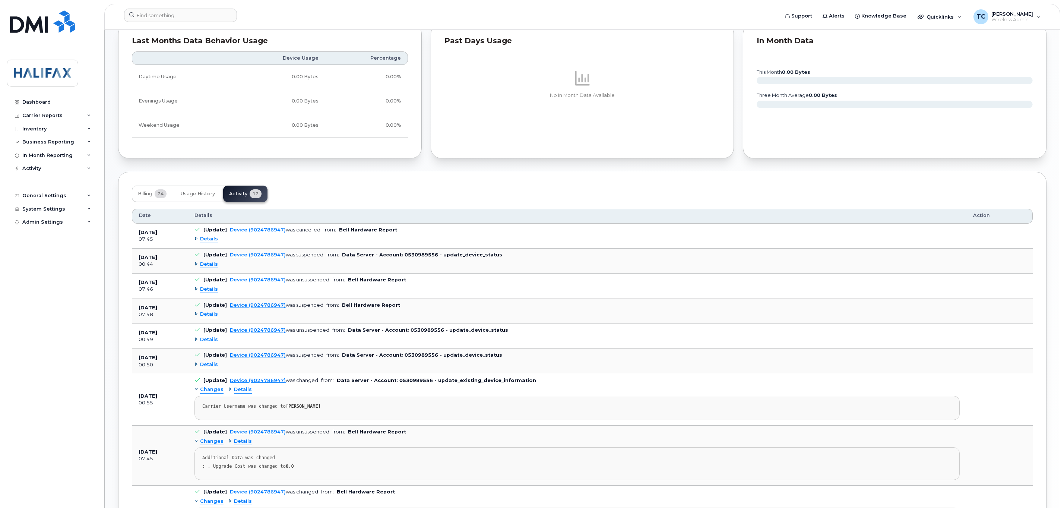
click at [208, 242] on span "Details" at bounding box center [209, 238] width 18 height 7
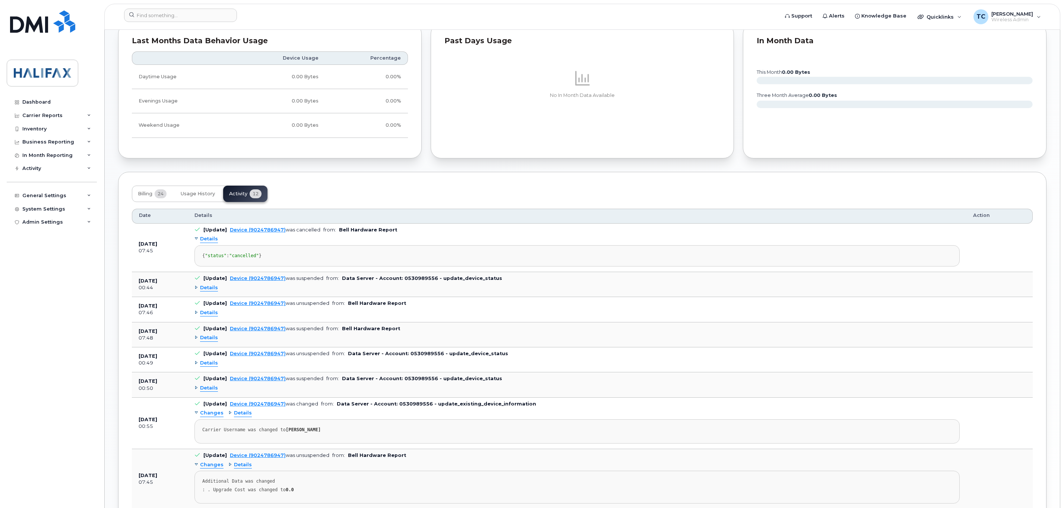
drag, startPoint x: 221, startPoint y: 275, endPoint x: 134, endPoint y: 247, distance: 91.4
click at [134, 247] on tr "[DATE] 07:45 [Update] Device (9024786947) was cancelled from: Bell Hardware Rep…" at bounding box center [582, 247] width 901 height 48
copy tr "[DATE] 07:45 [Update] Device (9024786947) was cancelled from: Bell Hardware Rep…"
